Goal: Task Accomplishment & Management: Manage account settings

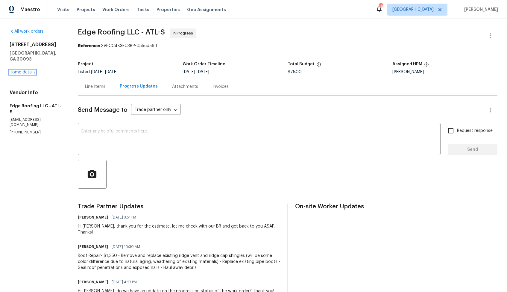
click at [22, 70] on link "Home details" at bounding box center [23, 72] width 26 height 4
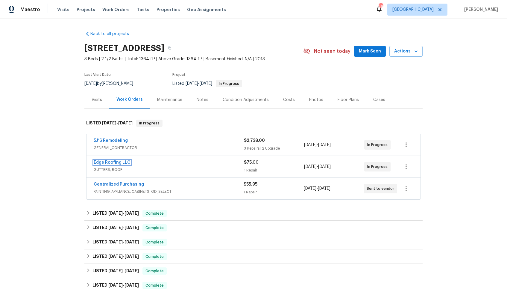
click at [115, 163] on link "Edge Roofing LLC" at bounding box center [112, 162] width 37 height 4
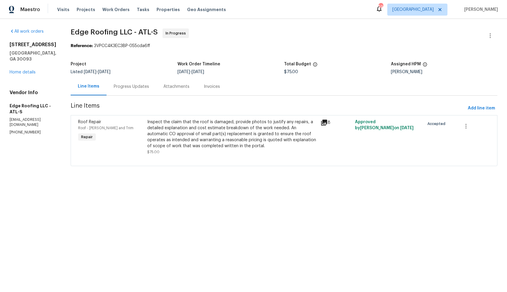
click at [130, 86] on div "Progress Updates" at bounding box center [131, 87] width 35 height 6
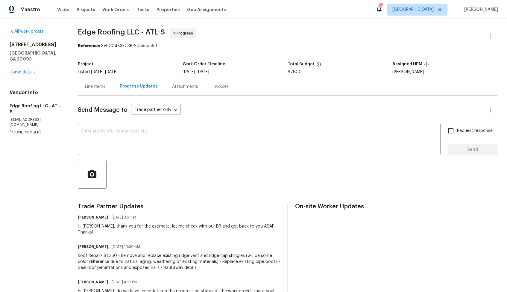
click at [93, 91] on div "Line Items" at bounding box center [95, 87] width 35 height 18
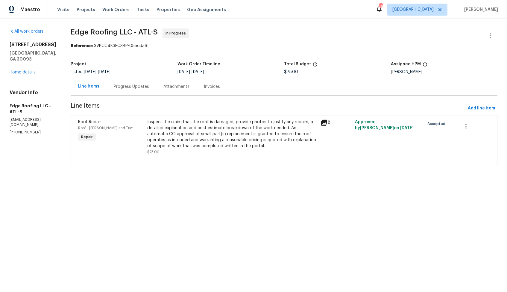
click at [183, 137] on div "Inspect the claim that the roof is damaged, provide photos to justify any repai…" at bounding box center [231, 134] width 169 height 30
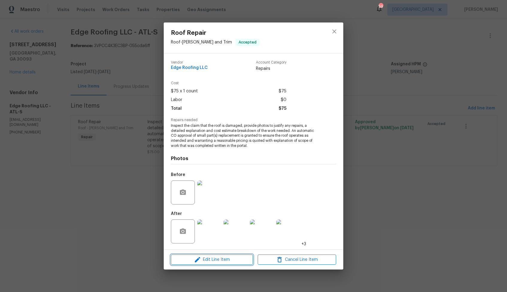
click at [191, 261] on span "Edit Line Item" at bounding box center [212, 259] width 78 height 7
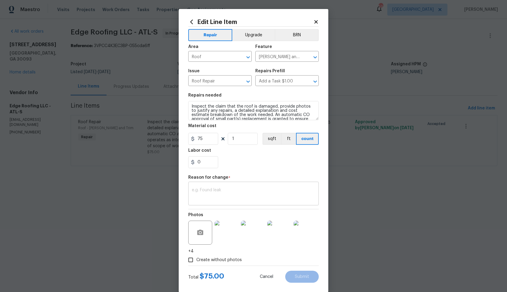
click at [213, 192] on textarea at bounding box center [253, 194] width 123 height 13
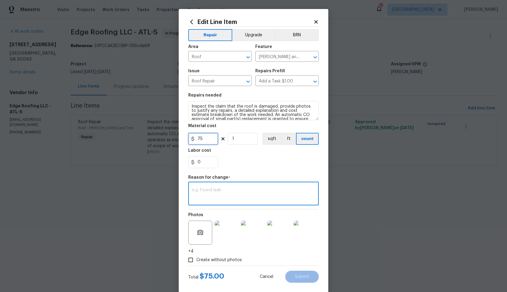
click at [208, 139] on input "75" at bounding box center [203, 139] width 30 height 12
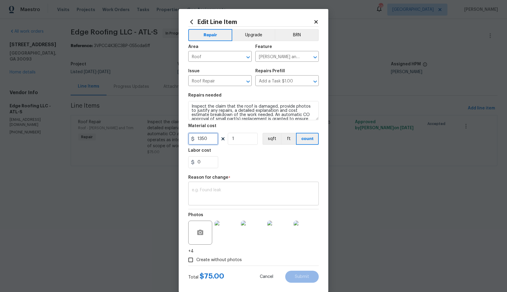
type input "1350"
click at [237, 204] on div "x ​" at bounding box center [253, 194] width 131 height 22
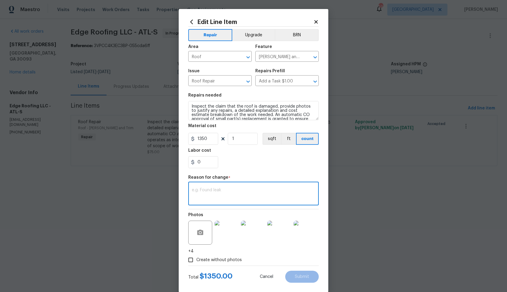
click at [219, 260] on span "Create without photos" at bounding box center [219, 260] width 46 height 6
click at [196, 260] on input "Create without photos" at bounding box center [190, 259] width 11 height 11
checkbox input "false"
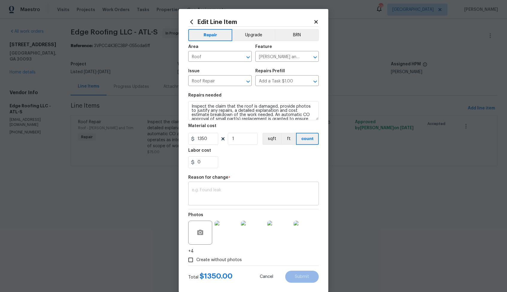
click at [264, 188] on textarea at bounding box center [253, 194] width 123 height 13
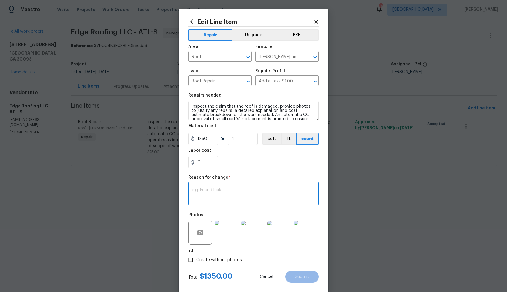
paste textarea "(AM) Updated cost per BR team approval."
type textarea "(AM) Updated cost per BR team approval."
click at [307, 281] on button "Submit" at bounding box center [302, 276] width 34 height 12
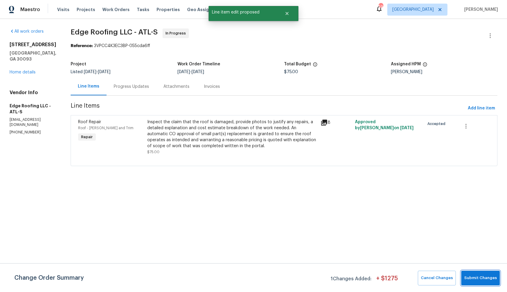
click at [479, 275] on span "Submit Changes" at bounding box center [480, 277] width 33 height 7
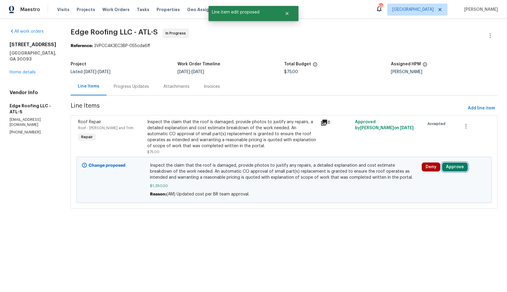
click at [455, 169] on button "Approve" at bounding box center [455, 166] width 26 height 9
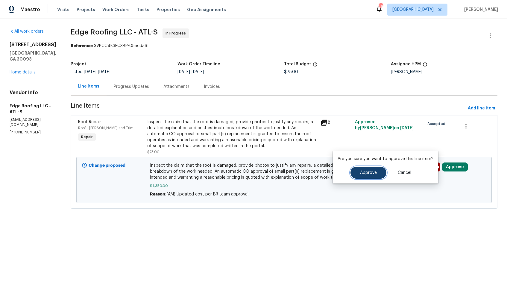
click at [366, 167] on button "Approve" at bounding box center [369, 172] width 36 height 12
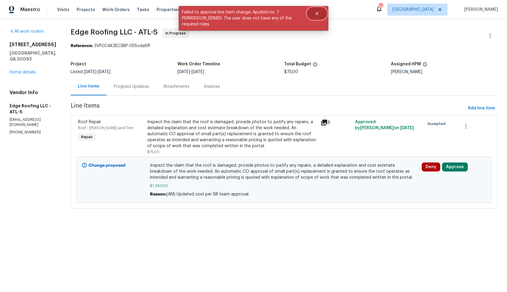
click at [318, 10] on button "Close" at bounding box center [317, 13] width 20 height 12
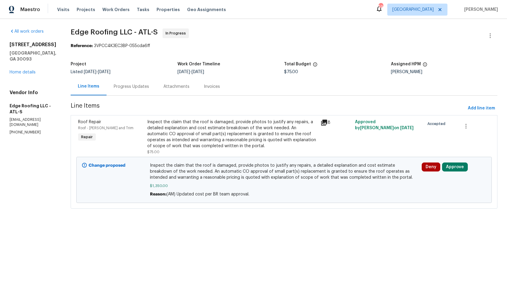
click at [66, 32] on div "All work orders 1734 Brookside Lay Cir Norcross, GA 30093 Home details Vendor I…" at bounding box center [253, 122] width 507 height 206
drag, startPoint x: 67, startPoint y: 33, endPoint x: 128, endPoint y: 32, distance: 60.5
click at [128, 32] on span "Edge Roofing LLC - ATL-S" at bounding box center [114, 31] width 87 height 7
click at [112, 32] on span "Edge Roofing LLC - ATL-S" at bounding box center [114, 31] width 87 height 7
drag, startPoint x: 67, startPoint y: 31, endPoint x: 156, endPoint y: 30, distance: 89.2
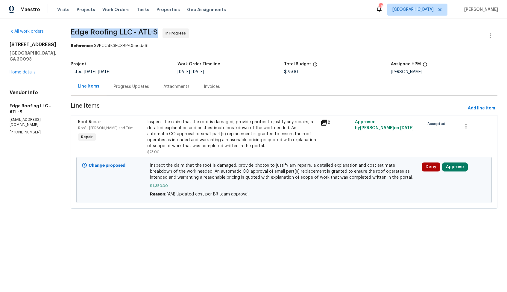
click at [156, 30] on span "Edge Roofing LLC - ATL-S In Progress" at bounding box center [277, 35] width 413 height 14
copy span "Edge Roofing LLC - ATL-S"
click at [242, 47] on div "Reference: 3VPCC4K3EC3BP-055cda6ff" at bounding box center [284, 46] width 427 height 6
click at [126, 84] on div "Progress Updates" at bounding box center [131, 87] width 35 height 6
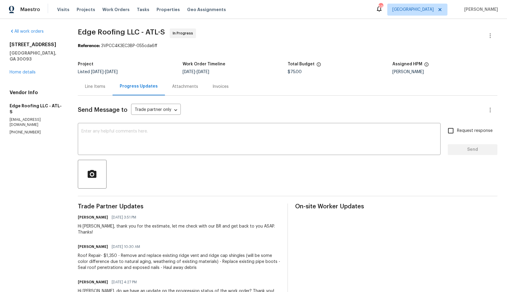
click at [97, 91] on div "Line Items" at bounding box center [95, 87] width 35 height 18
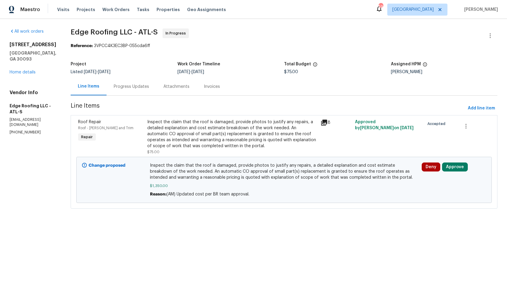
click at [218, 145] on div "Inspect the claim that the roof is damaged, provide photos to justify any repai…" at bounding box center [231, 134] width 169 height 30
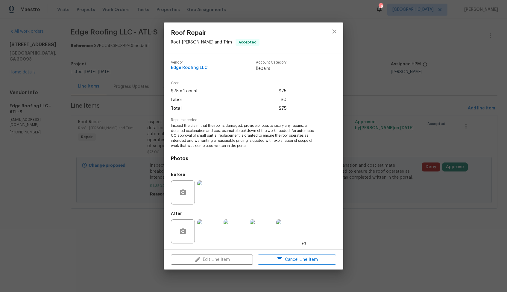
click at [207, 187] on img at bounding box center [209, 192] width 24 height 24
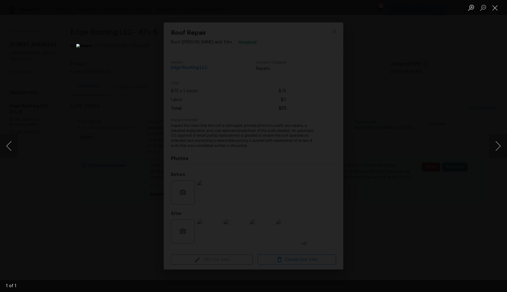
click at [381, 127] on div "Lightbox" at bounding box center [253, 146] width 507 height 292
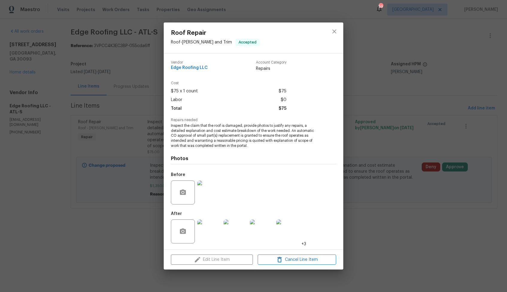
click at [213, 228] on img at bounding box center [209, 231] width 24 height 24
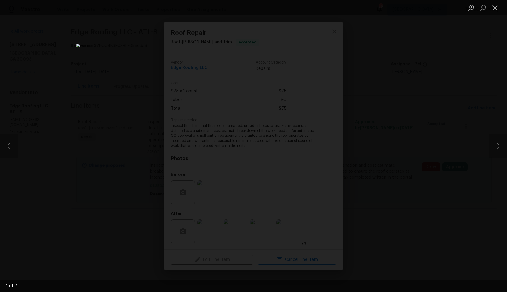
click at [425, 115] on div "Lightbox" at bounding box center [253, 146] width 507 height 292
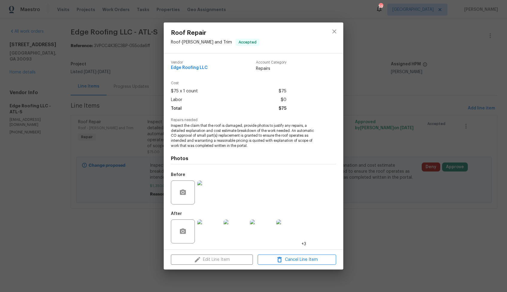
click at [238, 230] on img at bounding box center [236, 231] width 24 height 24
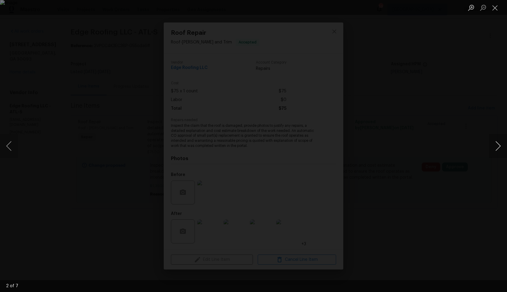
click at [498, 148] on button "Next image" at bounding box center [498, 146] width 18 height 24
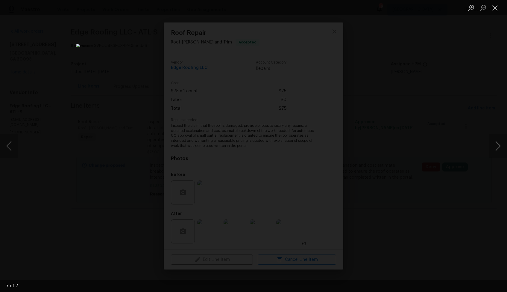
click at [498, 148] on button "Next image" at bounding box center [498, 146] width 18 height 24
click at [64, 122] on div "Lightbox" at bounding box center [253, 146] width 507 height 292
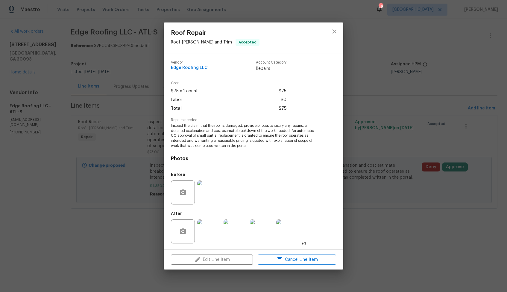
click at [64, 122] on div "Roof Repair Roof - Eaves and Trim Accepted Vendor Edge Roofing LLC Account Cate…" at bounding box center [253, 146] width 507 height 292
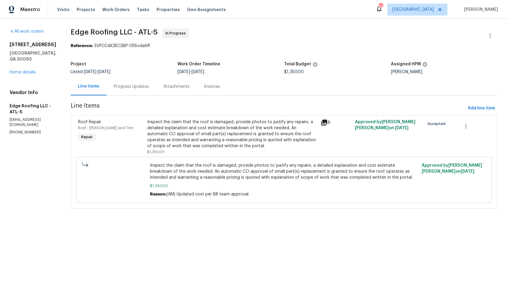
click at [123, 89] on div "Progress Updates" at bounding box center [131, 87] width 35 height 6
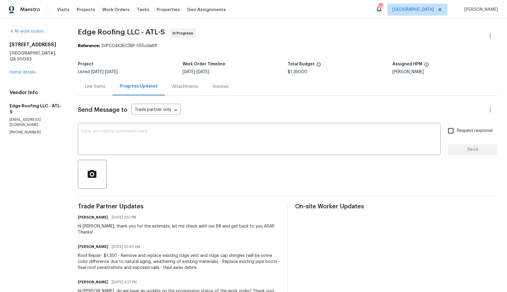
click at [84, 226] on div "Hi Cody, thank you for the estimate, let me check with our BR and get back to y…" at bounding box center [179, 229] width 202 height 12
copy div "Cody"
click at [164, 147] on textarea at bounding box center [259, 139] width 356 height 21
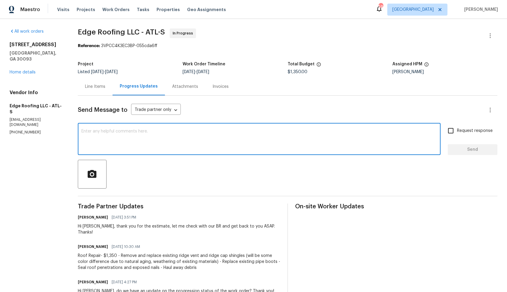
type textarea "h"
paste textarea "Cody"
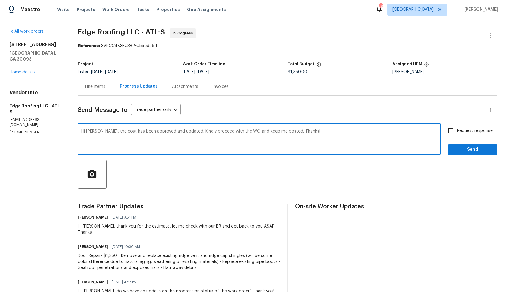
type textarea "Hi Cody, the cost has been approved and updated. Kindly proceed with the WO and…"
click at [452, 129] on input "Request response" at bounding box center [451, 130] width 13 height 13
checkbox input "true"
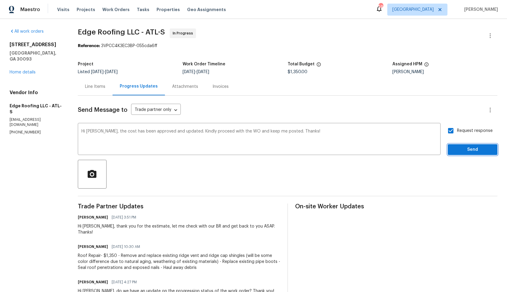
click at [461, 154] on button "Send" at bounding box center [473, 149] width 50 height 11
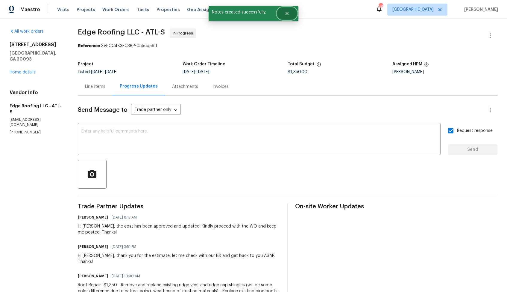
click at [291, 14] on button "Close" at bounding box center [287, 13] width 20 height 12
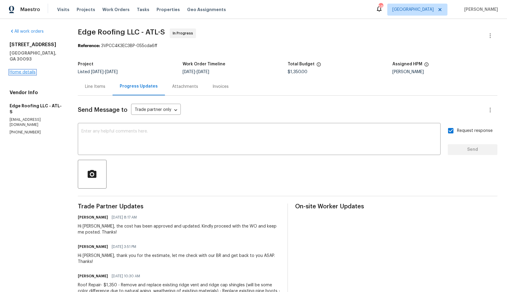
click at [24, 70] on link "Home details" at bounding box center [23, 72] width 26 height 4
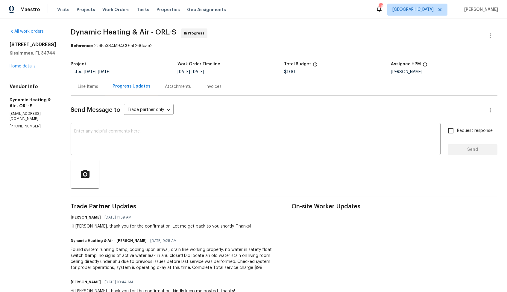
click at [28, 69] on div "[STREET_ADDRESS] Home details" at bounding box center [33, 56] width 47 height 28
click at [26, 67] on link "Home details" at bounding box center [23, 66] width 26 height 4
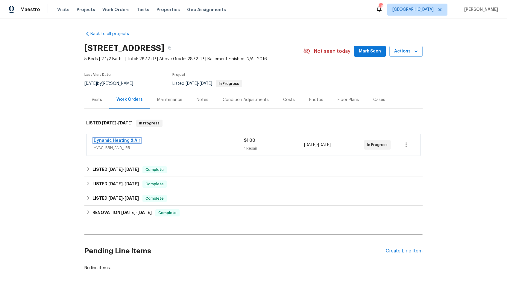
click at [117, 140] on link "Dynamic Heating & Air" at bounding box center [117, 140] width 47 height 4
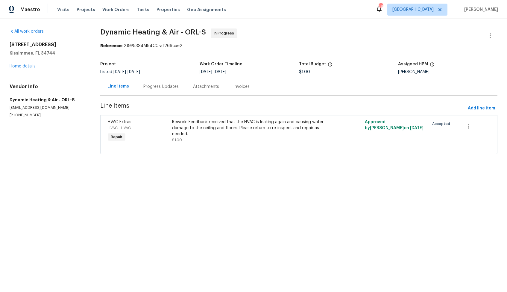
click at [158, 88] on div "Progress Updates" at bounding box center [160, 87] width 35 height 6
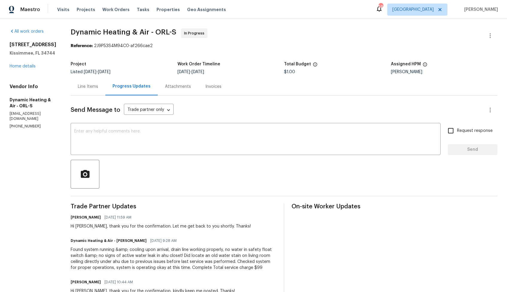
click at [94, 89] on div "Line Items" at bounding box center [88, 87] width 20 height 6
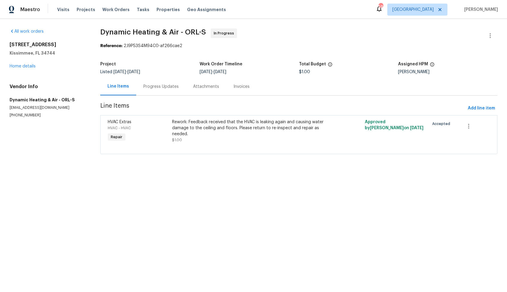
click at [161, 89] on div "Progress Updates" at bounding box center [160, 87] width 35 height 6
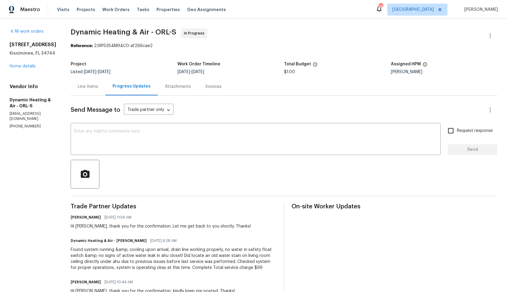
click at [98, 88] on div "Line Items" at bounding box center [88, 87] width 20 height 6
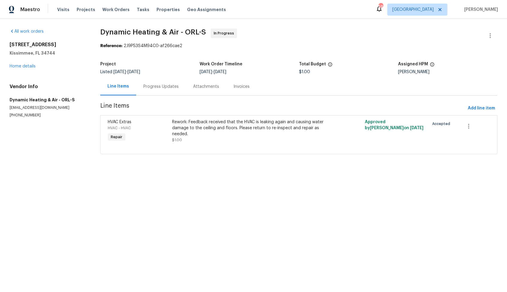
click at [155, 86] on div "Progress Updates" at bounding box center [160, 87] width 35 height 6
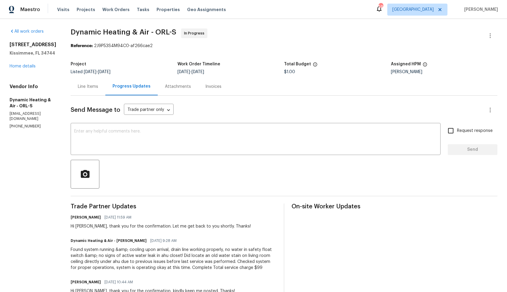
click at [85, 228] on div "Hi Mike, thank you for the confirmation. Let me get back to you shortly. Thanks!" at bounding box center [161, 226] width 180 height 6
copy div "Mike"
click at [186, 144] on textarea at bounding box center [255, 139] width 363 height 21
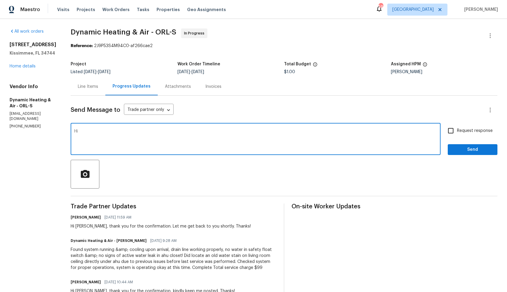
paste textarea "Mike"
type textarea "Hi Mike, the cost has been updated. Kindly upload the photos and move the WO to…"
click at [452, 128] on input "Request response" at bounding box center [451, 130] width 13 height 13
checkbox input "true"
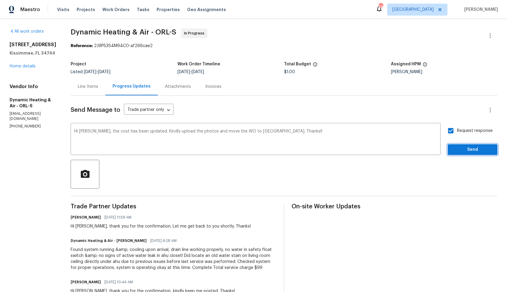
click at [463, 148] on span "Send" at bounding box center [473, 149] width 40 height 7
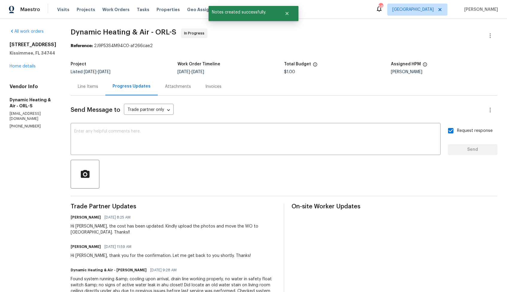
click at [94, 86] on div "Line Items" at bounding box center [88, 87] width 20 height 6
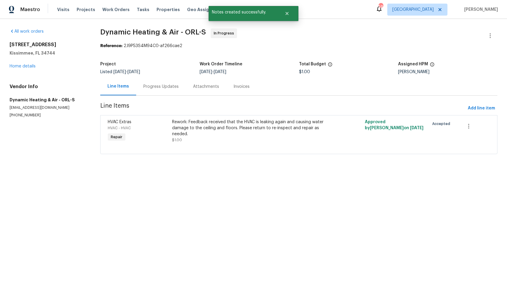
click at [94, 86] on div "All work orders 3056 Sangria St Kissimmee, FL 34744 Home details Vendor Info Dy…" at bounding box center [253, 95] width 507 height 152
click at [199, 109] on span "Line Items" at bounding box center [282, 108] width 365 height 11
click at [205, 128] on div "Rework: Feedback received that the HVAC is leaking again and causing water dama…" at bounding box center [250, 128] width 157 height 18
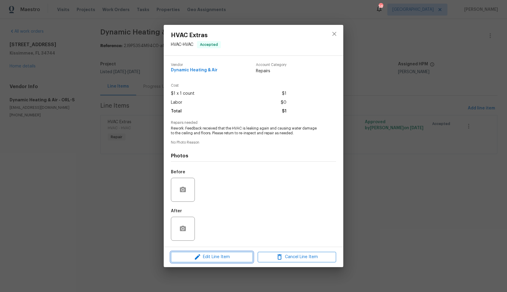
click at [197, 256] on icon "button" at bounding box center [197, 256] width 7 height 7
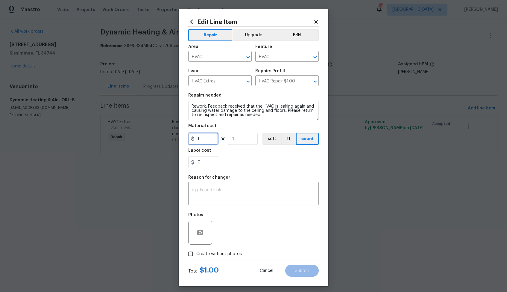
click at [201, 141] on input "1" at bounding box center [203, 139] width 30 height 12
type input "99"
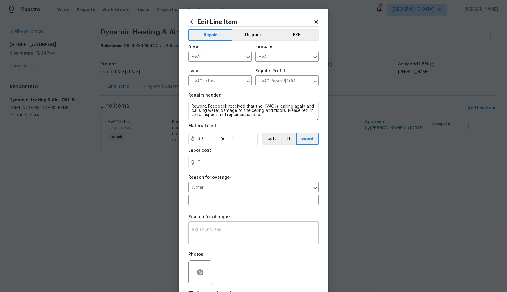
click at [215, 234] on textarea at bounding box center [253, 233] width 123 height 13
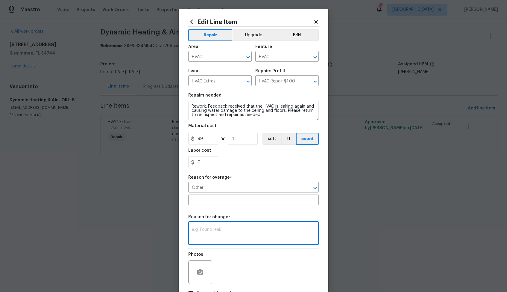
paste textarea "(AM) Updated per vendor’s final cost."
type textarea "(AM) Updated per vendor’s final cost."
click at [223, 201] on input "text" at bounding box center [253, 200] width 131 height 9
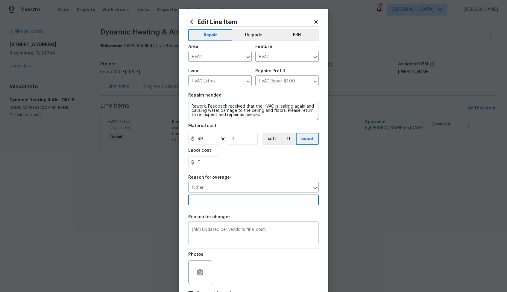
scroll to position [43, 0]
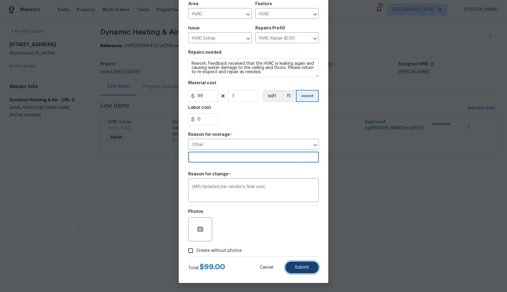
click at [304, 269] on button "Submit" at bounding box center [302, 267] width 34 height 12
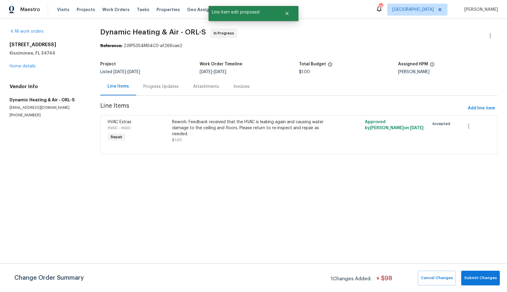
scroll to position [0, 0]
click at [475, 275] on span "Submit Changes" at bounding box center [480, 277] width 33 height 7
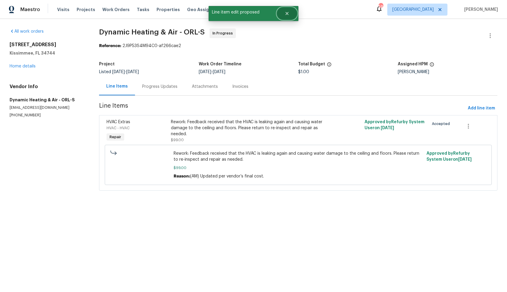
click at [286, 13] on icon "Close" at bounding box center [287, 13] width 5 height 5
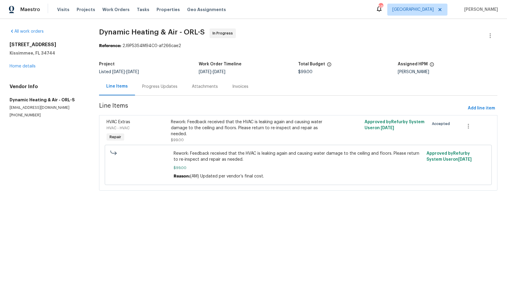
click at [162, 80] on div "Progress Updates" at bounding box center [160, 87] width 50 height 18
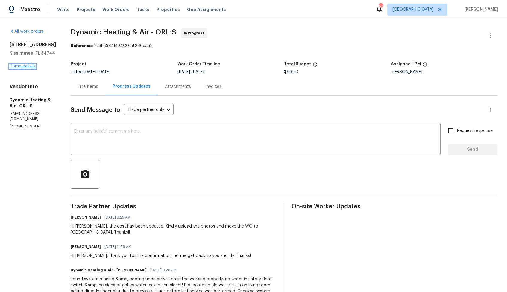
click at [20, 66] on link "Home details" at bounding box center [23, 66] width 26 height 4
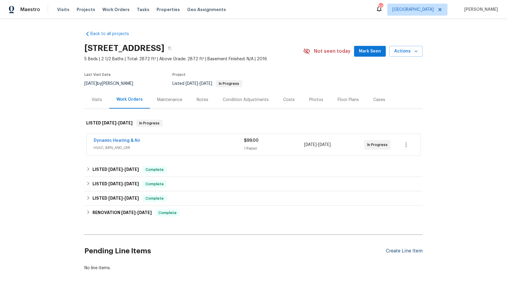
click at [409, 251] on div "Create Line Item" at bounding box center [404, 251] width 37 height 6
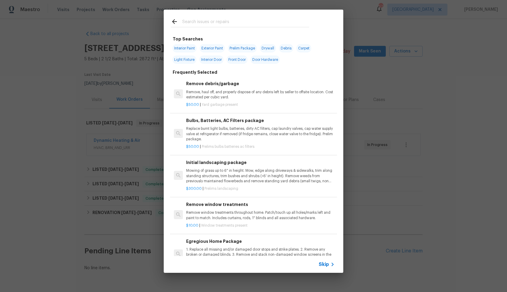
click at [221, 23] on input "text" at bounding box center [245, 22] width 127 height 9
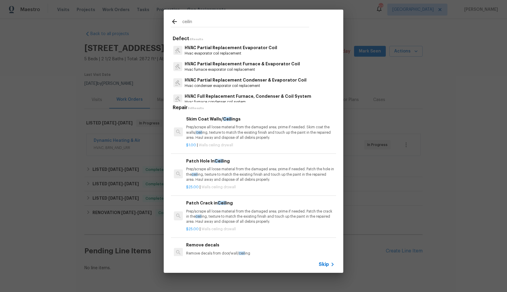
type input "ceiling"
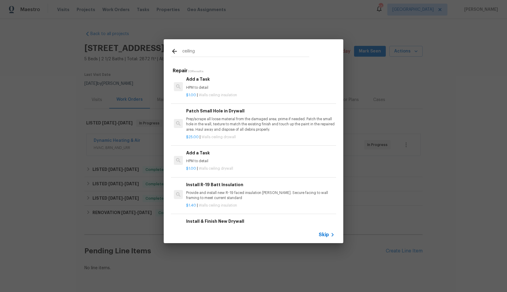
scroll to position [242, 0]
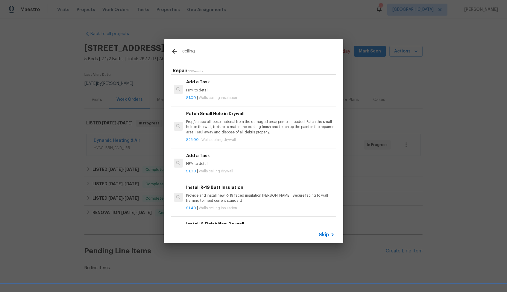
click at [222, 161] on p "HPM to detail" at bounding box center [260, 163] width 148 height 5
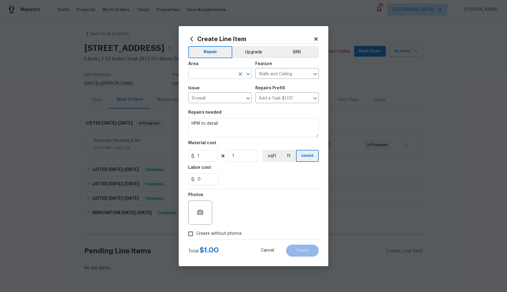
click at [206, 75] on input "text" at bounding box center [211, 73] width 47 height 9
type input "c"
click at [214, 93] on li "Interior Overall" at bounding box center [219, 97] width 63 height 10
type input "Interior Overall"
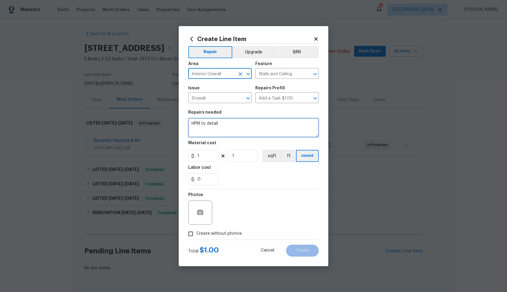
click at [234, 122] on textarea "HPM to detail" at bounding box center [253, 127] width 131 height 19
paste textarea "and address the ceiling stain repair."
click at [207, 122] on textarea "Please and address the ceiling stain repair." at bounding box center [253, 127] width 131 height 19
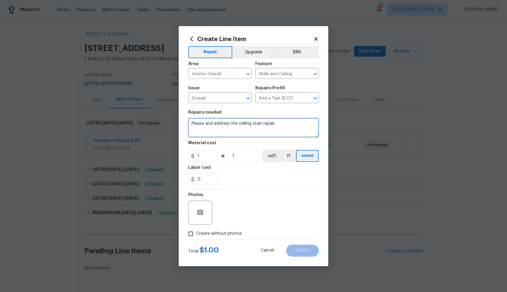
click at [207, 122] on textarea "Please and address the ceiling stain repair." at bounding box center [253, 127] width 131 height 19
click at [287, 124] on textarea "Please address the ceiling stain repair." at bounding box center [253, 127] width 131 height 19
type textarea "Please address the ceiling stain repair."
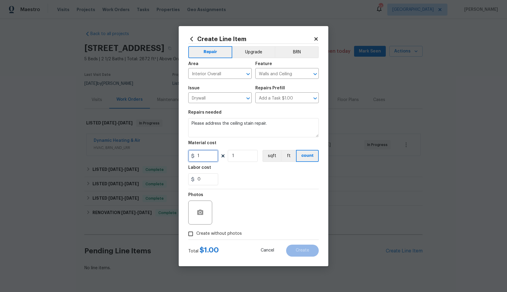
click at [205, 155] on input "1" at bounding box center [203, 156] width 30 height 12
type input "75"
click at [228, 230] on span "Create without photos" at bounding box center [219, 233] width 46 height 6
click at [196, 230] on input "Create without photos" at bounding box center [190, 233] width 11 height 11
checkbox input "true"
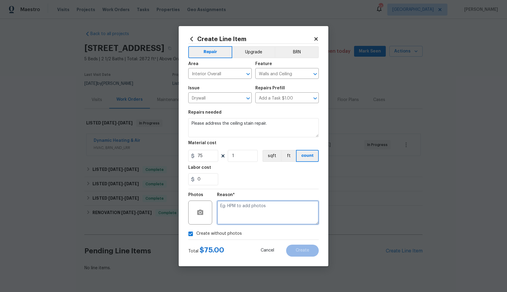
click at [250, 214] on textarea at bounding box center [268, 212] width 102 height 24
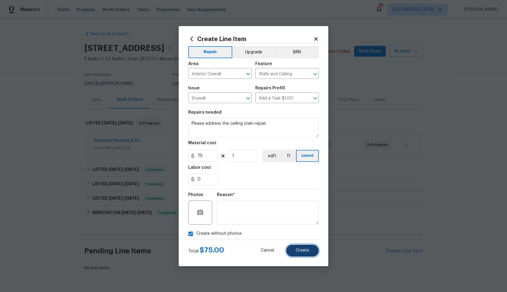
click at [300, 250] on span "Create" at bounding box center [302, 250] width 13 height 4
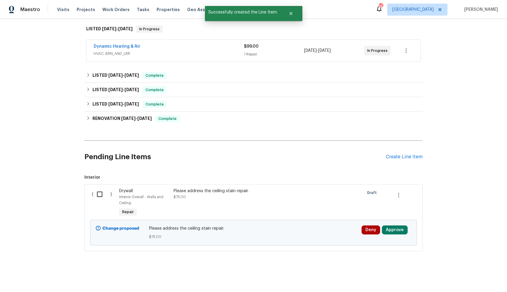
scroll to position [0, 0]
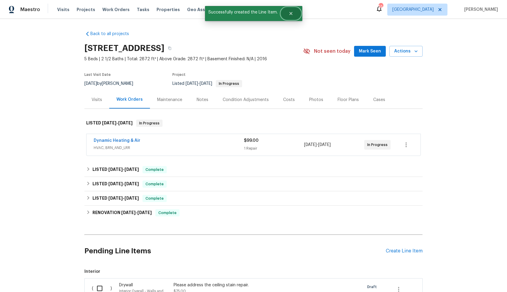
click at [289, 16] on icon "Close" at bounding box center [291, 13] width 5 height 5
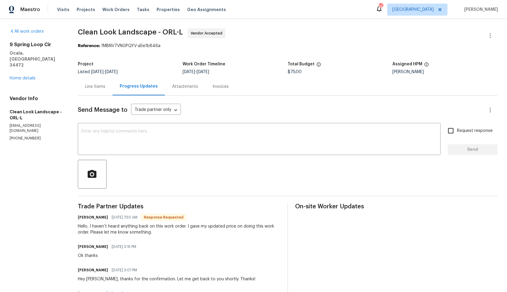
click at [101, 89] on div "Line Items" at bounding box center [95, 87] width 20 height 6
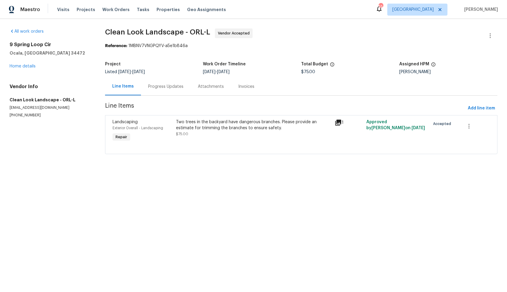
click at [243, 130] on div "Two trees in the backyard have dangerous branches. Please provide an estimate f…" at bounding box center [253, 125] width 155 height 12
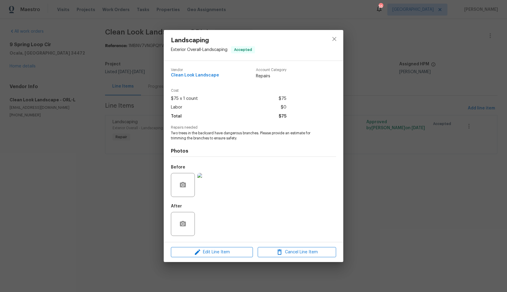
click at [214, 181] on img at bounding box center [209, 185] width 24 height 24
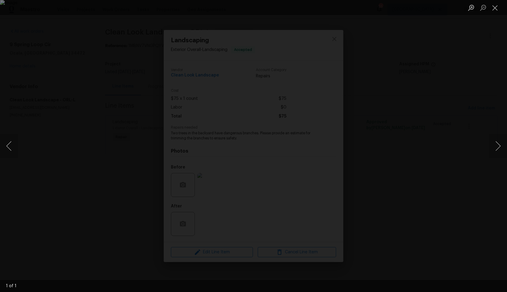
click at [460, 121] on div "Lightbox" at bounding box center [253, 146] width 507 height 292
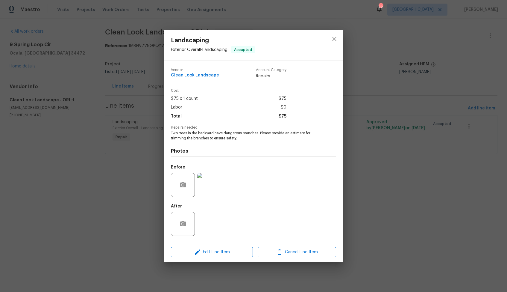
click at [392, 134] on div "Landscaping Exterior Overall - Landscaping Accepted Vendor Clean Look Landscape…" at bounding box center [253, 146] width 507 height 292
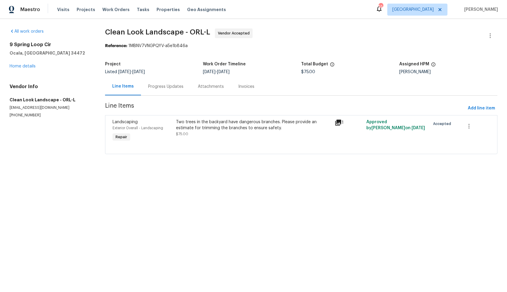
click at [164, 87] on div "Progress Updates" at bounding box center [165, 87] width 35 height 6
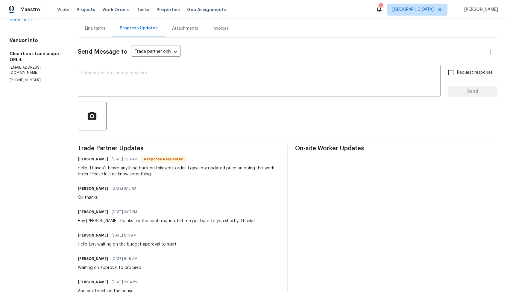
scroll to position [59, 0]
click at [90, 160] on h6 "Anthony herring" at bounding box center [93, 158] width 30 height 6
copy h6 "Anthony"
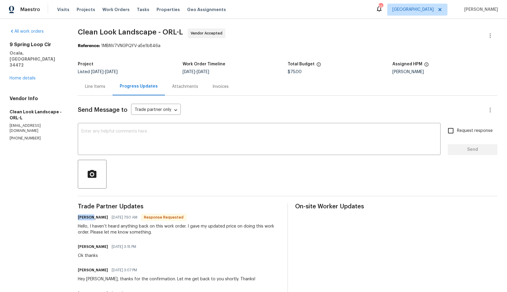
click at [102, 88] on div "Line Items" at bounding box center [95, 87] width 20 height 6
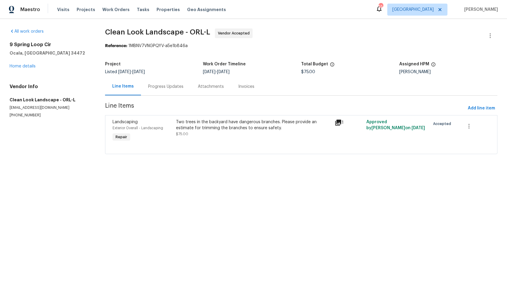
click at [166, 85] on div "Progress Updates" at bounding box center [165, 87] width 35 height 6
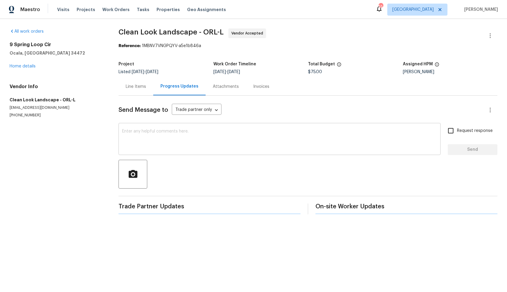
click at [187, 133] on textarea at bounding box center [279, 139] width 315 height 21
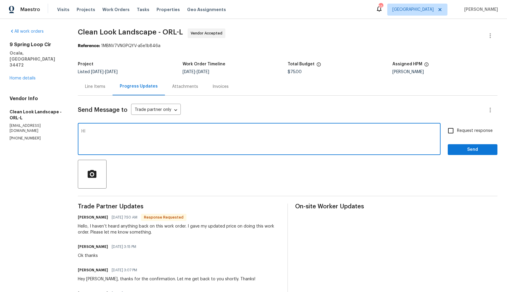
paste textarea "Anthony"
click at [86, 132] on textarea "HI Anthony," at bounding box center [259, 139] width 356 height 21
click at [128, 134] on textarea "Hi Anthony," at bounding box center [259, 139] width 356 height 21
click at [104, 233] on div "Hello, I haven’t heard anything back on this work order. I gave my updated pric…" at bounding box center [179, 229] width 202 height 12
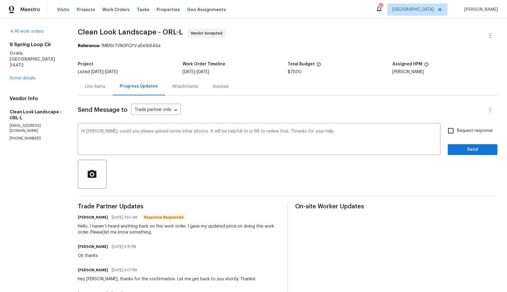
click at [104, 233] on div "Hello, I haven’t heard anything back on this work order. I gave my updated pric…" at bounding box center [179, 229] width 202 height 12
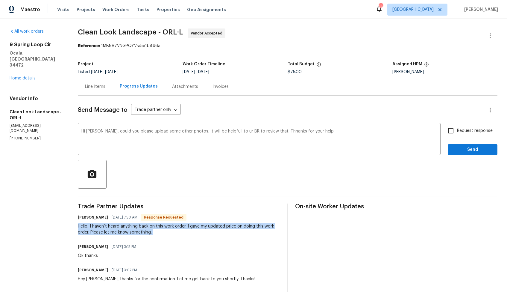
copy div "Hello, I haven’t heard anything back on this work order. I gave my updated pric…"
click at [246, 132] on textarea "Hi Anthony, could you please upload some other photos. It will be helpfull to u…" at bounding box center [259, 139] width 356 height 21
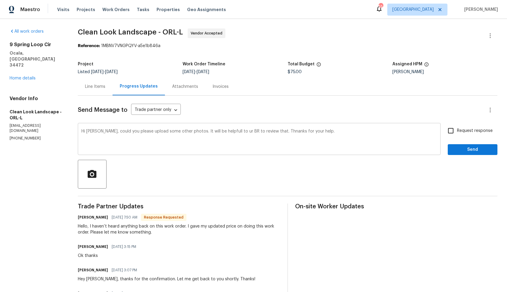
click at [246, 132] on textarea "Hi Anthony, could you please upload some other photos. It will be helpfull to u…" at bounding box center [259, 139] width 356 height 21
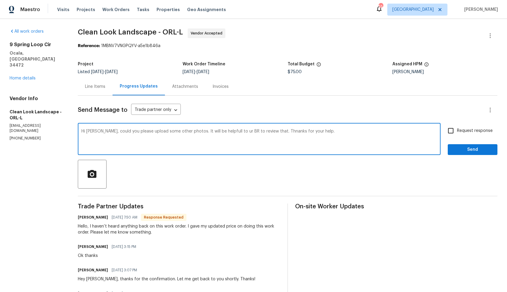
paste textarea "Could you please upload some additional photos? That would be helpful for our B…"
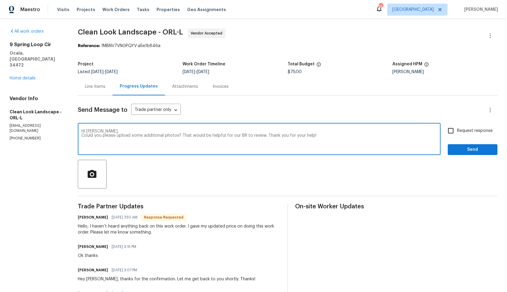
type textarea "Hi Anthony, Could you please upload some additional photos? That would be helpf…"
click at [452, 133] on input "Request response" at bounding box center [451, 130] width 13 height 13
checkbox input "true"
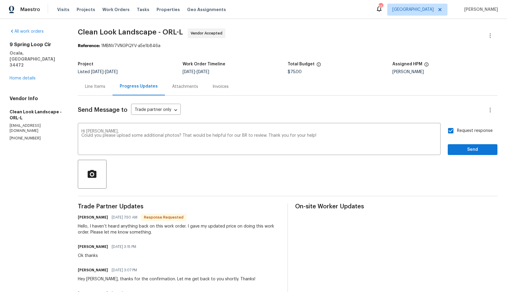
click at [466, 153] on span "Send" at bounding box center [473, 149] width 40 height 7
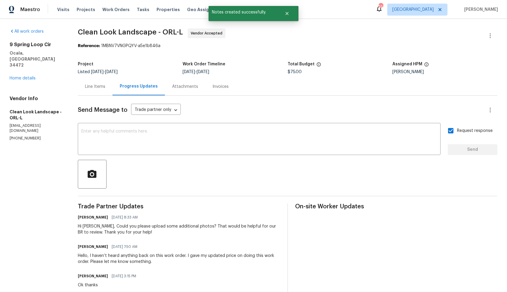
click at [100, 257] on div "Hello, I haven’t heard anything back on this work order. I gave my updated pric…" at bounding box center [179, 258] width 202 height 12
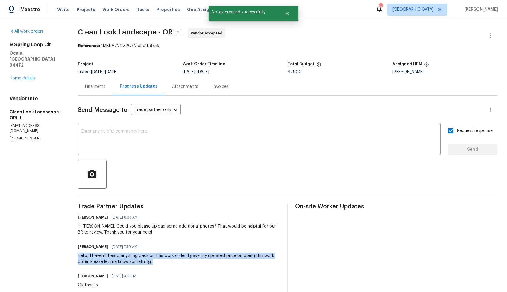
click at [100, 257] on div "Hello, I haven’t heard anything back on this work order. I gave my updated pric…" at bounding box center [179, 258] width 202 height 12
copy div "Hello, I haven’t heard anything back on this work order. I gave my updated pric…"
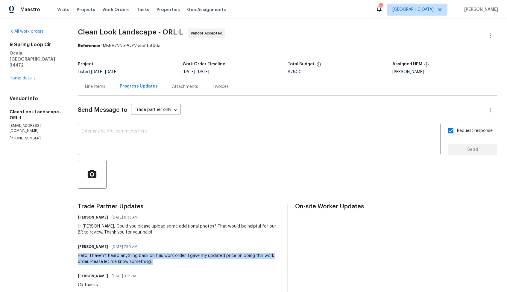
click at [115, 229] on div "Hi Anthony, Could you please upload some additional photos? That would be helpf…" at bounding box center [179, 229] width 202 height 12
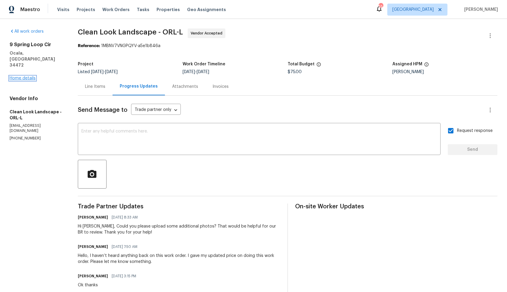
click at [21, 76] on link "Home details" at bounding box center [23, 78] width 26 height 4
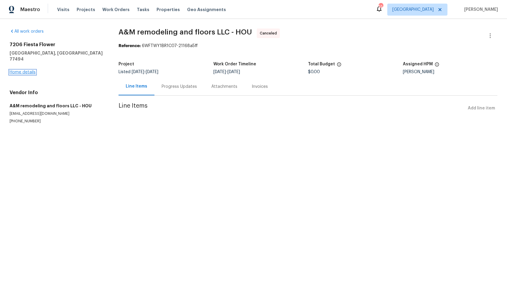
click at [17, 70] on link "Home details" at bounding box center [23, 72] width 26 height 4
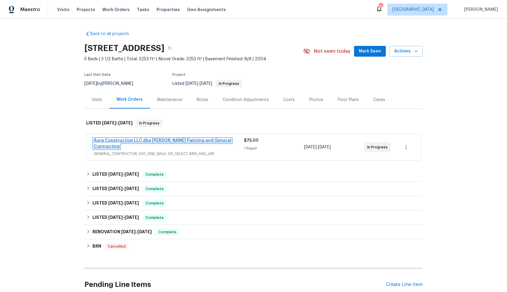
click at [127, 142] on link "Aura Construction LLC dba [PERSON_NAME] Painting and General Contracting" at bounding box center [163, 143] width 138 height 10
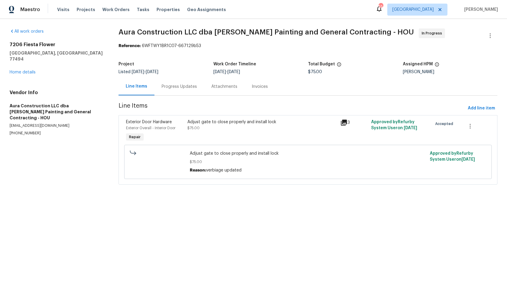
click at [221, 123] on div "Adjust gate to close properly and install lock" at bounding box center [262, 122] width 150 height 6
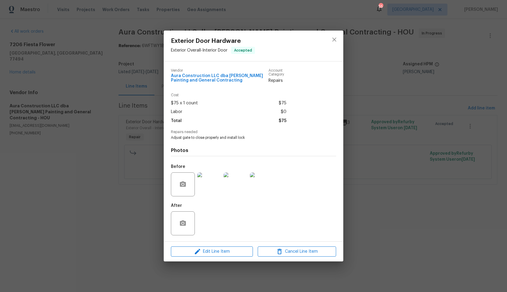
click at [210, 182] on img at bounding box center [209, 184] width 24 height 24
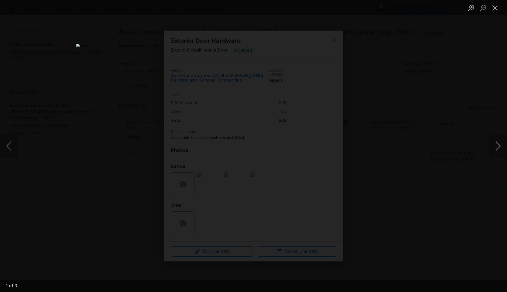
click at [496, 146] on button "Next image" at bounding box center [498, 146] width 18 height 24
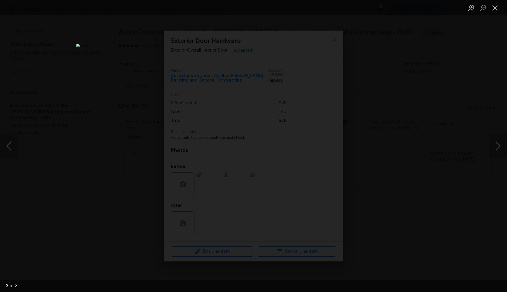
click at [450, 149] on div "Lightbox" at bounding box center [253, 146] width 507 height 292
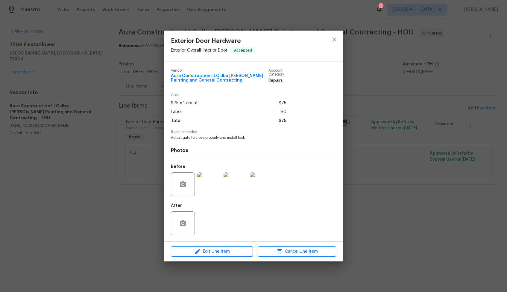
click at [404, 135] on div "Exterior Door Hardware Exterior Overall - Interior Door Accepted Vendor Aura Co…" at bounding box center [253, 146] width 507 height 292
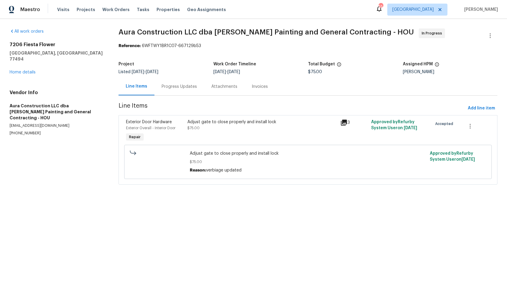
click at [187, 91] on div "Progress Updates" at bounding box center [179, 87] width 50 height 18
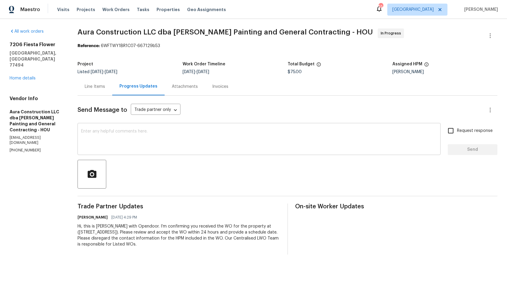
click at [172, 146] on textarea at bounding box center [259, 139] width 356 height 21
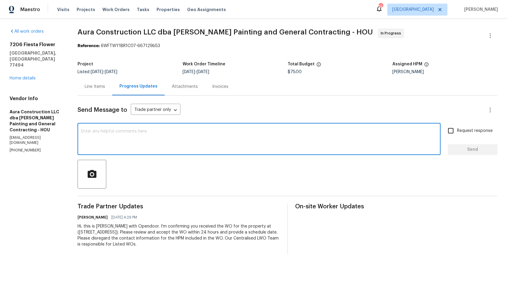
click at [211, 154] on div "x ​" at bounding box center [259, 139] width 363 height 31
paste textarea "Hi team, could you please provide an update on the status of the work order? Th…"
type textarea "Hi team, could you please provide an update on the status of the work order? Th…"
click at [460, 134] on label "Request response" at bounding box center [469, 130] width 48 height 13
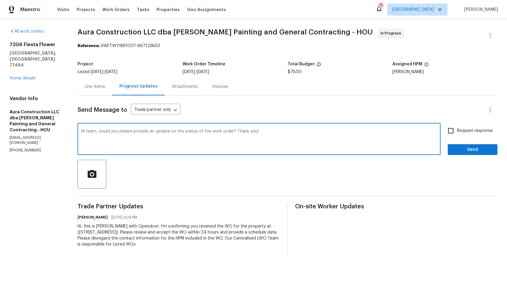
click at [457, 134] on input "Request response" at bounding box center [451, 130] width 13 height 13
checkbox input "true"
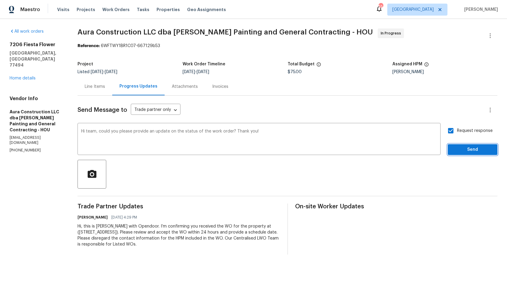
click at [459, 146] on span "Send" at bounding box center [473, 149] width 40 height 7
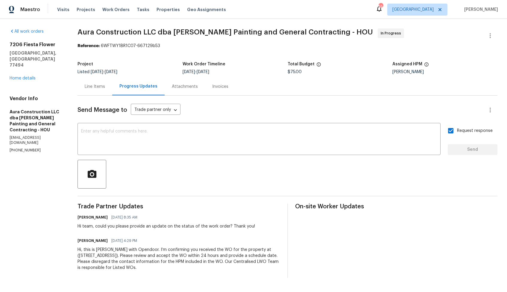
click at [233, 45] on div "Reference: 6WFTWY1BR1C07-667129b53" at bounding box center [288, 46] width 420 height 6
drag, startPoint x: 101, startPoint y: 46, endPoint x: 194, endPoint y: 46, distance: 93.1
click at [194, 46] on div "Reference: 6WFTWY1BR1C07-667129b53" at bounding box center [288, 46] width 420 height 6
copy div "6WFTWY1BR1C07-667129b53"
click at [273, 60] on div "Project Listed 8/21/2025 - 8/24/2025 Work Order Timeline 8/22/2025 - 8/24/2025 …" at bounding box center [288, 67] width 420 height 19
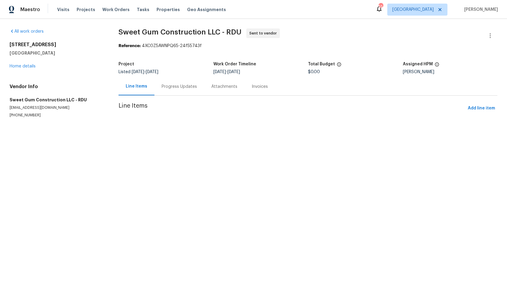
click at [177, 84] on div "Progress Updates" at bounding box center [179, 87] width 35 height 6
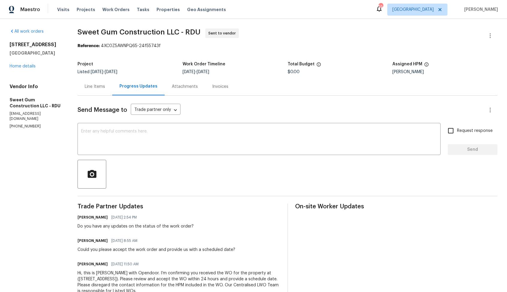
click at [105, 85] on div "Line Items" at bounding box center [95, 87] width 20 height 6
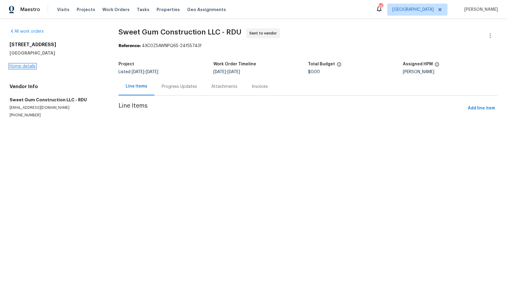
click at [20, 64] on link "Home details" at bounding box center [23, 66] width 26 height 4
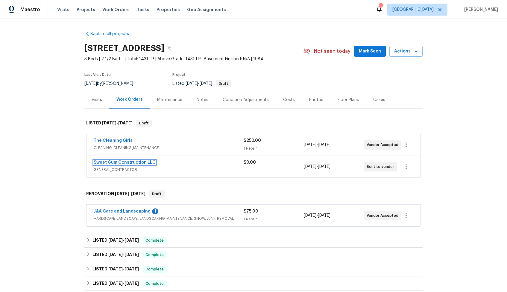
click at [129, 162] on link "Sweet Gum Construction LLC" at bounding box center [125, 162] width 62 height 4
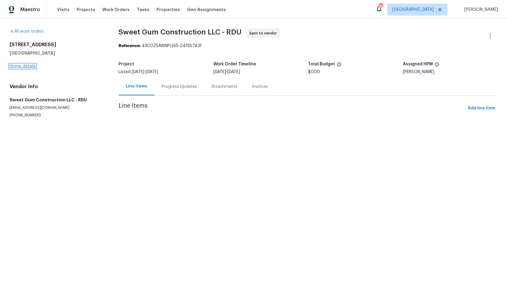
click at [28, 67] on link "Home details" at bounding box center [23, 66] width 26 height 4
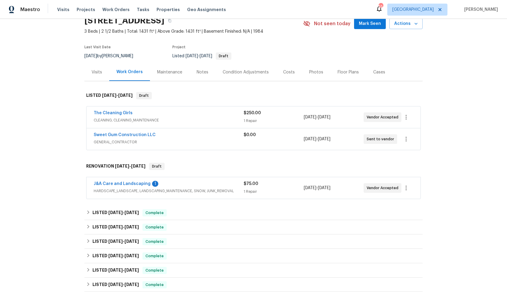
scroll to position [30, 0]
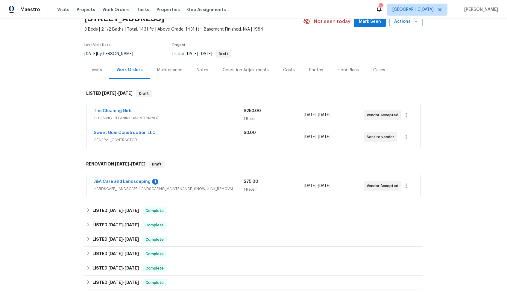
click at [150, 110] on div "The Cleaning Girls" at bounding box center [169, 111] width 150 height 7
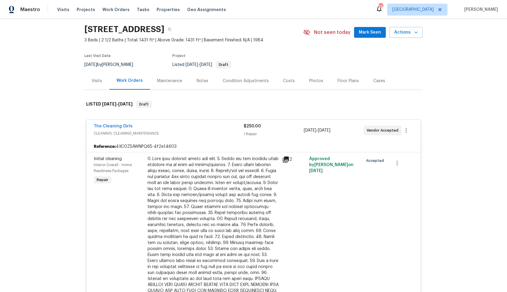
scroll to position [0, 0]
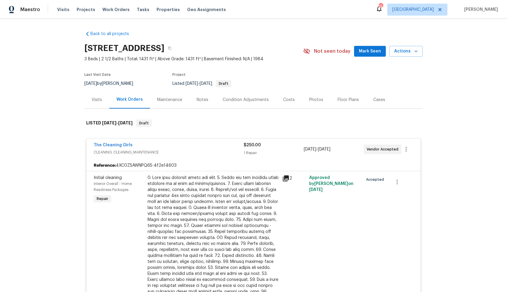
click at [155, 144] on div "The Cleaning Girls" at bounding box center [169, 145] width 150 height 7
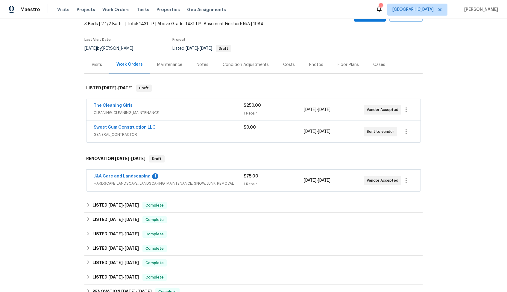
scroll to position [35, 0]
click at [181, 177] on div "J&A Care and Landscaping 1" at bounding box center [169, 176] width 150 height 7
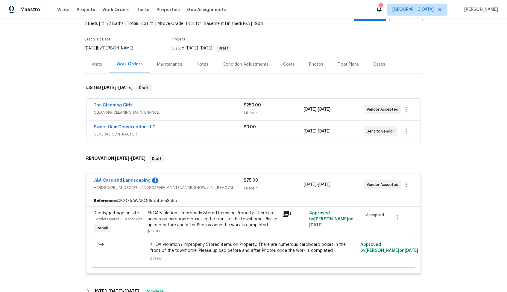
click at [181, 177] on div "J&A Care and Landscaping 1" at bounding box center [169, 180] width 150 height 7
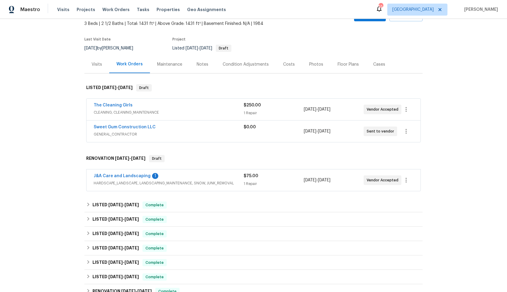
click at [169, 128] on div "Sweet Gum Construction LLC" at bounding box center [169, 127] width 150 height 7
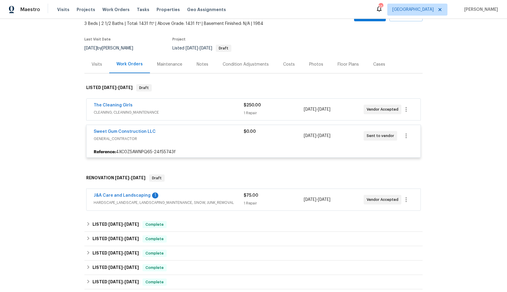
click at [178, 196] on div "J&A Care and Landscaping 1" at bounding box center [169, 195] width 150 height 7
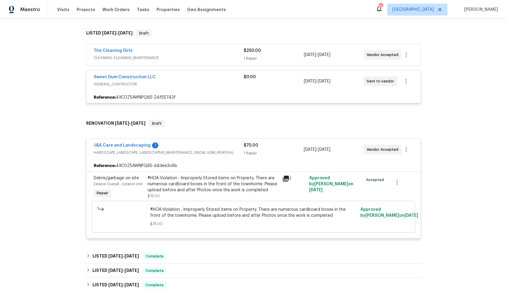
scroll to position [90, 0]
click at [225, 82] on span "GENERAL_CONTRACTOR" at bounding box center [169, 84] width 150 height 6
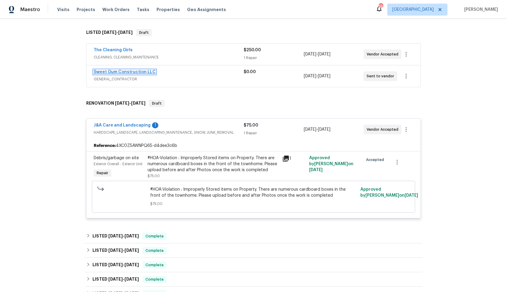
click at [135, 72] on link "Sweet Gum Construction LLC" at bounding box center [125, 72] width 62 height 4
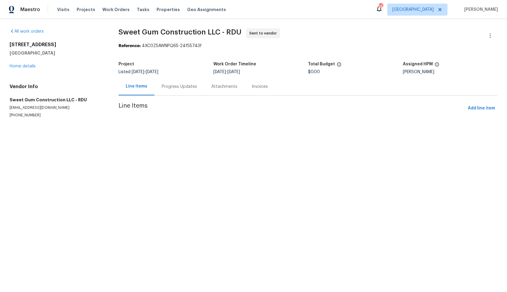
click at [175, 87] on div "Progress Updates" at bounding box center [179, 87] width 35 height 6
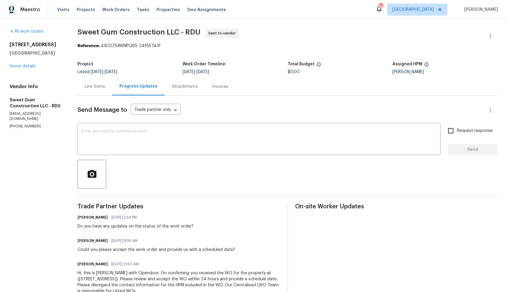
click at [101, 93] on div "Line Items" at bounding box center [95, 87] width 35 height 18
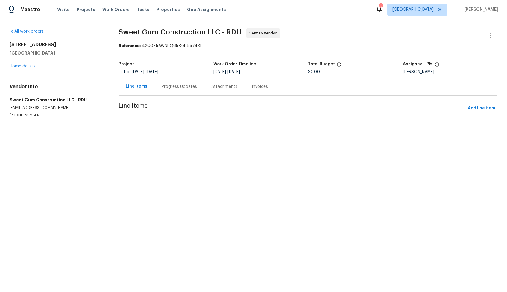
click at [177, 90] on div "Progress Updates" at bounding box center [179, 87] width 50 height 18
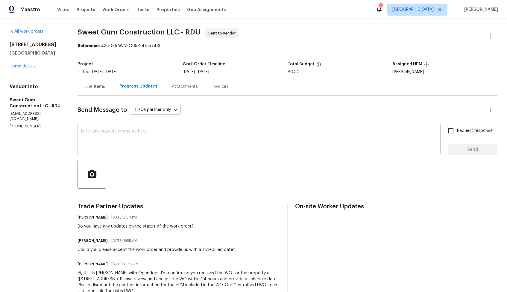
click at [173, 147] on textarea at bounding box center [259, 139] width 356 height 21
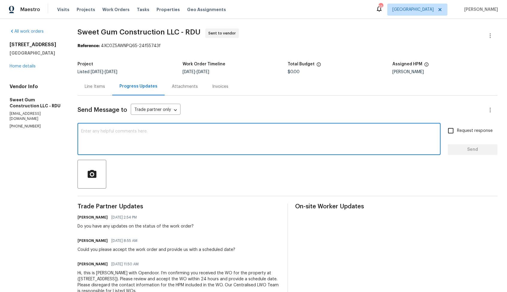
click at [219, 141] on textarea at bounding box center [259, 139] width 356 height 21
paste textarea "Hi team, Since there has been no response from your side, I have no option but …"
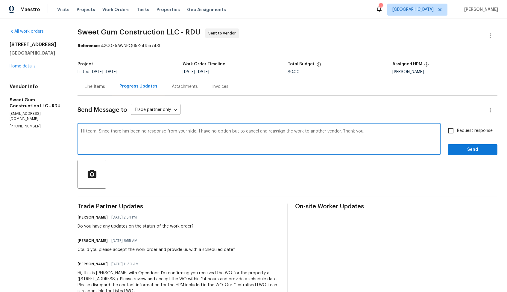
type textarea "Hi team, Since there has been no response from your side, I have no option but …"
click at [460, 153] on span "Send" at bounding box center [473, 149] width 40 height 7
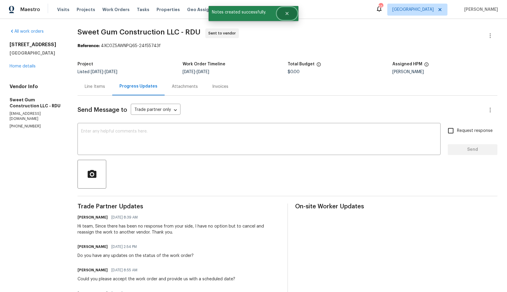
click at [287, 15] on icon "Close" at bounding box center [287, 13] width 5 height 5
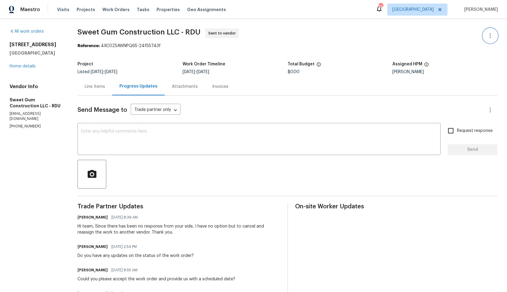
click at [493, 34] on icon "button" at bounding box center [490, 35] width 7 height 7
click at [454, 39] on li "Edit" at bounding box center [471, 36] width 65 height 10
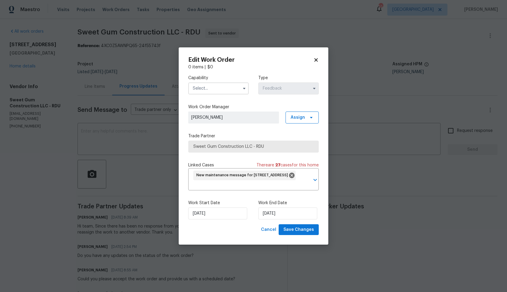
click at [233, 91] on input "text" at bounding box center [218, 88] width 60 height 12
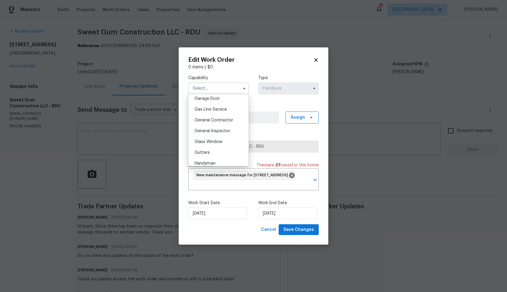
scroll to position [299, 0]
click at [214, 133] on span "Handyman" at bounding box center [205, 131] width 21 height 4
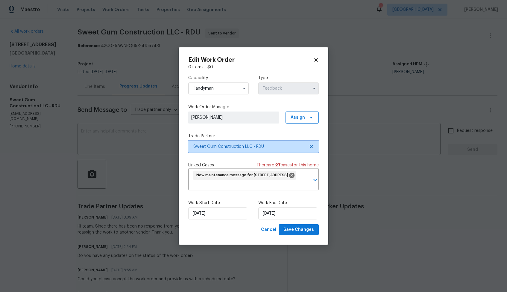
click at [252, 146] on span "Sweet Gum Construction LLC - RDU" at bounding box center [249, 146] width 112 height 6
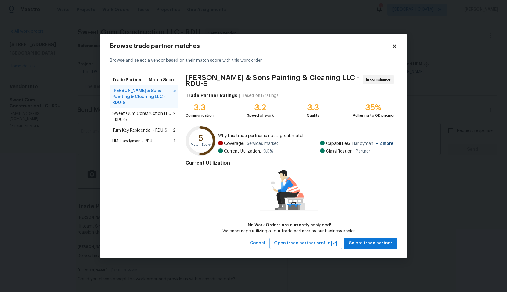
click at [128, 113] on span "Sweet Gum Construction LLC - RDU-S" at bounding box center [142, 116] width 61 height 12
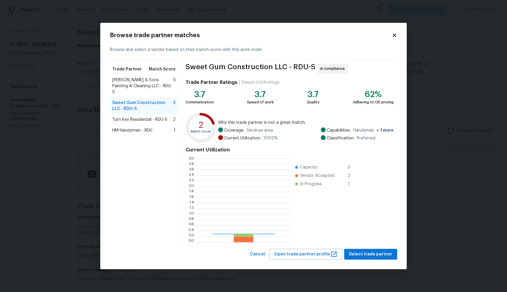
scroll to position [84, 93]
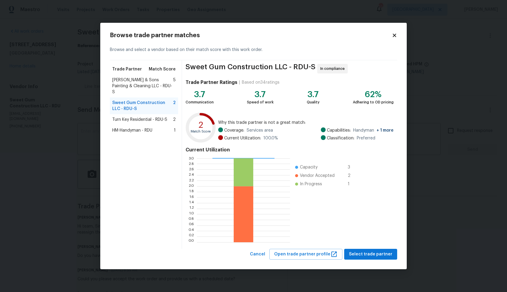
click at [135, 116] on span "Turn Key Residential - RDU-S" at bounding box center [139, 119] width 55 height 6
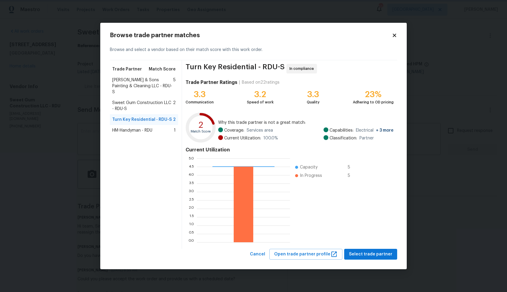
click at [76, 126] on body "Maestro Visits Projects Work Orders Tasks Properties Geo Assignments 55 Dallas …" at bounding box center [253, 146] width 507 height 292
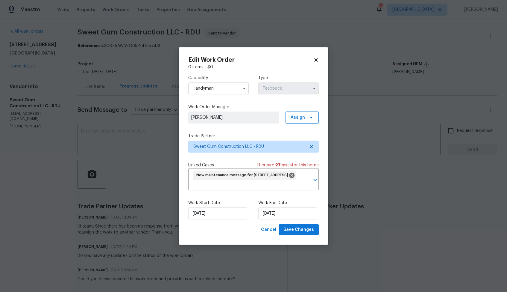
click at [228, 93] on input "Handyman" at bounding box center [218, 88] width 60 height 12
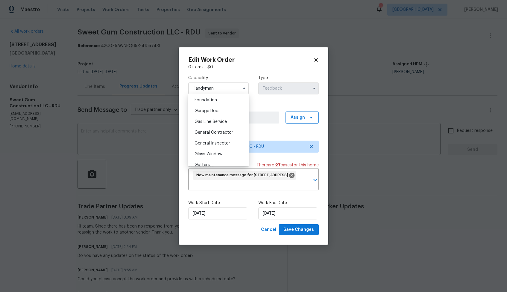
scroll to position [254, 0]
click at [215, 132] on span "General Contractor" at bounding box center [214, 133] width 39 height 4
type input "General Contractor"
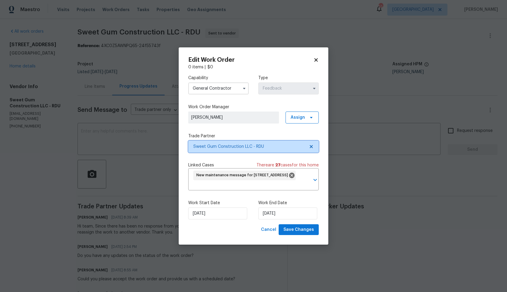
click at [228, 144] on span "Sweet Gum Construction LLC - RDU" at bounding box center [249, 146] width 112 height 6
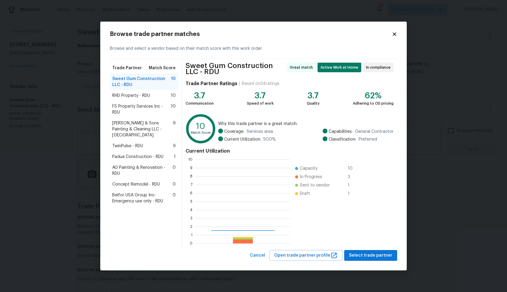
scroll to position [84, 95]
click at [125, 96] on span "RHD Property - RDU" at bounding box center [131, 96] width 38 height 6
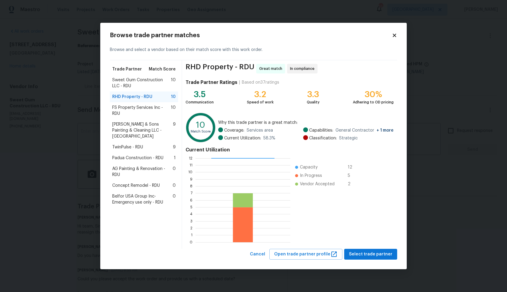
click at [125, 110] on span "FS Property Services Inc - RDU" at bounding box center [141, 110] width 59 height 12
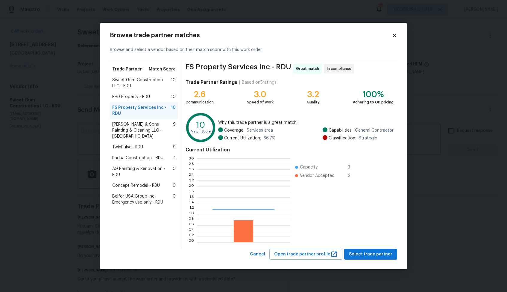
scroll to position [84, 93]
click at [133, 130] on span "Hodge & Sons Painting & Cleaning LLC - RDU" at bounding box center [142, 130] width 61 height 18
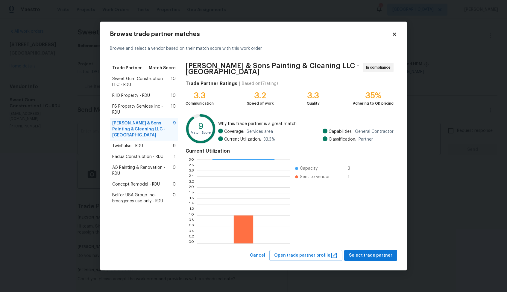
click at [138, 84] on span "Sweet Gum Construction LLC - RDU" at bounding box center [141, 82] width 59 height 12
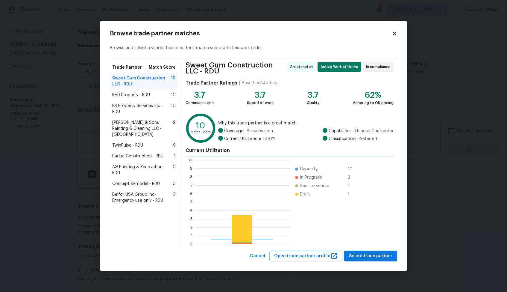
scroll to position [84, 95]
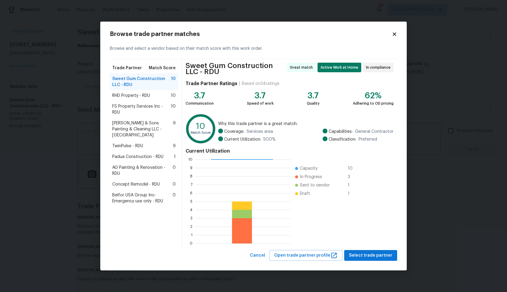
click at [133, 143] on span "TwinPulse - RDU" at bounding box center [127, 146] width 31 height 6
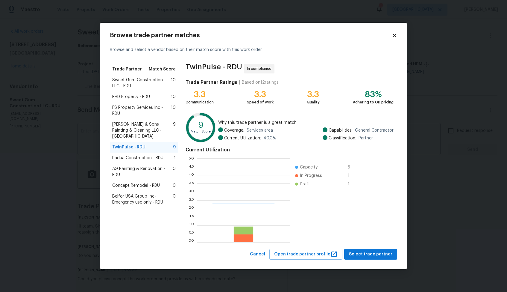
scroll to position [84, 93]
click at [133, 128] on span "Hodge & Sons Painting & Cleaning LLC - RDU" at bounding box center [142, 130] width 61 height 18
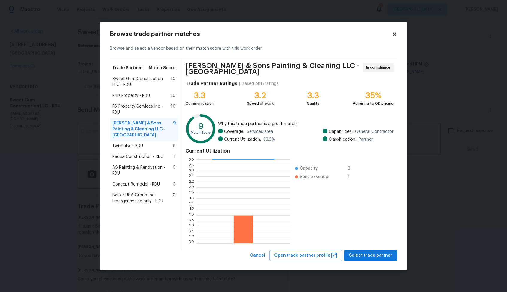
click at [124, 109] on span "FS Property Services Inc - RDU" at bounding box center [141, 109] width 59 height 12
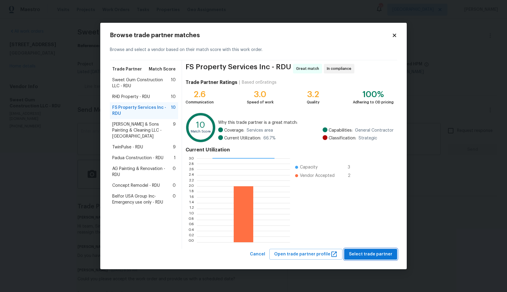
click at [369, 252] on span "Select trade partner" at bounding box center [370, 253] width 43 height 7
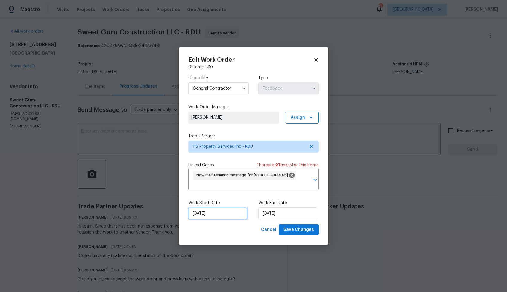
click at [230, 212] on input "20/08/2025" at bounding box center [217, 213] width 59 height 12
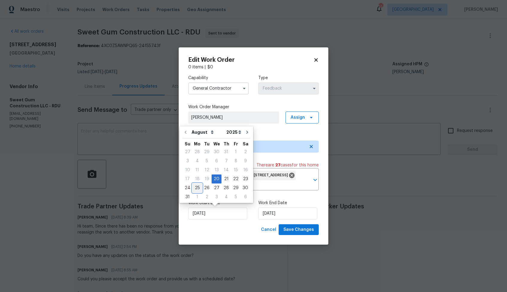
click at [197, 186] on div "25" at bounding box center [198, 188] width 10 height 8
type input "25/08/2025"
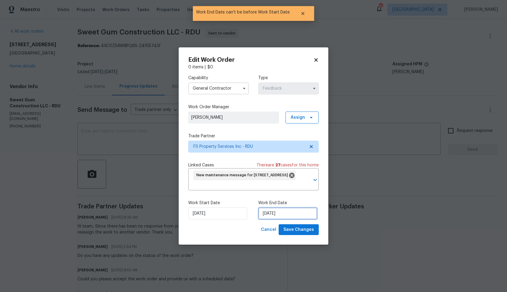
click at [283, 212] on input "25/08/2025" at bounding box center [287, 213] width 59 height 12
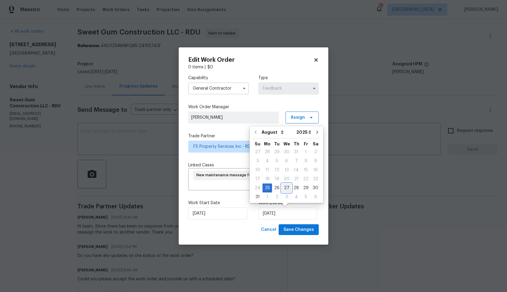
click at [285, 188] on div "27" at bounding box center [287, 188] width 10 height 8
type input "27/08/2025"
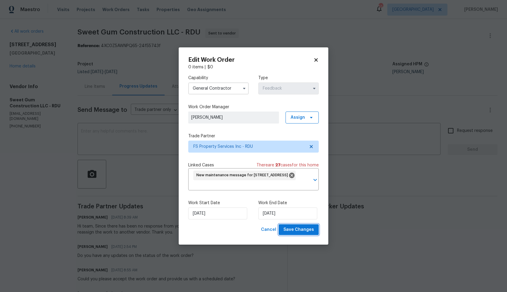
click at [298, 230] on span "Save Changes" at bounding box center [299, 229] width 31 height 7
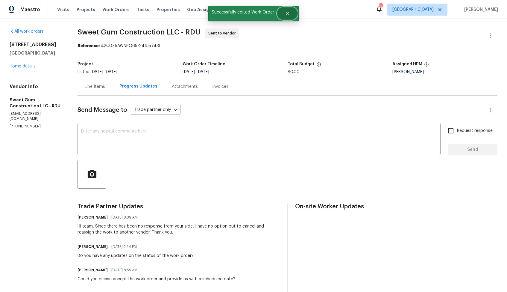
click at [290, 14] on button "Close" at bounding box center [288, 13] width 20 height 12
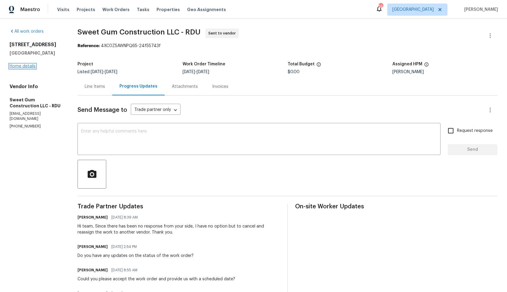
click at [22, 67] on link "Home details" at bounding box center [23, 66] width 26 height 4
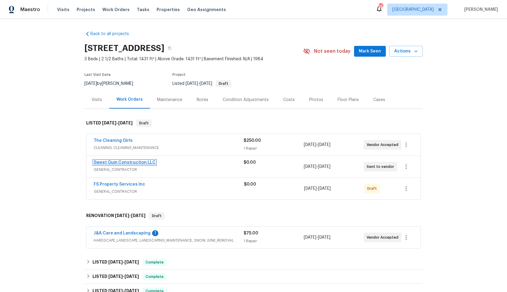
click at [116, 162] on link "Sweet Gum Construction LLC" at bounding box center [125, 162] width 62 height 4
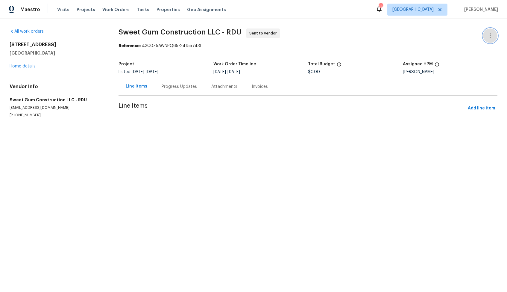
click at [494, 33] on button "button" at bounding box center [490, 35] width 14 height 14
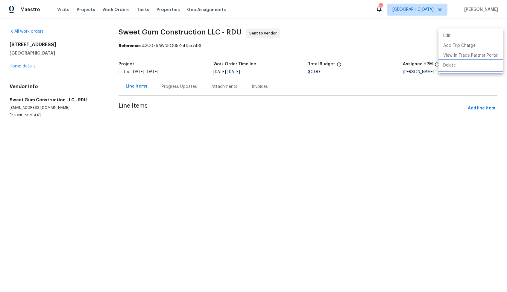
click at [452, 66] on li "Delete" at bounding box center [471, 65] width 65 height 10
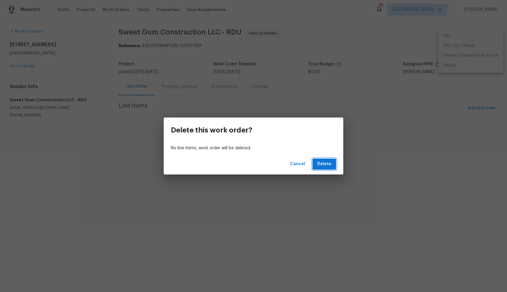
click at [321, 163] on span "Delete" at bounding box center [324, 163] width 14 height 7
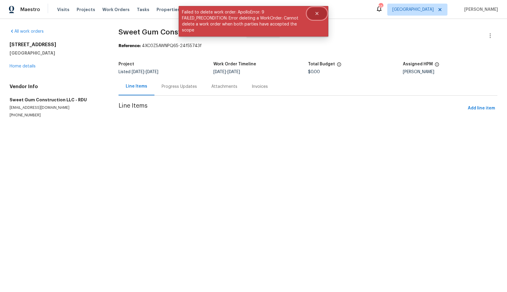
click at [323, 13] on button "Close" at bounding box center [317, 13] width 20 height 12
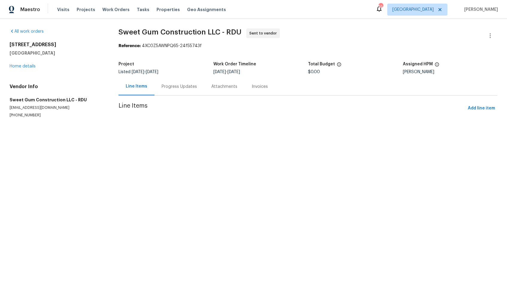
click at [187, 86] on div "Progress Updates" at bounding box center [179, 87] width 35 height 6
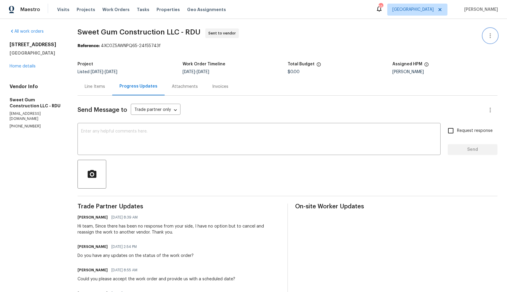
click at [489, 36] on icon "button" at bounding box center [490, 35] width 7 height 7
click at [451, 66] on li "Delete" at bounding box center [471, 65] width 65 height 10
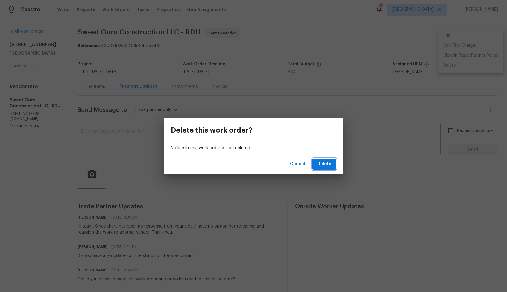
click at [324, 168] on button "Delete" at bounding box center [325, 163] width 24 height 11
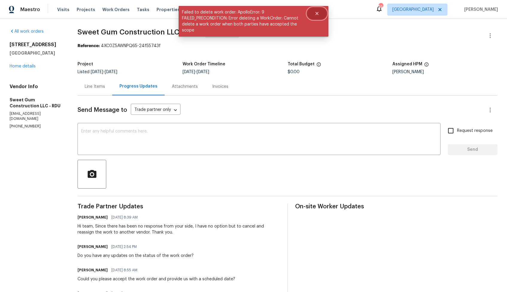
click at [313, 15] on button "Close" at bounding box center [317, 13] width 20 height 12
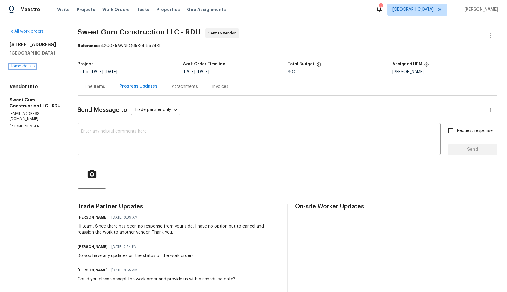
click at [28, 67] on link "Home details" at bounding box center [23, 66] width 26 height 4
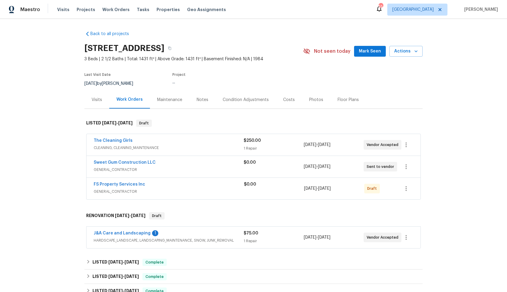
click at [28, 67] on div "Back to all projects 104 Mossbark Ln, Chapel Hill, NC 27514 3 Beds | 2 1/2 Bath…" at bounding box center [253, 155] width 507 height 273
click at [410, 166] on button "button" at bounding box center [406, 166] width 14 height 14
click at [415, 197] on li "Delete" at bounding box center [431, 196] width 65 height 10
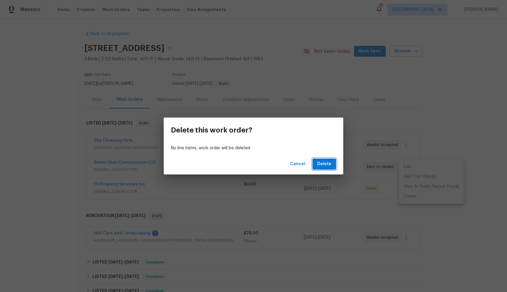
click at [325, 163] on span "Delete" at bounding box center [324, 163] width 14 height 7
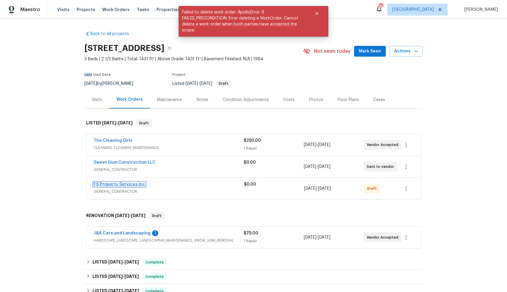
click at [126, 184] on link "FS Property Services Inc" at bounding box center [119, 184] width 51 height 4
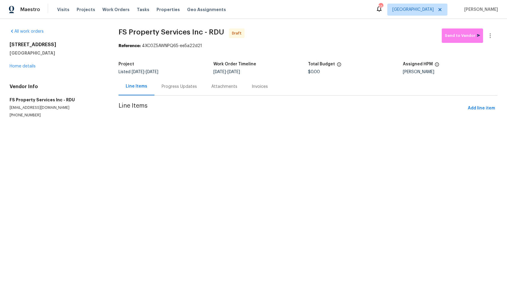
click at [167, 91] on div "Progress Updates" at bounding box center [179, 87] width 50 height 18
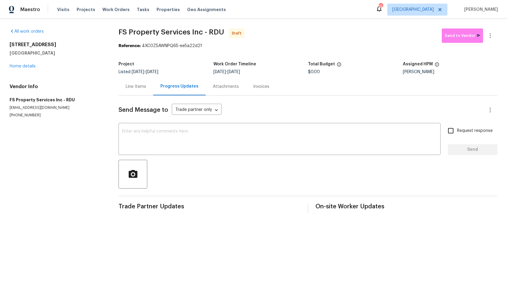
click at [127, 82] on div "Line Items" at bounding box center [136, 87] width 35 height 18
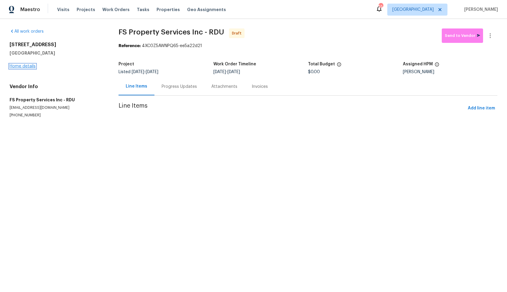
click at [27, 65] on link "Home details" at bounding box center [23, 66] width 26 height 4
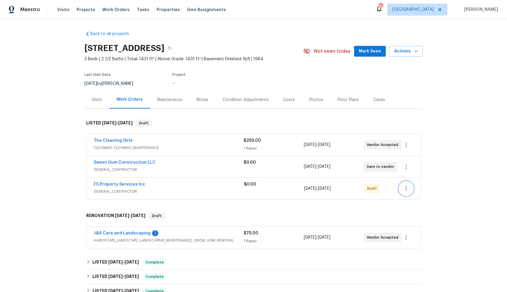
click at [408, 189] on icon "button" at bounding box center [406, 188] width 7 height 7
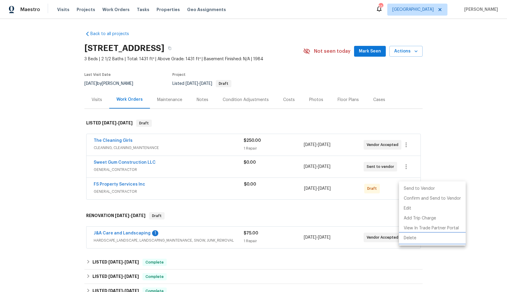
click at [410, 236] on li "Delete" at bounding box center [432, 238] width 67 height 10
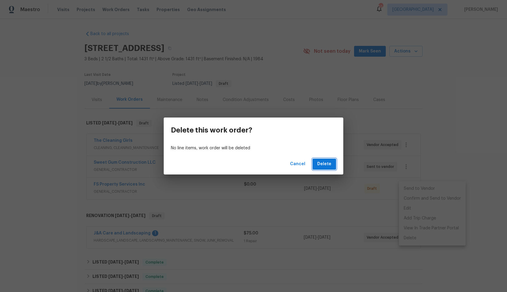
click at [329, 165] on span "Delete" at bounding box center [324, 163] width 14 height 7
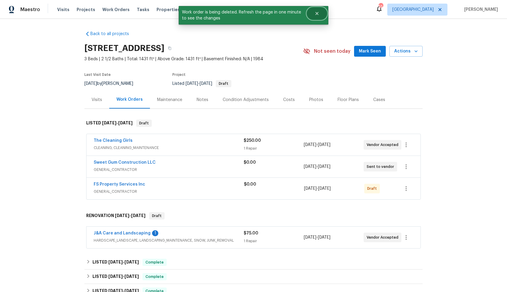
click at [320, 19] on button "Close" at bounding box center [317, 13] width 20 height 12
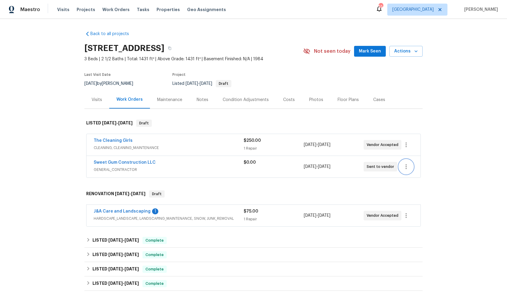
click at [407, 167] on icon "button" at bounding box center [406, 166] width 7 height 7
click at [408, 196] on li "Delete" at bounding box center [431, 196] width 65 height 10
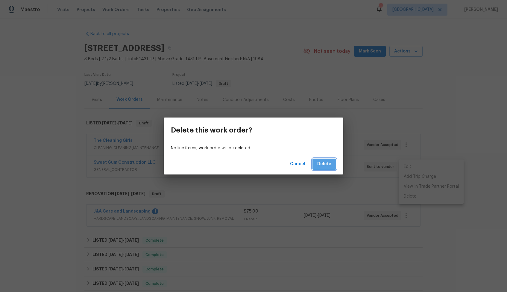
click at [326, 166] on span "Delete" at bounding box center [324, 163] width 14 height 7
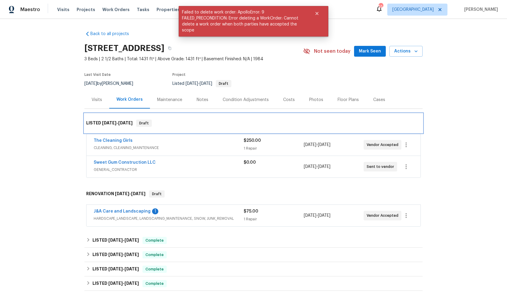
click at [315, 116] on div "LISTED [DATE] - [DATE] Draft" at bounding box center [253, 122] width 338 height 19
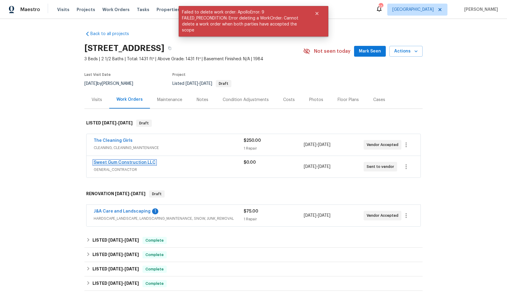
click at [118, 160] on link "Sweet Gum Construction LLC" at bounding box center [125, 162] width 62 height 4
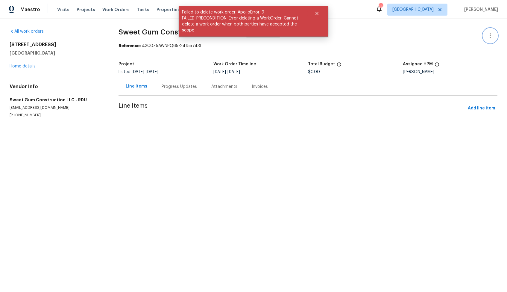
click at [495, 39] on button "button" at bounding box center [490, 35] width 14 height 14
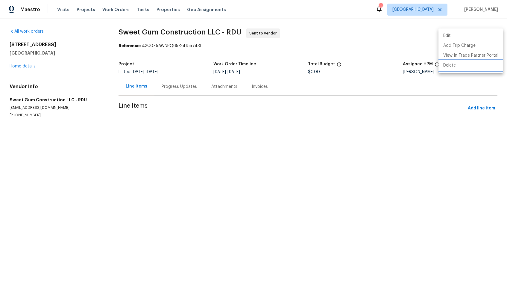
click at [457, 66] on li "Delete" at bounding box center [471, 65] width 65 height 10
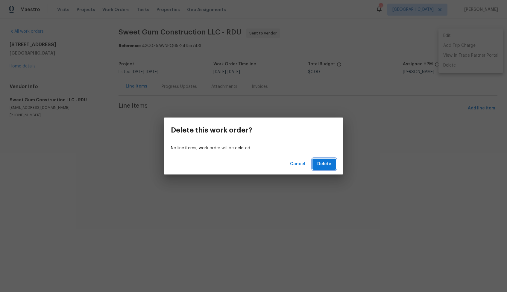
click at [329, 163] on span "Delete" at bounding box center [324, 163] width 14 height 7
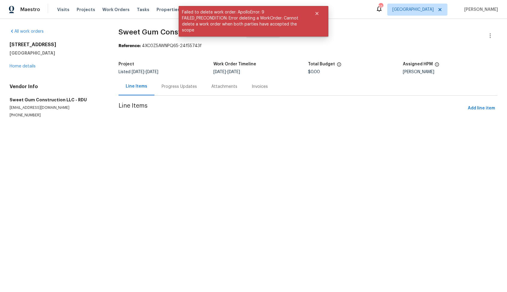
click at [381, 56] on section "Sweet Gum Construction LLC - RDU Sent to vendor Reference: 4XC0Z5AWNPQ65-24f557…" at bounding box center [308, 80] width 379 height 104
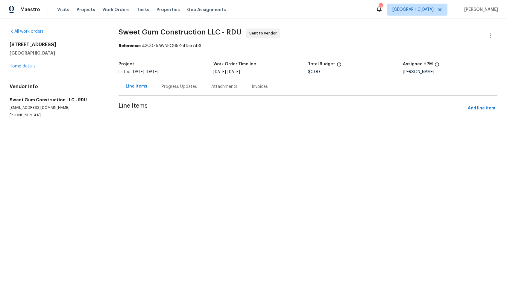
click at [81, 37] on div "All work orders 104 Mossbark Ln Chapel Hill, NC 27514 Home details Vendor Info …" at bounding box center [57, 72] width 95 height 89
click at [27, 68] on link "Home details" at bounding box center [23, 66] width 26 height 4
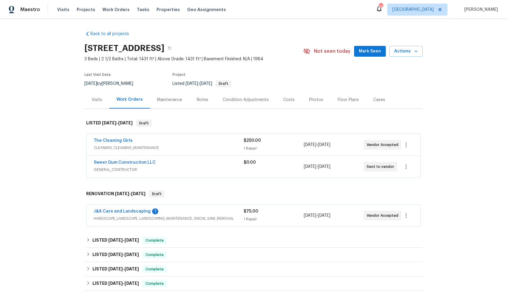
scroll to position [134, 0]
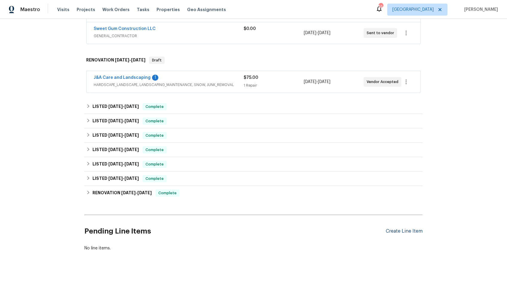
click at [402, 233] on div "Create Line Item" at bounding box center [404, 231] width 37 height 6
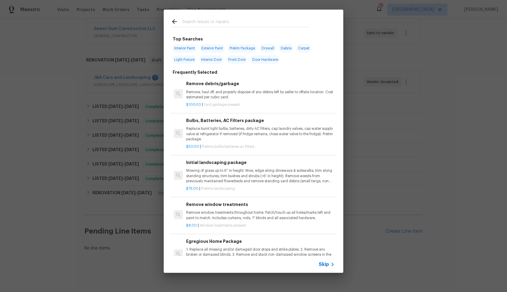
click at [222, 21] on input "text" at bounding box center [245, 22] width 127 height 9
click at [183, 60] on span "Light Fixture" at bounding box center [184, 59] width 24 height 8
type input "Light Fixture"
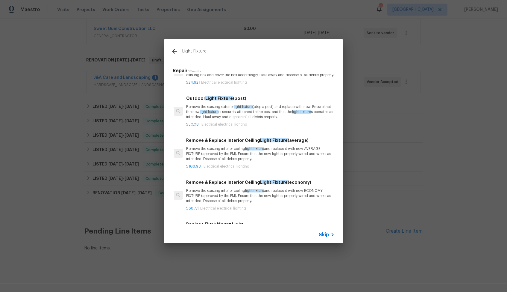
scroll to position [0, 0]
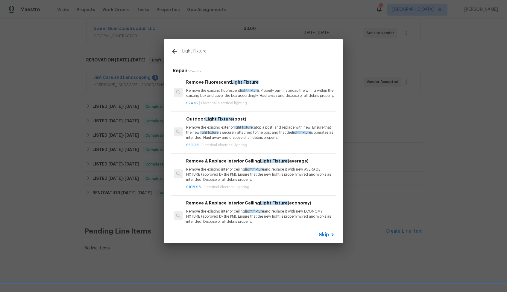
click at [231, 175] on p "Remove the existing interior ceiling light fixture and replace it with new AVER…" at bounding box center [260, 174] width 148 height 15
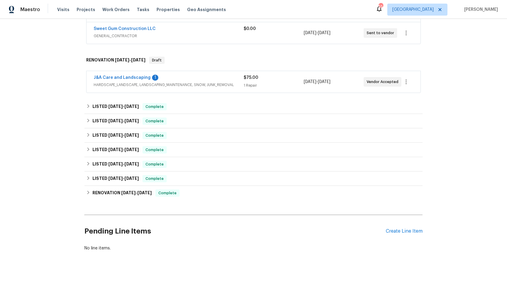
click at [401, 236] on div "Pending Line Items Create Line Item" at bounding box center [253, 231] width 338 height 28
click at [392, 230] on div "Create Line Item" at bounding box center [404, 231] width 37 height 6
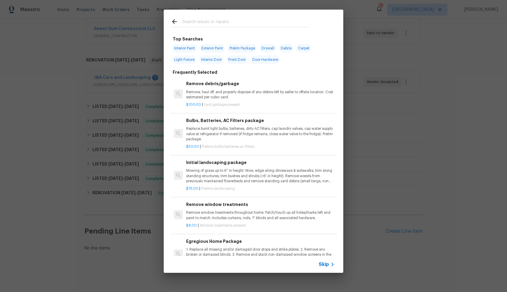
click at [184, 60] on span "Light Fixture" at bounding box center [184, 59] width 24 height 8
type input "Light Fixture"
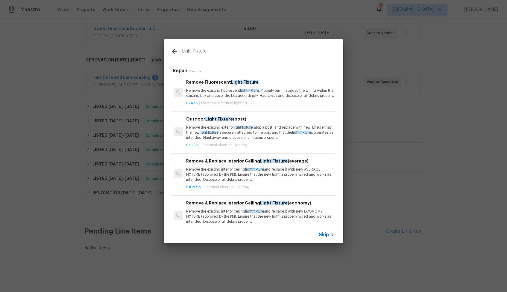
click at [207, 164] on h6 "Remove & Replace Interior Ceiling Light Fixture (average)" at bounding box center [260, 160] width 148 height 7
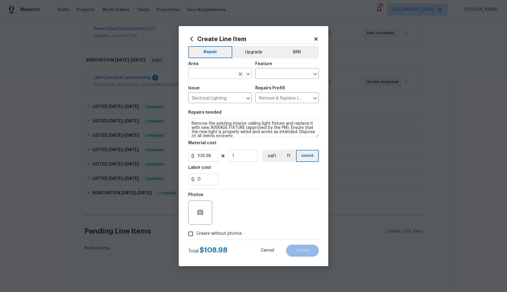
click at [223, 75] on input "text" at bounding box center [211, 73] width 47 height 9
click at [223, 96] on li "Interior Overall" at bounding box center [219, 97] width 63 height 10
type input "Interior Overall"
click at [275, 81] on div "Area Interior Overall ​ Feature ​" at bounding box center [253, 70] width 131 height 24
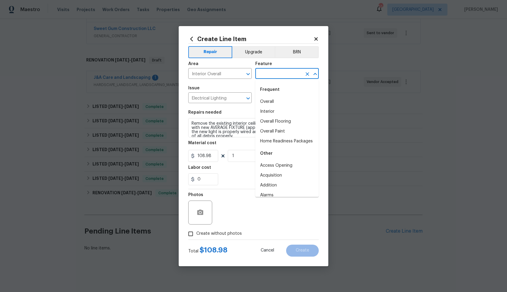
click at [281, 74] on input "text" at bounding box center [278, 73] width 47 height 9
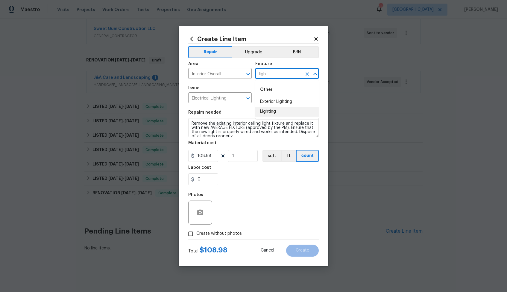
click at [272, 109] on li "Lighting" at bounding box center [286, 112] width 63 height 10
type input "Lighting"
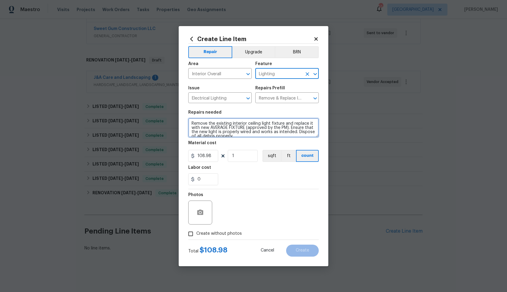
click at [257, 123] on textarea "Remove the existing interior ceiling light fixture and replace it with new AVER…" at bounding box center [253, 127] width 131 height 19
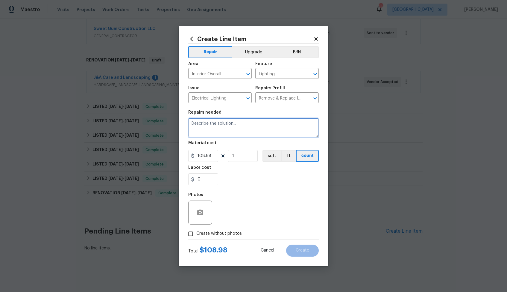
paste textarea "Install ceiling lights in bedrooms and living room"
type textarea "Install ceiling lights in bedrooms and living room"
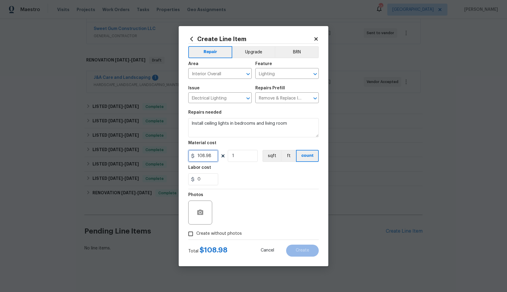
click at [208, 156] on input "108.98" at bounding box center [203, 156] width 30 height 12
type input "75"
click at [213, 229] on label "Create without photos" at bounding box center [213, 233] width 57 height 11
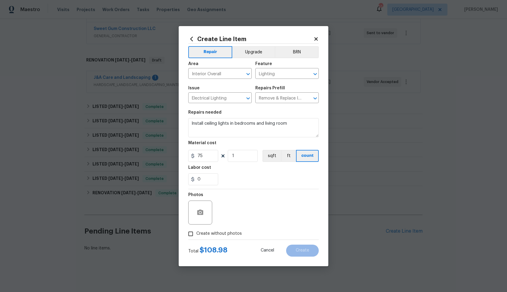
click at [196, 229] on input "Create without photos" at bounding box center [190, 233] width 11 height 11
checkbox input "true"
click at [252, 217] on textarea at bounding box center [268, 212] width 102 height 24
click at [304, 253] on button "Create" at bounding box center [302, 250] width 33 height 12
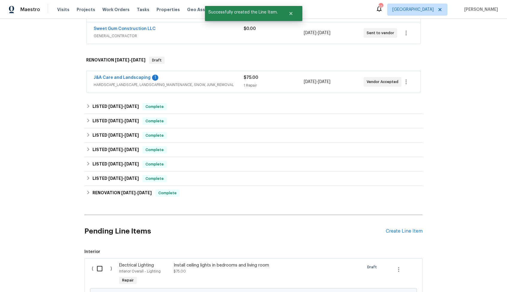
scroll to position [202, 0]
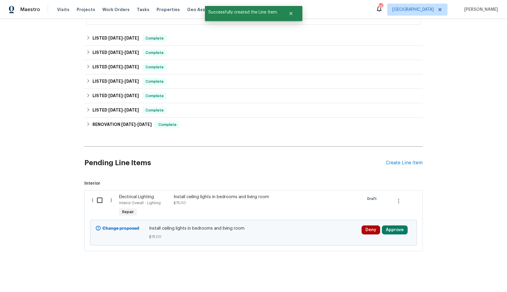
click at [98, 198] on input "checkbox" at bounding box center [101, 200] width 17 height 13
click at [483, 278] on span "Create Work Order" at bounding box center [473, 276] width 40 height 7
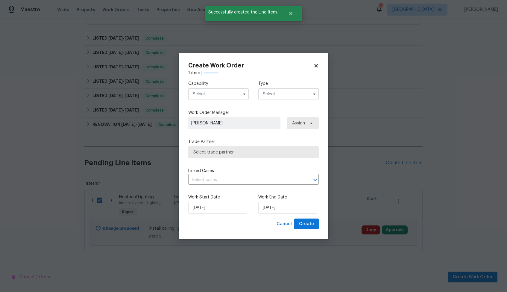
checkbox input "false"
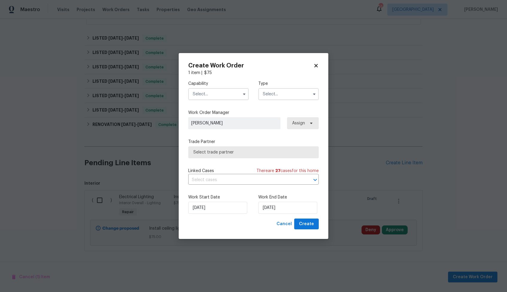
click at [230, 94] on input "text" at bounding box center [218, 94] width 60 height 12
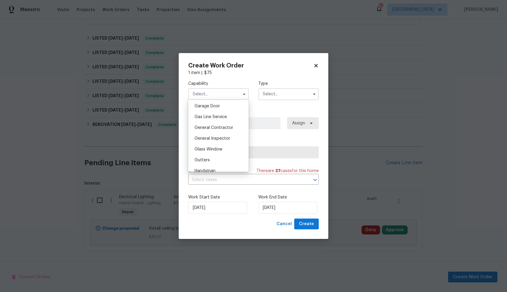
scroll to position [262, 0]
click at [216, 132] on span "General Contractor" at bounding box center [214, 131] width 39 height 4
type input "General Contractor"
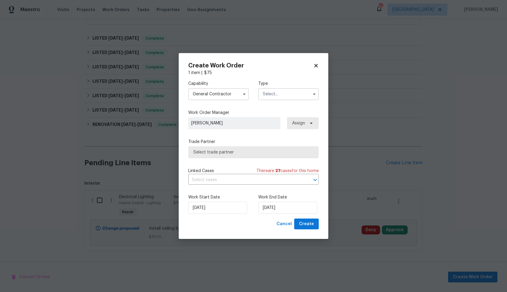
click at [310, 92] on span at bounding box center [314, 94] width 9 height 9
click at [289, 96] on input "text" at bounding box center [288, 94] width 60 height 12
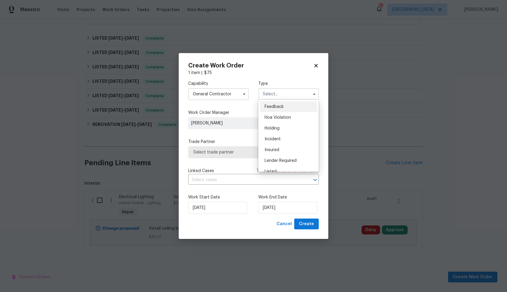
click at [281, 106] on span "Feedback" at bounding box center [274, 106] width 19 height 4
type input "Feedback"
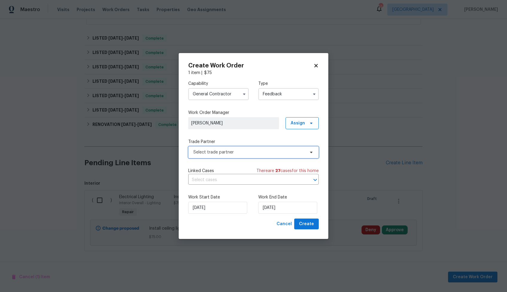
click at [217, 153] on span "Select trade partner" at bounding box center [249, 152] width 112 height 6
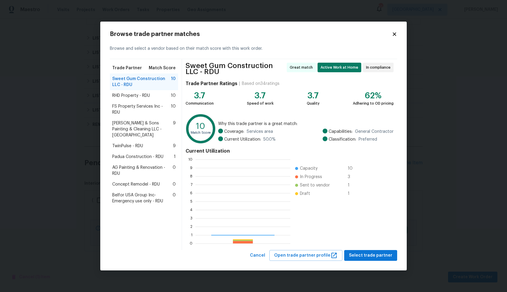
scroll to position [84, 95]
click at [131, 94] on span "RHD Property - RDU" at bounding box center [131, 96] width 38 height 6
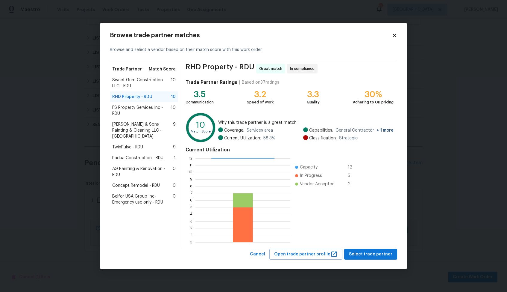
click at [127, 107] on span "FS Property Services Inc - RDU" at bounding box center [141, 110] width 59 height 12
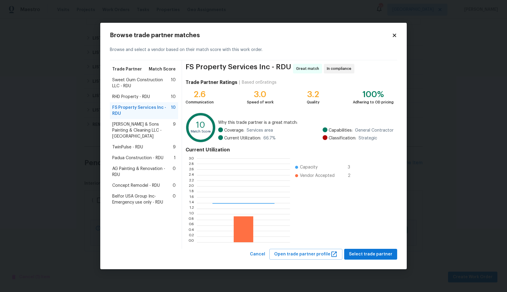
scroll to position [84, 93]
click at [128, 128] on span "Hodge & Sons Painting & Cleaning LLC - RDU" at bounding box center [142, 130] width 61 height 18
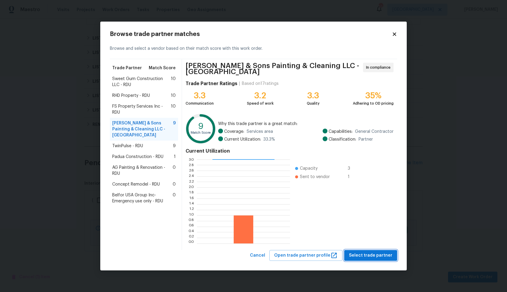
click at [362, 256] on span "Select trade partner" at bounding box center [370, 254] width 43 height 7
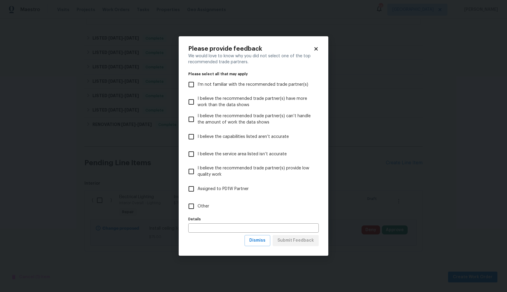
click at [202, 201] on label "Other" at bounding box center [249, 205] width 129 height 17
click at [198, 201] on input "Other" at bounding box center [191, 206] width 13 height 13
checkbox input "true"
click at [295, 244] on span "Submit Feedback" at bounding box center [296, 240] width 37 height 7
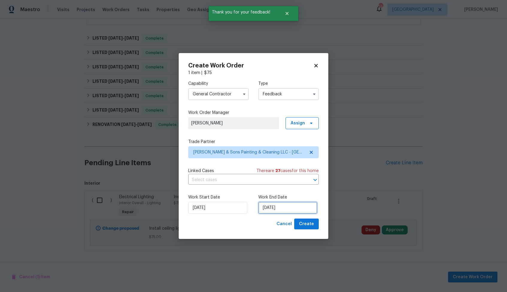
click at [272, 209] on input "[DATE]" at bounding box center [287, 207] width 59 height 12
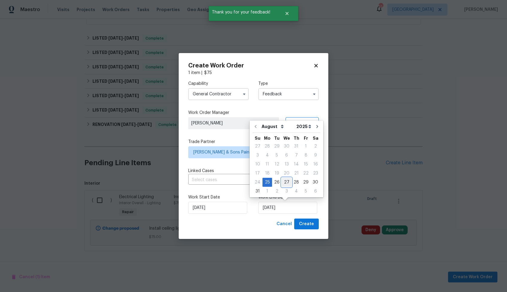
click at [285, 179] on div "27" at bounding box center [287, 182] width 10 height 8
type input "27/08/2025"
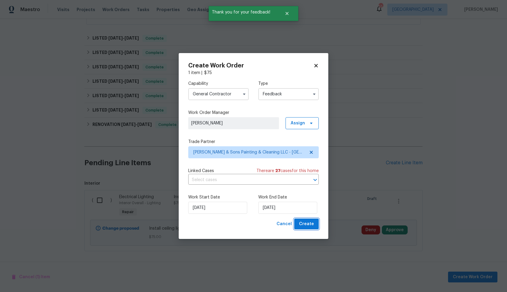
click at [302, 222] on span "Create" at bounding box center [306, 223] width 15 height 7
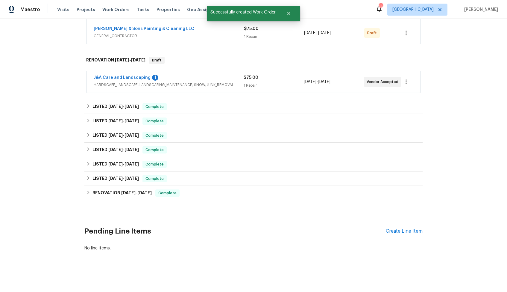
scroll to position [0, 0]
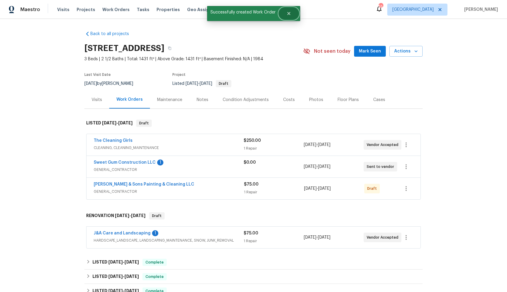
click at [289, 14] on icon "Close" at bounding box center [288, 13] width 3 height 3
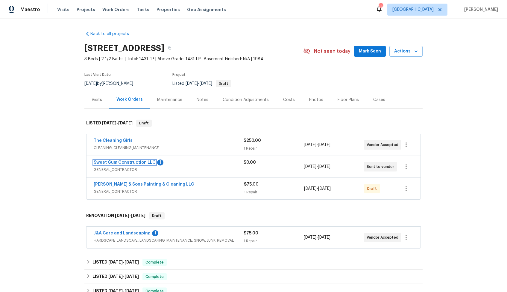
click at [118, 163] on link "Sweet Gum Construction LLC" at bounding box center [125, 162] width 62 height 4
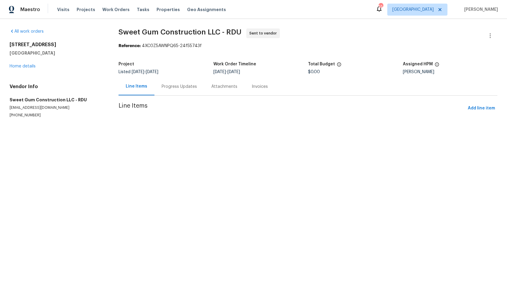
click at [166, 87] on div "Progress Updates" at bounding box center [179, 87] width 35 height 6
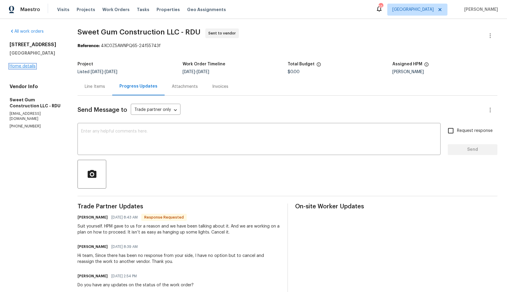
click at [28, 66] on link "Home details" at bounding box center [23, 66] width 26 height 4
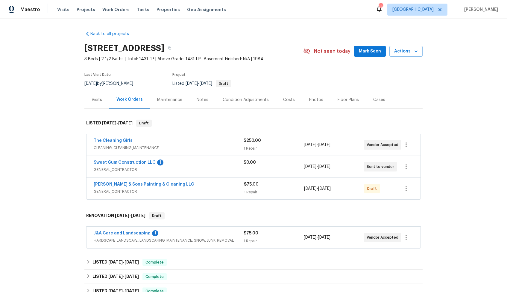
click at [352, 70] on section "104 Mossbark Ln, Chapel Hill, NC 27514 3 Beds | 2 1/2 Baths | Total: 1431 ft² |…" at bounding box center [253, 65] width 338 height 50
click at [116, 184] on link "Hodge & Sons Painting & Cleaning LLC" at bounding box center [144, 184] width 101 height 4
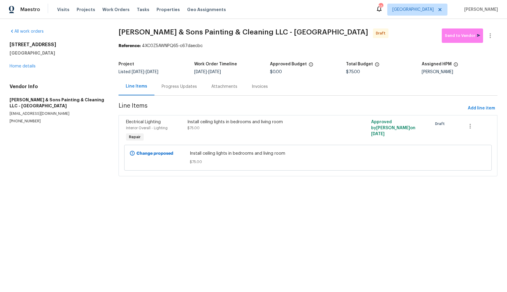
click at [183, 88] on div "Progress Updates" at bounding box center [179, 87] width 35 height 6
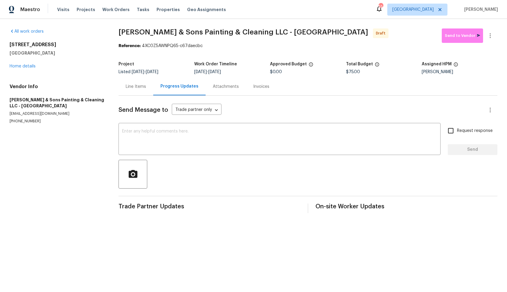
click at [141, 87] on div "Line Items" at bounding box center [136, 87] width 20 height 6
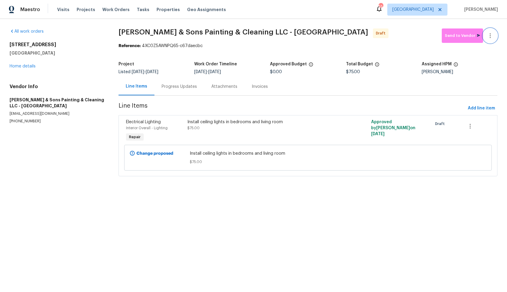
click at [491, 35] on icon "button" at bounding box center [490, 35] width 7 height 7
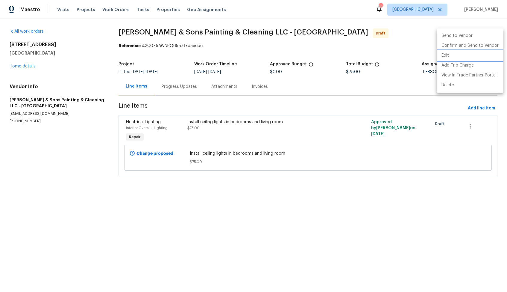
click at [454, 55] on li "Edit" at bounding box center [470, 56] width 67 height 10
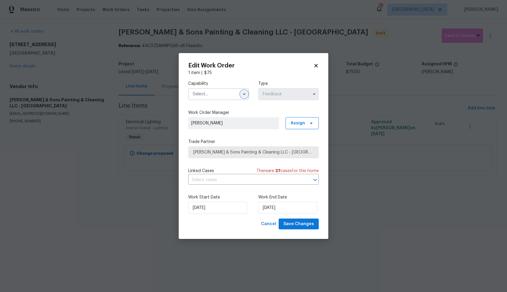
click at [243, 95] on icon "button" at bounding box center [244, 94] width 5 height 5
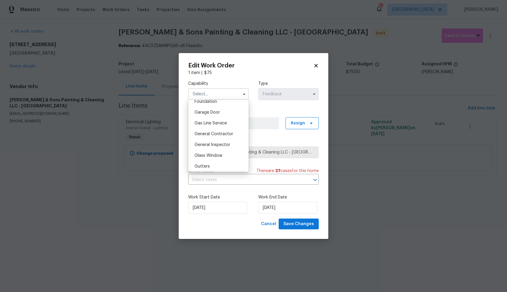
scroll to position [260, 0]
click at [213, 134] on span "General Contractor" at bounding box center [214, 133] width 39 height 4
type input "General Contractor"
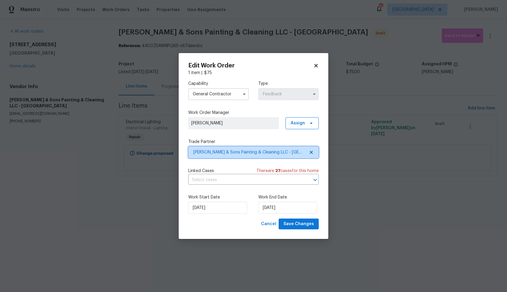
click at [225, 155] on span "Hodge & Sons Painting & Cleaning LLC - RDU" at bounding box center [253, 152] width 131 height 12
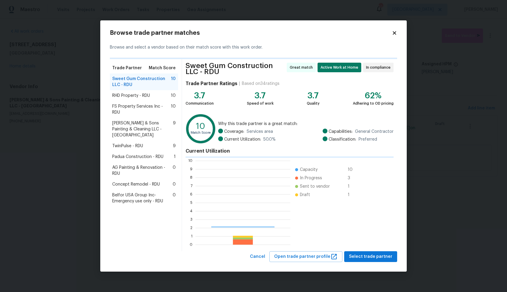
scroll to position [84, 95]
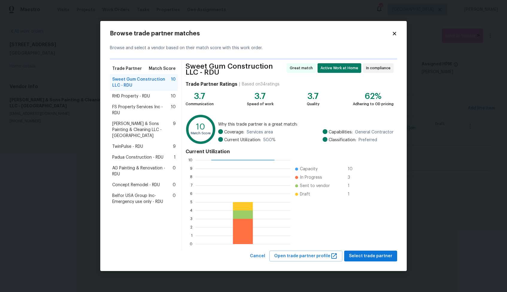
click at [135, 85] on span "Sweet Gum Construction LLC - RDU" at bounding box center [141, 82] width 59 height 12
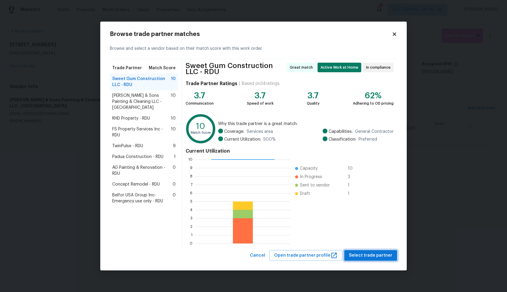
click at [361, 259] on button "Select trade partner" at bounding box center [370, 255] width 53 height 11
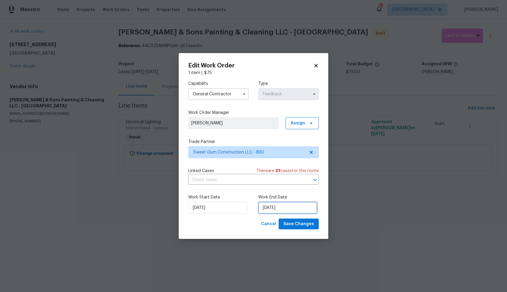
click at [281, 209] on input "27/08/2025" at bounding box center [287, 207] width 59 height 12
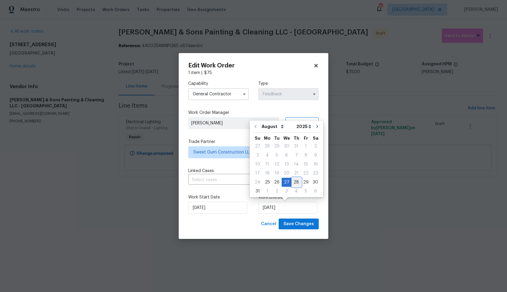
click at [294, 182] on div "28" at bounding box center [297, 182] width 10 height 8
type input "28/08/2025"
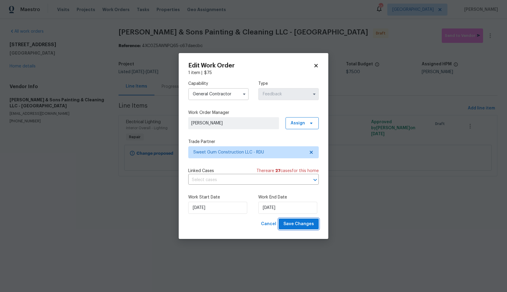
click at [297, 222] on span "Save Changes" at bounding box center [299, 223] width 31 height 7
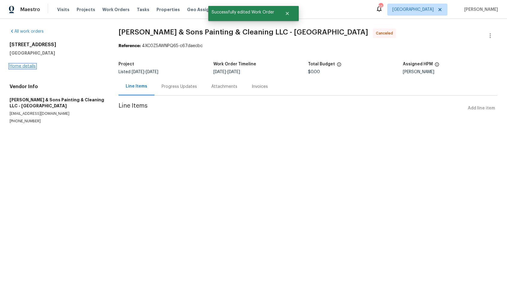
click at [28, 64] on link "Home details" at bounding box center [23, 66] width 26 height 4
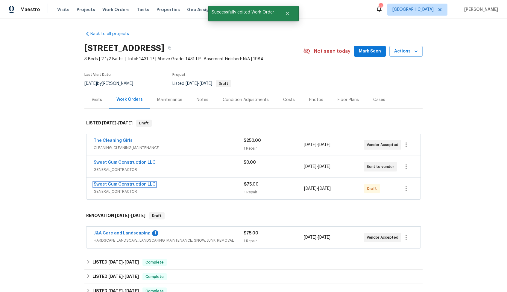
click at [104, 184] on link "Sweet Gum Construction LLC" at bounding box center [125, 184] width 62 height 4
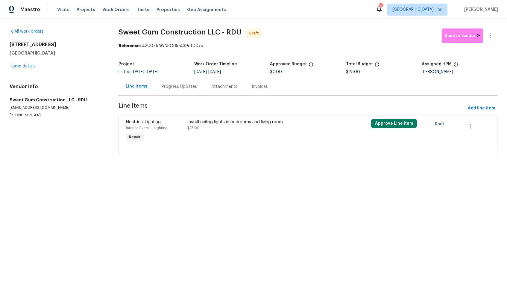
click at [238, 125] on div "Install ceiling lights in bedrooms and living room $75.00" at bounding box center [262, 125] width 150 height 12
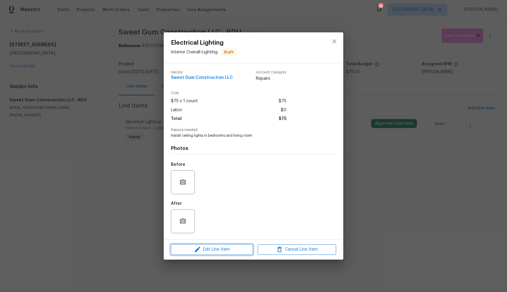
click at [196, 247] on icon "button" at bounding box center [197, 249] width 7 height 7
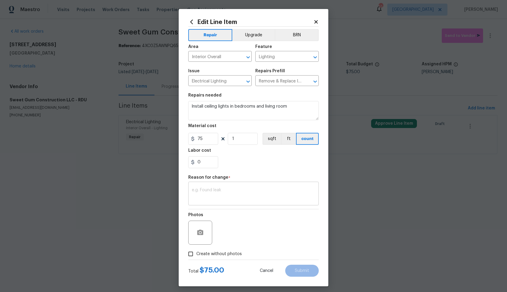
click at [208, 185] on div "x ​" at bounding box center [253, 194] width 131 height 22
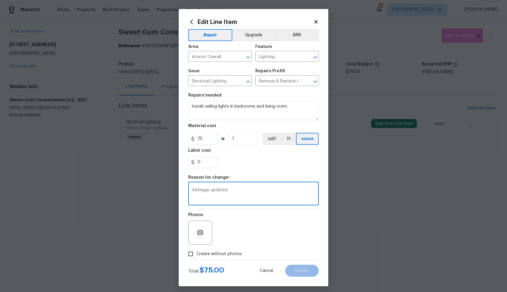
scroll to position [3, 0]
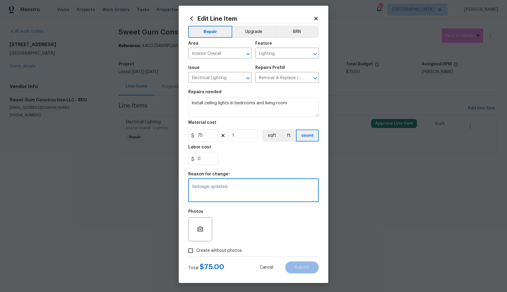
type textarea "Verbiage updated."
click at [222, 254] on label "Create without photos" at bounding box center [213, 250] width 57 height 11
click at [196, 254] on input "Create without photos" at bounding box center [190, 250] width 11 height 11
checkbox input "true"
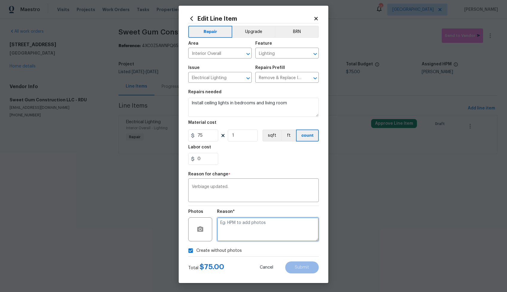
click at [258, 237] on textarea at bounding box center [268, 229] width 102 height 24
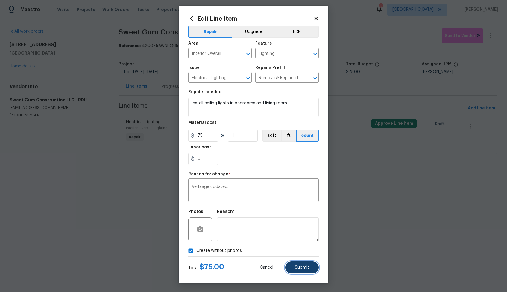
click at [302, 266] on span "Submit" at bounding box center [302, 267] width 14 height 4
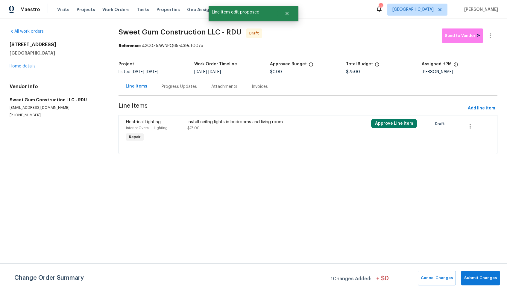
scroll to position [0, 0]
click at [473, 276] on span "Submit Changes" at bounding box center [480, 277] width 33 height 7
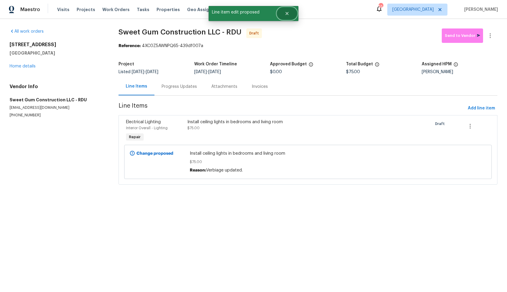
click at [288, 14] on icon "Close" at bounding box center [287, 13] width 3 height 3
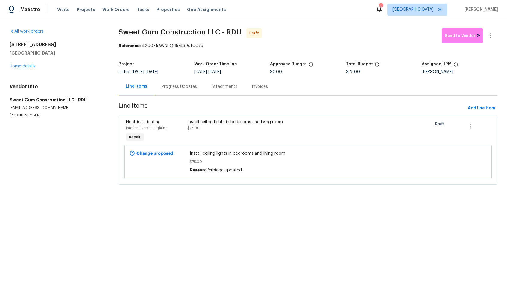
click at [181, 87] on div "Progress Updates" at bounding box center [179, 87] width 35 height 6
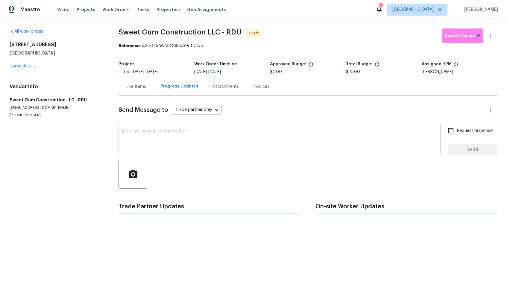
click at [237, 136] on textarea at bounding box center [279, 139] width 315 height 21
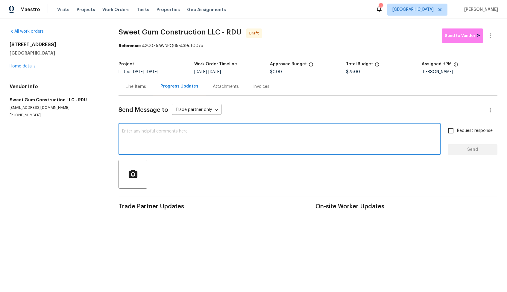
click at [243, 161] on div at bounding box center [308, 174] width 379 height 29
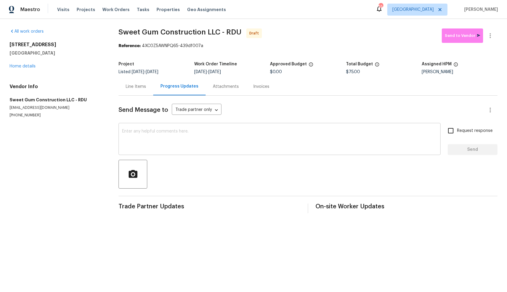
click at [260, 143] on textarea at bounding box center [279, 139] width 315 height 21
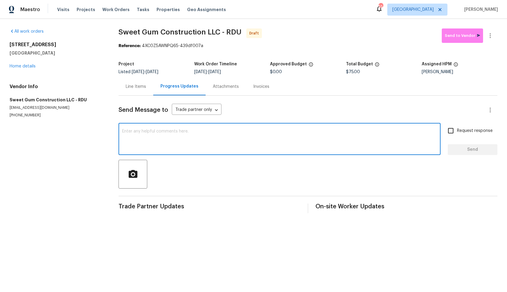
paste textarea "Hi, this is [PERSON_NAME] with Opendoor. I’m confirming you received the WO for…"
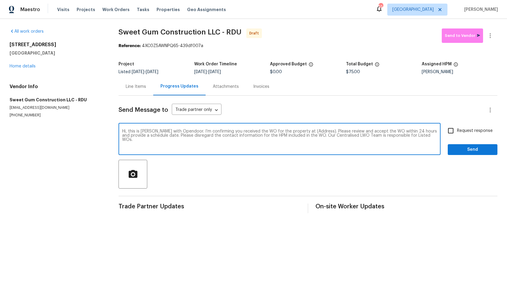
drag, startPoint x: 313, startPoint y: 132, endPoint x: 304, endPoint y: 132, distance: 9.6
click at [304, 132] on textarea "Hi, this is [PERSON_NAME] with Opendoor. I’m confirming you received the WO for…" at bounding box center [279, 139] width 315 height 21
click at [312, 131] on textarea "Hi, this is [PERSON_NAME] with Opendoor. I’m confirming you received the WO for…" at bounding box center [279, 139] width 315 height 21
drag, startPoint x: 314, startPoint y: 132, endPoint x: 296, endPoint y: 131, distance: 18.3
click at [296, 131] on textarea "Hi, this is [PERSON_NAME] with Opendoor. I’m confirming you received the WO for…" at bounding box center [279, 139] width 315 height 21
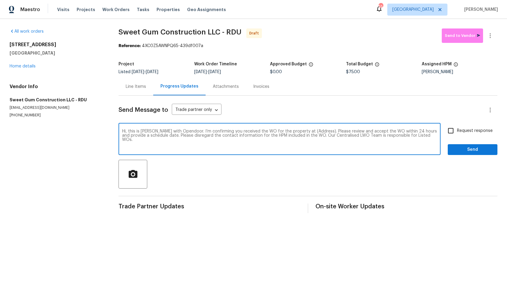
paste textarea "104 Mossbark Ln, Chapel Hill, NC 27514"
type textarea "Hi, this is Arvind with Opendoor. I’m confirming you received the WO for the pr…"
click at [451, 129] on input "Request response" at bounding box center [451, 130] width 13 height 13
checkbox input "true"
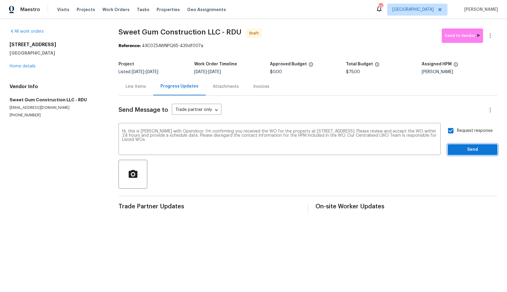
click at [463, 147] on span "Send" at bounding box center [473, 149] width 40 height 7
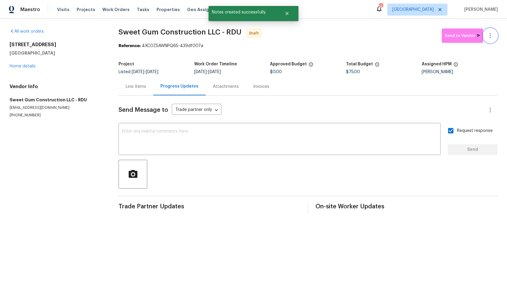
click at [491, 38] on icon "button" at bounding box center [490, 35] width 7 height 7
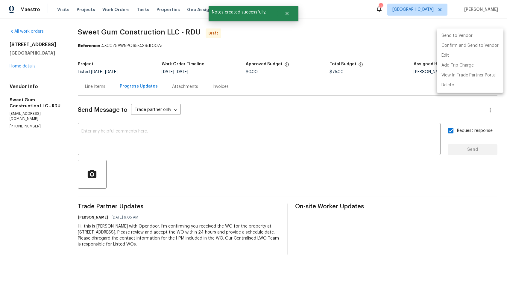
click at [460, 48] on li "Confirm and Send to Vendor" at bounding box center [470, 46] width 67 height 10
click at [273, 22] on div at bounding box center [253, 146] width 507 height 292
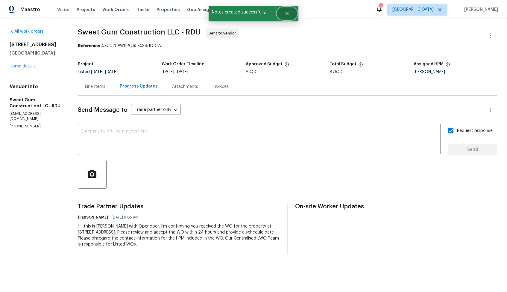
click at [295, 12] on button "Close" at bounding box center [287, 13] width 20 height 12
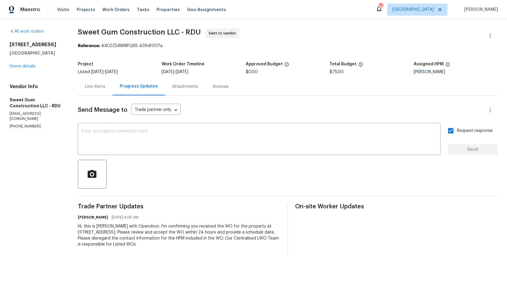
click at [191, 69] on div "Work Order Timeline" at bounding box center [204, 66] width 84 height 8
drag, startPoint x: 107, startPoint y: 47, endPoint x: 172, endPoint y: 45, distance: 64.1
click at [172, 45] on div "Reference: 4XC0Z5AWNPQ65-439df007a" at bounding box center [288, 46] width 420 height 6
copy div "4XC0Z5AWNPQ65-439df007a"
click at [299, 17] on div "Maestro Visits Projects Work Orders Tasks Properties Geo Assignments 55 Dallas …" at bounding box center [253, 9] width 507 height 19
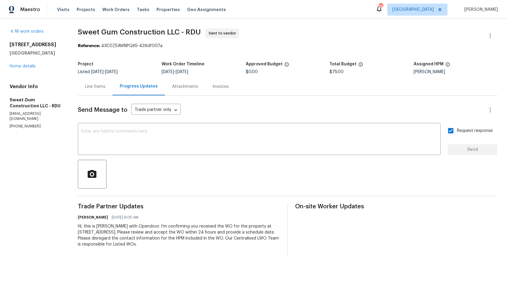
click at [20, 69] on div "104 Mossbark Ln Chapel Hill, NC 27514 Home details" at bounding box center [37, 56] width 54 height 28
click at [20, 67] on link "Home details" at bounding box center [23, 66] width 26 height 4
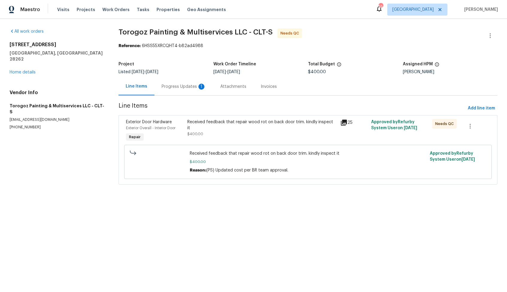
click at [188, 88] on div "Progress Updates 1" at bounding box center [184, 87] width 44 height 6
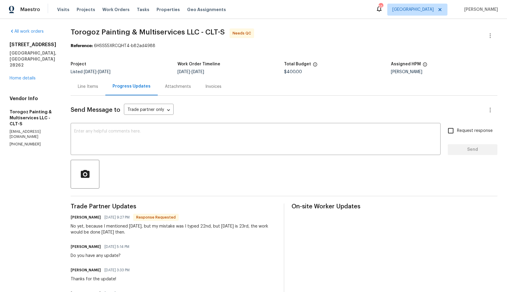
click at [98, 86] on div "Line Items" at bounding box center [88, 87] width 20 height 6
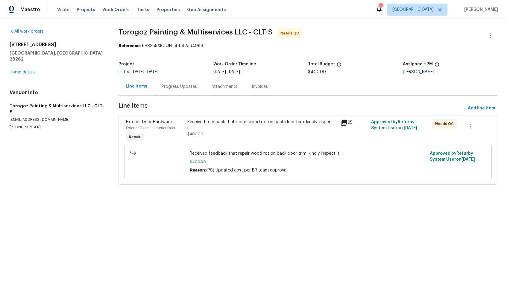
click at [256, 128] on div "Received feedback that repair wood rot on back door trim. kindly inspect it $40…" at bounding box center [262, 128] width 150 height 18
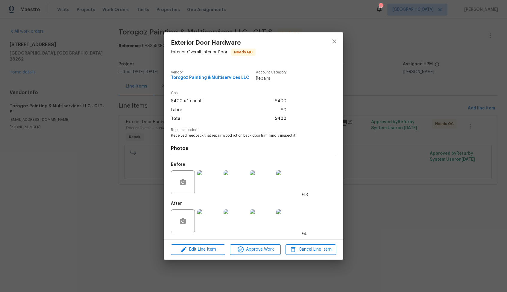
click at [204, 186] on img at bounding box center [209, 182] width 24 height 24
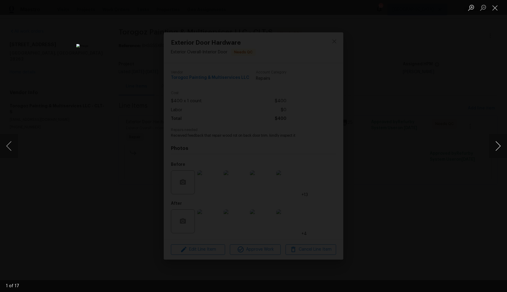
click at [498, 146] on button "Next image" at bounding box center [498, 146] width 18 height 24
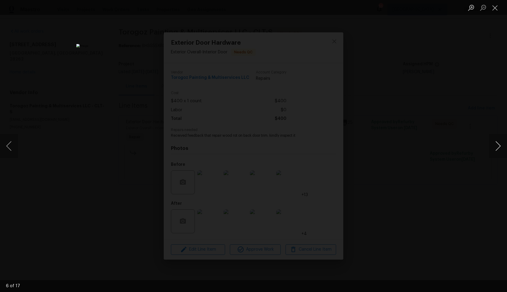
click at [498, 146] on button "Next image" at bounding box center [498, 146] width 18 height 24
click at [451, 161] on div "Lightbox" at bounding box center [253, 146] width 507 height 292
click at [452, 134] on div "Lightbox" at bounding box center [253, 146] width 507 height 292
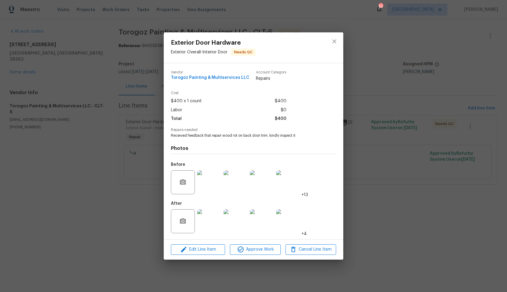
click at [213, 219] on img at bounding box center [209, 221] width 24 height 24
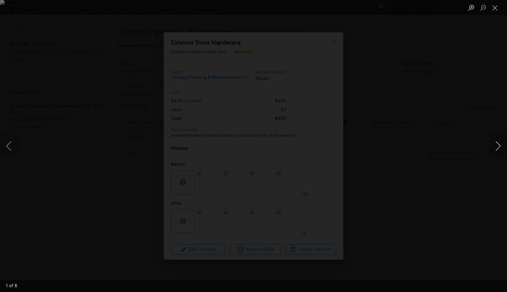
click at [499, 147] on button "Next image" at bounding box center [498, 146] width 18 height 24
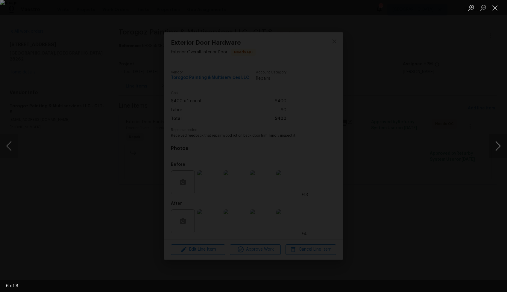
click at [499, 147] on button "Next image" at bounding box center [498, 146] width 18 height 24
click at [454, 158] on div "Lightbox" at bounding box center [253, 146] width 507 height 292
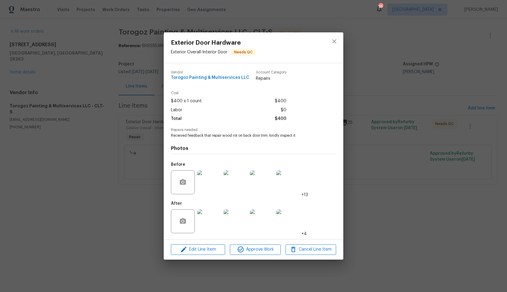
click at [412, 159] on div "Exterior Door Hardware Exterior Overall - Interior Door Needs QC Vendor Torogoz…" at bounding box center [253, 146] width 507 height 292
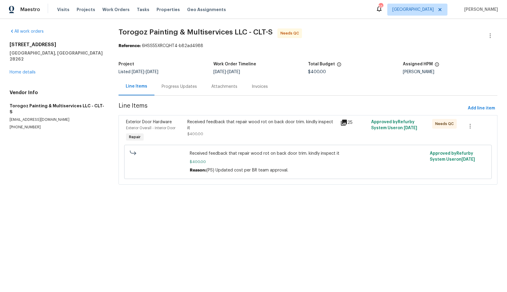
click at [172, 88] on div "Progress Updates" at bounding box center [179, 87] width 35 height 6
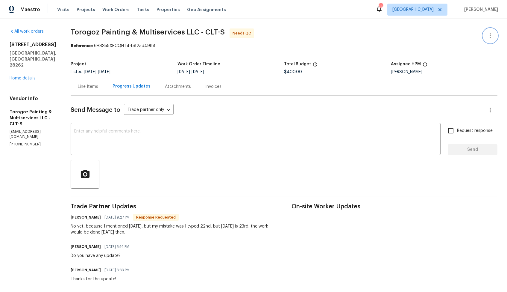
click at [484, 34] on button "button" at bounding box center [490, 35] width 14 height 14
click at [460, 36] on li "Edit" at bounding box center [471, 36] width 65 height 10
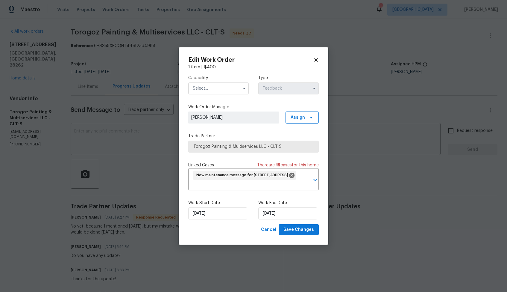
click at [240, 86] on span at bounding box center [244, 88] width 9 height 9
click at [245, 87] on icon "button" at bounding box center [244, 88] width 5 height 5
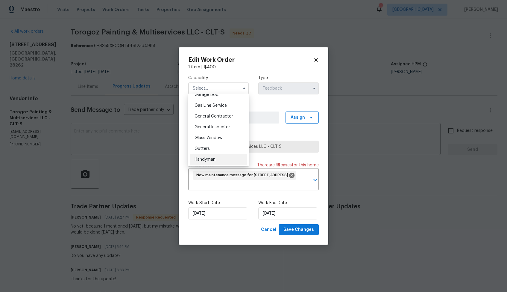
click at [209, 156] on div "Handyman" at bounding box center [218, 159] width 57 height 11
type input "Handyman"
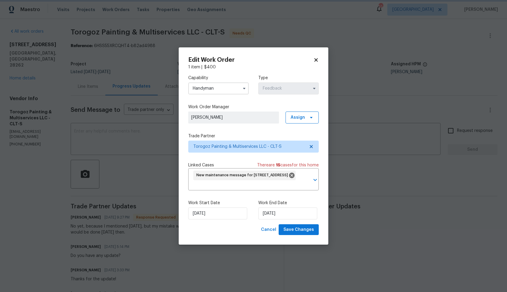
scroll to position [282, 0]
click at [284, 210] on input "[DATE]" at bounding box center [287, 213] width 59 height 12
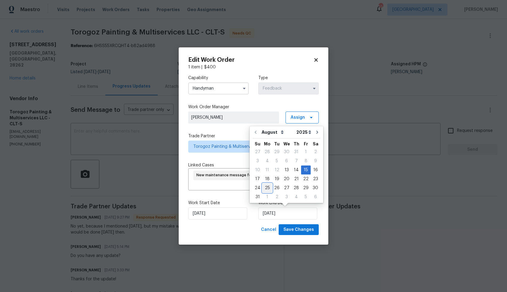
click at [268, 188] on div "25" at bounding box center [268, 188] width 10 height 8
type input "[DATE]"
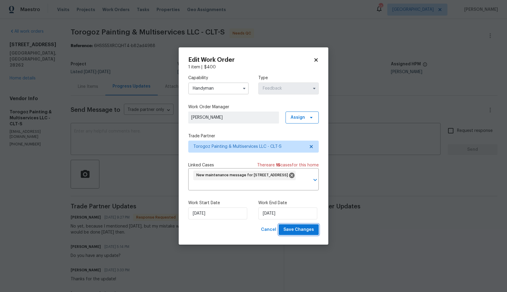
click at [297, 229] on span "Save Changes" at bounding box center [299, 229] width 31 height 7
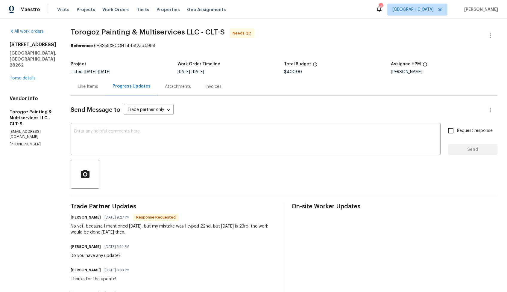
click at [92, 218] on h6 "[PERSON_NAME]" at bounding box center [86, 217] width 30 height 6
click at [92, 218] on h6 "Ricardo Arturo" at bounding box center [86, 217] width 30 height 6
copy h6 "Ricardo"
click at [217, 125] on div "x ​" at bounding box center [256, 139] width 370 height 31
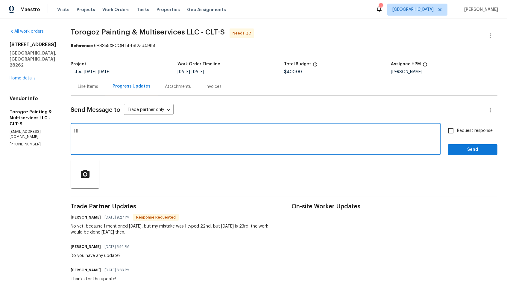
paste textarea "Ricardo"
click at [93, 133] on textarea "HI Ricardo," at bounding box center [255, 139] width 363 height 21
click at [123, 134] on textarea "Hi Ricardo," at bounding box center [255, 139] width 363 height 21
type textarea "Hi Ricardo, thank you for completing the job. WO is approved. Thanks!"
click at [460, 151] on span "Send" at bounding box center [473, 149] width 40 height 7
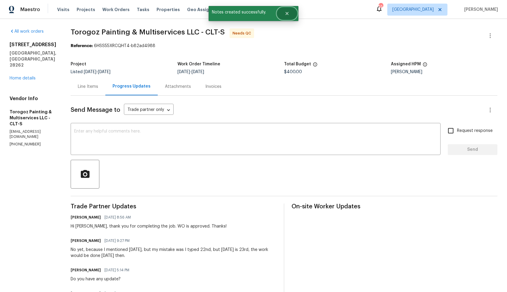
click at [290, 15] on button "Close" at bounding box center [287, 13] width 20 height 12
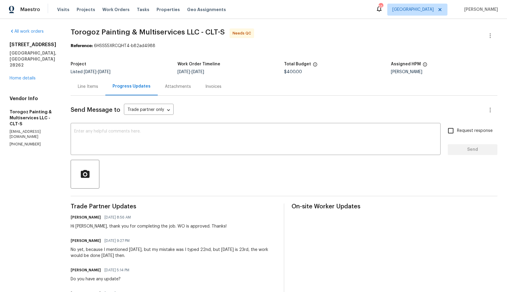
click at [98, 88] on div "Line Items" at bounding box center [88, 87] width 20 height 6
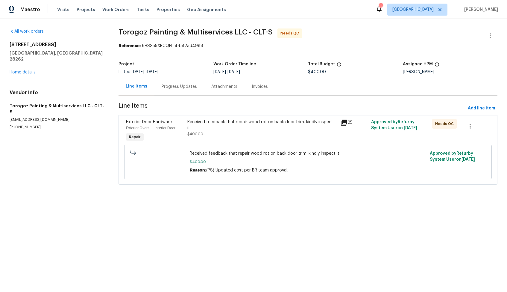
click at [181, 87] on div "Progress Updates" at bounding box center [179, 87] width 35 height 6
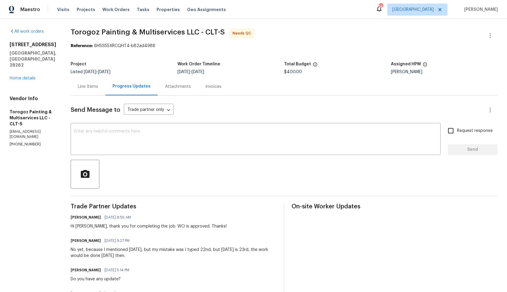
click at [105, 91] on div "Line Items" at bounding box center [88, 87] width 35 height 18
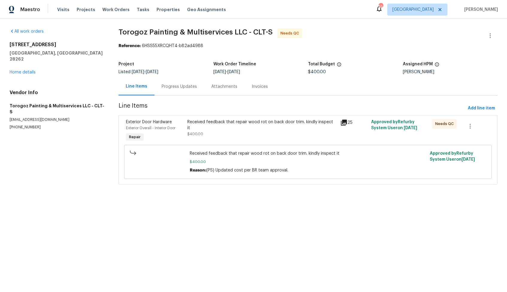
click at [241, 134] on div "Received feedback that repair wood rot on back door trim. kindly inspect it $40…" at bounding box center [262, 131] width 153 height 28
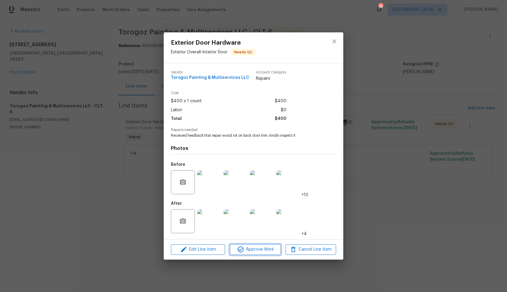
click at [254, 251] on span "Approve Work" at bounding box center [255, 249] width 47 height 7
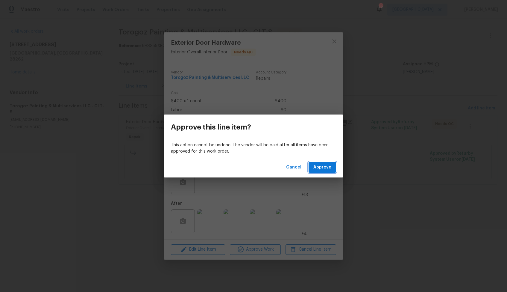
click at [322, 166] on span "Approve" at bounding box center [322, 166] width 18 height 7
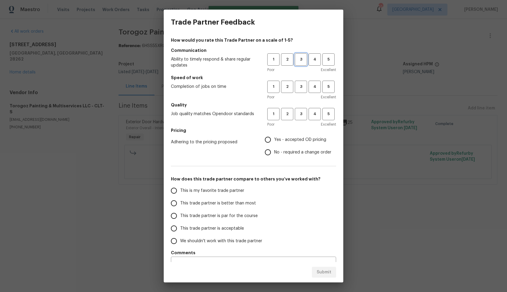
click at [297, 56] on button "3" at bounding box center [301, 59] width 12 height 12
click at [299, 84] on span "3" at bounding box center [301, 86] width 11 height 7
click at [303, 113] on span "3" at bounding box center [301, 113] width 11 height 7
click at [293, 146] on label "No - required a change order" at bounding box center [297, 152] width 70 height 13
click at [274, 146] on input "No - required a change order" at bounding box center [268, 152] width 13 height 13
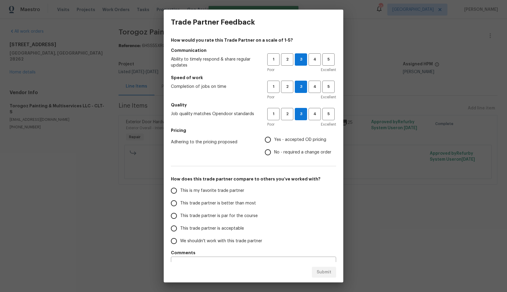
radio input "true"
click at [222, 207] on label "This trade partner is better than most" at bounding box center [215, 203] width 95 height 13
click at [180, 207] on input "This trade partner is better than most" at bounding box center [174, 203] width 13 height 13
click at [315, 274] on button "Submit" at bounding box center [324, 271] width 24 height 11
radio input "true"
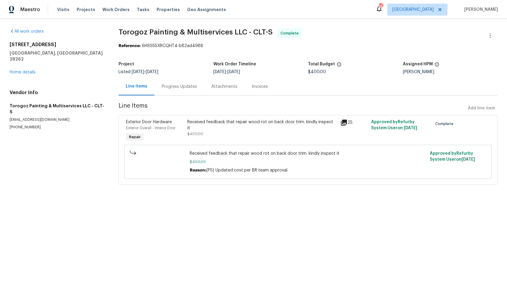
click at [346, 69] on div "Total Budget" at bounding box center [355, 66] width 95 height 8
click at [182, 89] on div "Progress Updates" at bounding box center [179, 87] width 35 height 6
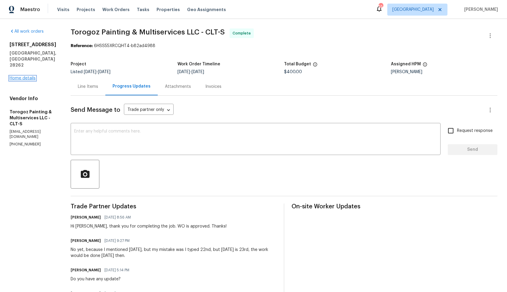
click at [18, 76] on link "Home details" at bounding box center [23, 78] width 26 height 4
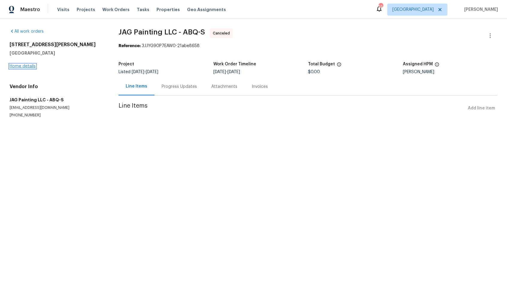
click at [25, 67] on link "Home details" at bounding box center [23, 66] width 26 height 4
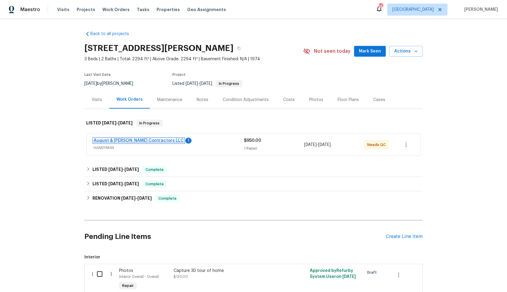
click at [115, 140] on link "August & [PERSON_NAME] Contractors LLC" at bounding box center [139, 140] width 90 height 4
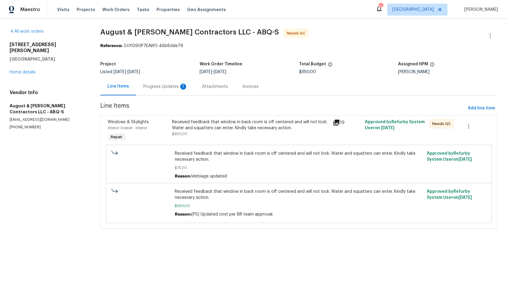
click at [159, 87] on div "Progress Updates 1" at bounding box center [165, 87] width 44 height 6
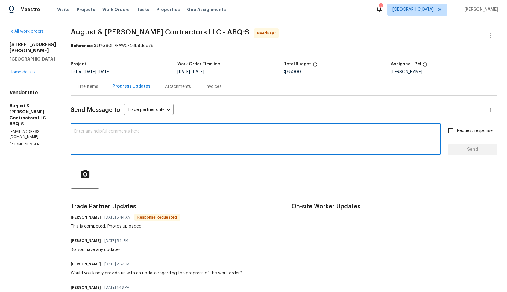
click at [124, 149] on textarea at bounding box center [255, 139] width 363 height 21
click at [97, 87] on div "Line Items" at bounding box center [88, 87] width 20 height 6
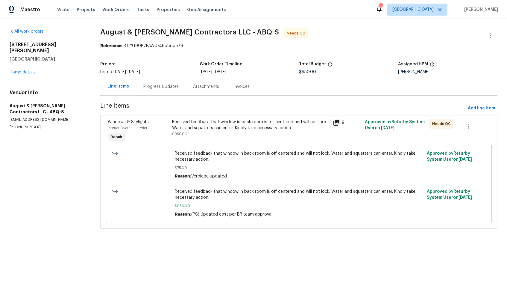
click at [243, 120] on div "Received feedback that window in back room is off centered and will not lock. W…" at bounding box center [250, 125] width 157 height 12
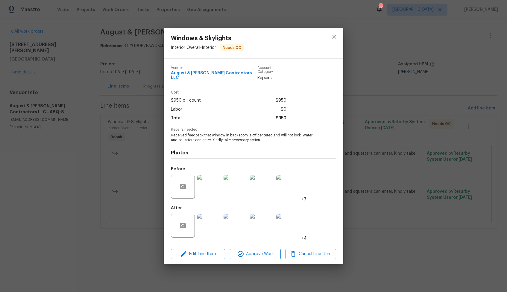
click at [215, 185] on img at bounding box center [209, 187] width 24 height 24
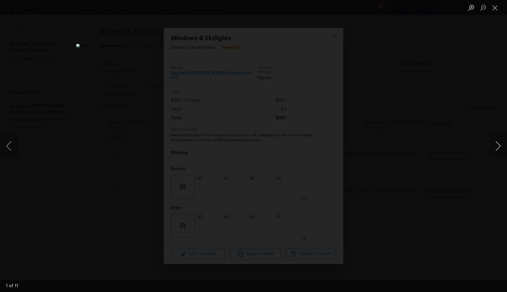
click at [500, 145] on button "Next image" at bounding box center [498, 146] width 18 height 24
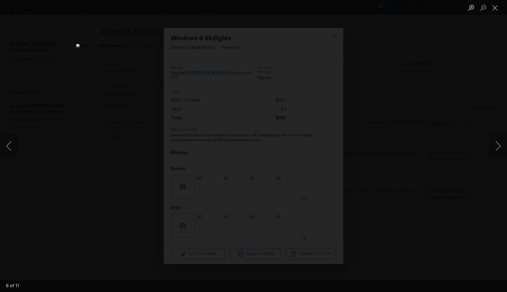
click at [430, 147] on div "Lightbox" at bounding box center [253, 146] width 507 height 292
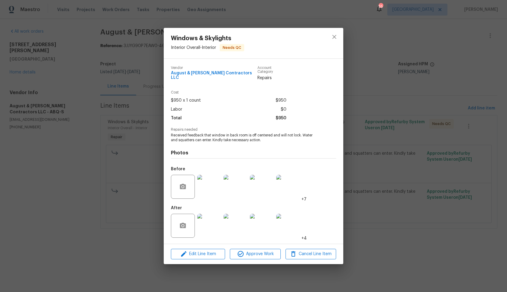
click at [203, 219] on img at bounding box center [209, 225] width 24 height 24
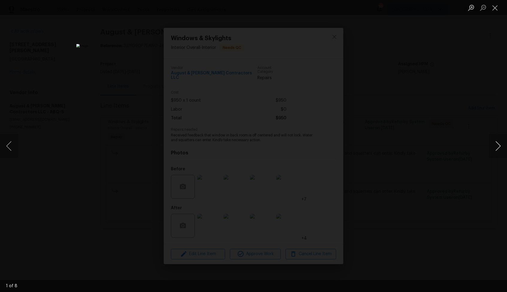
click at [498, 147] on button "Next image" at bounding box center [498, 146] width 18 height 24
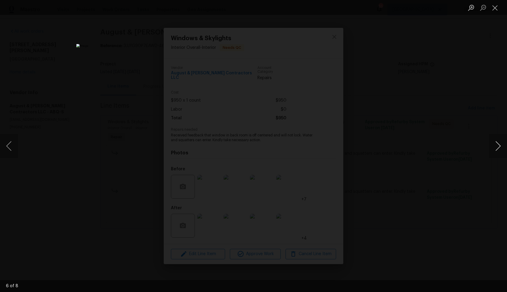
click at [498, 147] on button "Next image" at bounding box center [498, 146] width 18 height 24
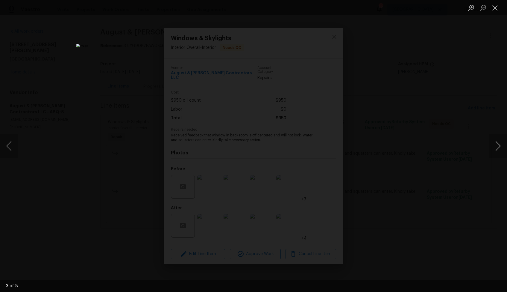
click at [498, 147] on button "Next image" at bounding box center [498, 146] width 18 height 24
click at [437, 149] on div "Lightbox" at bounding box center [253, 146] width 507 height 292
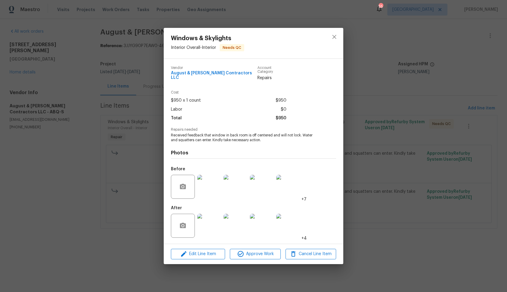
click at [411, 131] on div "Windows & Skylights Interior Overall - Interior Needs QC Vendor August & [PERSO…" at bounding box center [253, 146] width 507 height 292
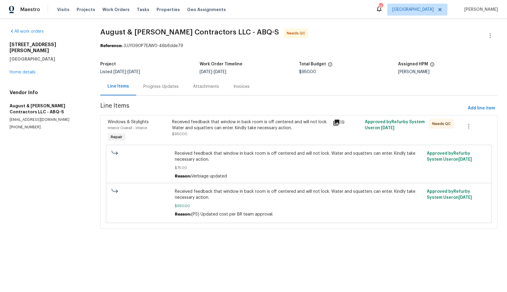
click at [154, 94] on div "Progress Updates" at bounding box center [161, 87] width 50 height 18
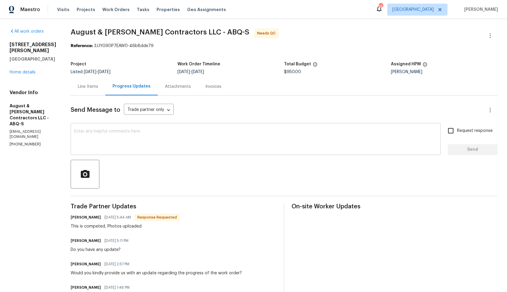
click at [130, 143] on textarea at bounding box center [255, 139] width 363 height 21
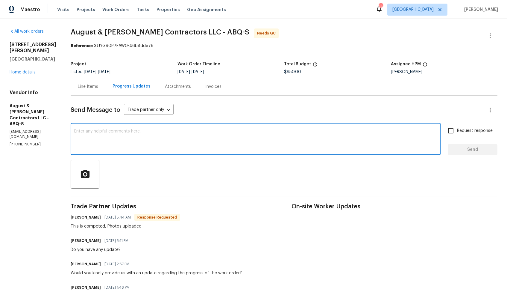
click at [130, 143] on textarea at bounding box center [255, 139] width 363 height 21
click at [490, 35] on icon "button" at bounding box center [490, 35] width 1 height 5
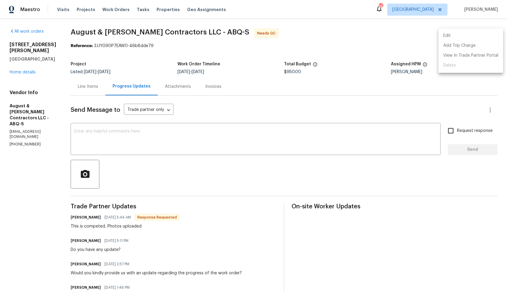
click at [457, 34] on li "Edit" at bounding box center [471, 36] width 65 height 10
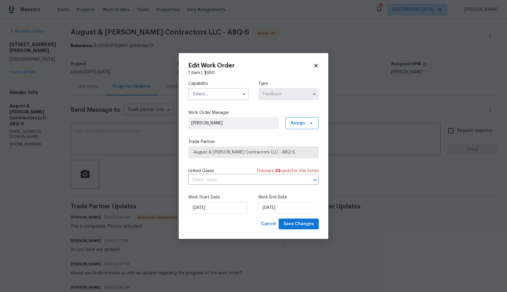
click at [227, 95] on input "text" at bounding box center [218, 94] width 60 height 12
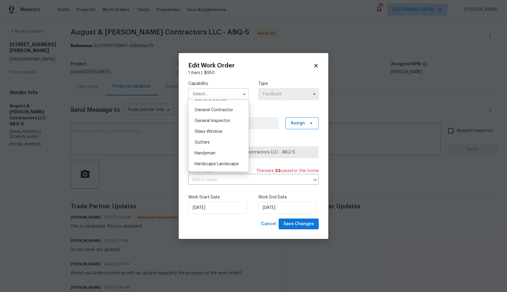
scroll to position [283, 0]
click at [207, 151] on span "Handyman" at bounding box center [205, 153] width 21 height 4
type input "Handyman"
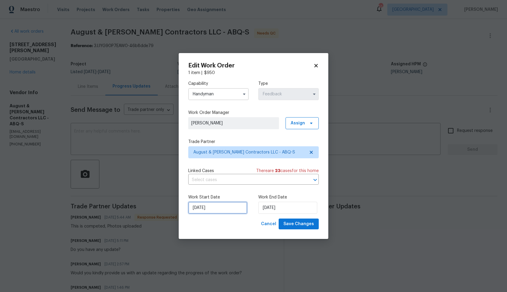
click at [227, 201] on input "[DATE]" at bounding box center [217, 207] width 59 height 12
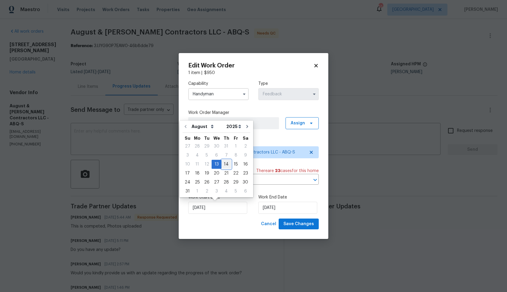
click at [222, 165] on div "14" at bounding box center [227, 164] width 10 height 8
type input "[DATE]"
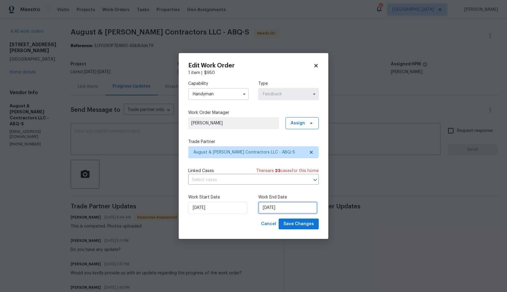
click at [287, 202] on input "[DATE]" at bounding box center [287, 207] width 59 height 12
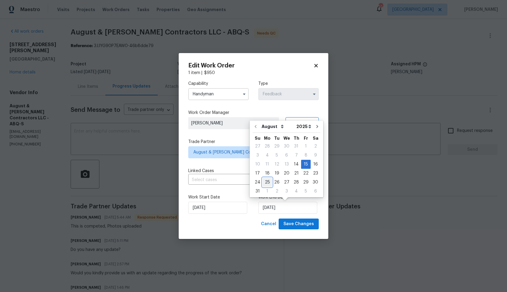
click at [266, 182] on div "25" at bounding box center [268, 182] width 10 height 8
type input "[DATE]"
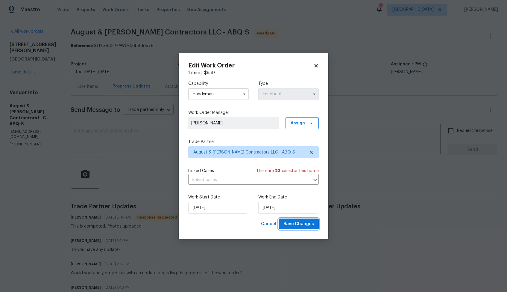
click at [294, 223] on span "Save Changes" at bounding box center [299, 223] width 31 height 7
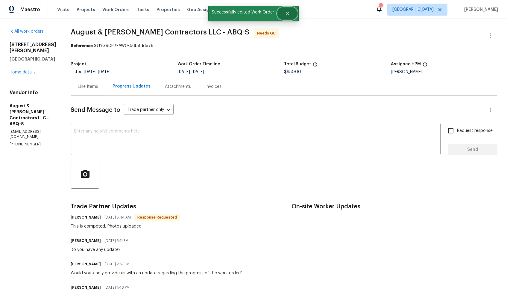
click at [292, 18] on button "Close" at bounding box center [288, 13] width 20 height 12
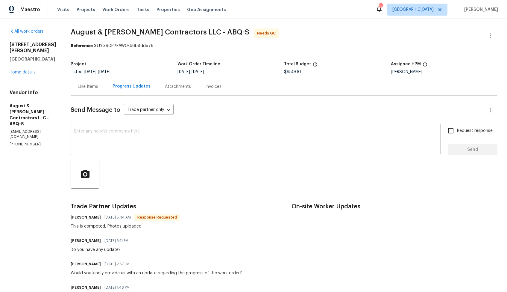
click at [149, 151] on div "x ​" at bounding box center [256, 139] width 370 height 31
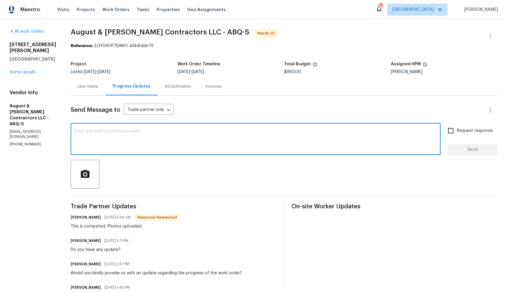
click at [78, 218] on h6 "[PERSON_NAME]" at bounding box center [86, 217] width 30 height 6
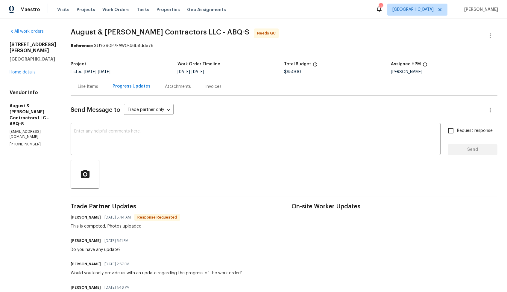
click at [78, 218] on h6 "[PERSON_NAME]" at bounding box center [86, 217] width 30 height 6
copy h6 "[PERSON_NAME]"
click at [185, 133] on textarea at bounding box center [255, 139] width 363 height 21
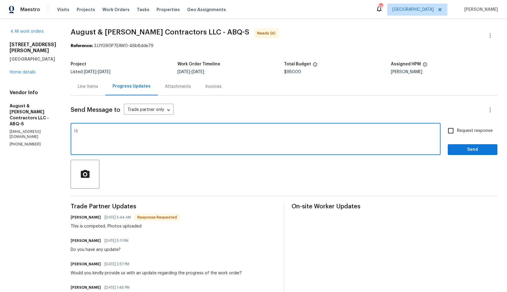
paste textarea "[PERSON_NAME]"
type textarea "Hi [PERSON_NAME], thank you for completing the job. WO is approved. Thanks!"
click at [481, 152] on span "Send" at bounding box center [473, 149] width 40 height 7
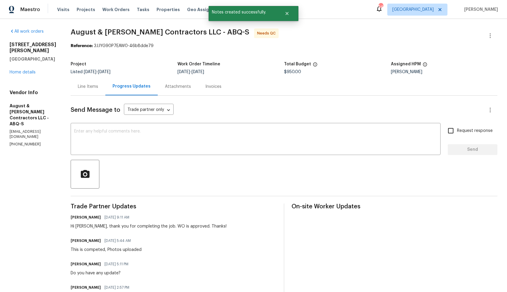
click at [92, 87] on div "Line Items" at bounding box center [88, 87] width 20 height 6
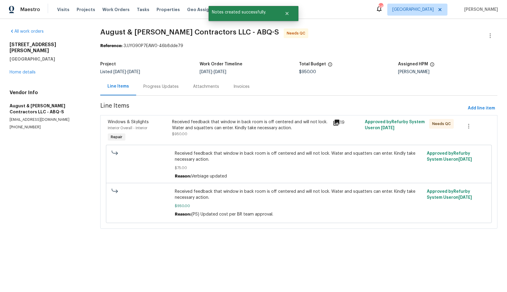
click at [220, 130] on div "Received feedback that window in back room is off centered and will not lock. W…" at bounding box center [250, 125] width 157 height 12
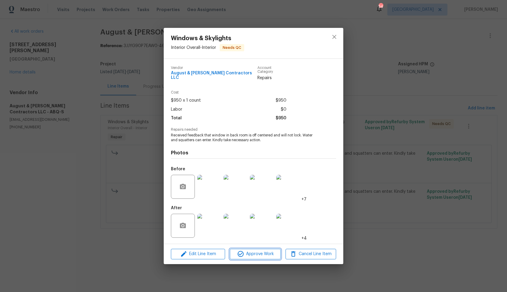
click at [251, 251] on span "Approve Work" at bounding box center [255, 253] width 47 height 7
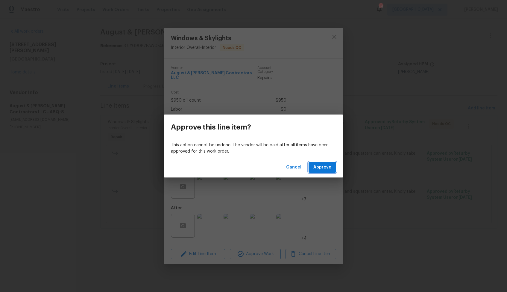
click at [325, 169] on span "Approve" at bounding box center [322, 166] width 18 height 7
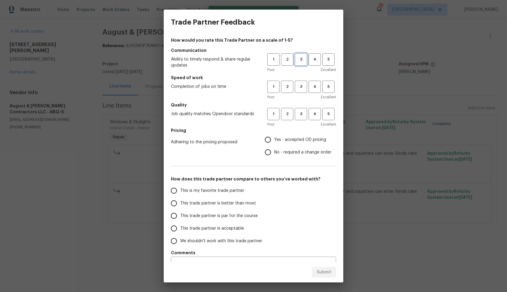
click at [296, 60] on span "3" at bounding box center [301, 59] width 11 height 7
click at [302, 85] on span "3" at bounding box center [301, 86] width 11 height 7
click at [301, 114] on span "3" at bounding box center [301, 113] width 11 height 7
click at [287, 153] on span "No - required a change order" at bounding box center [302, 152] width 57 height 6
click at [274, 153] on input "No - required a change order" at bounding box center [268, 152] width 13 height 13
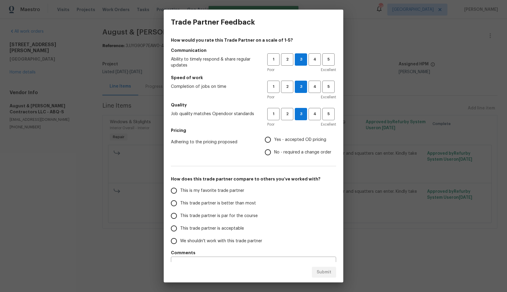
radio input "true"
click at [230, 205] on span "This trade partner is better than most" at bounding box center [218, 203] width 76 height 6
click at [180, 205] on input "This trade partner is better than most" at bounding box center [174, 203] width 13 height 13
click at [318, 277] on button "Submit" at bounding box center [324, 271] width 24 height 11
radio input "true"
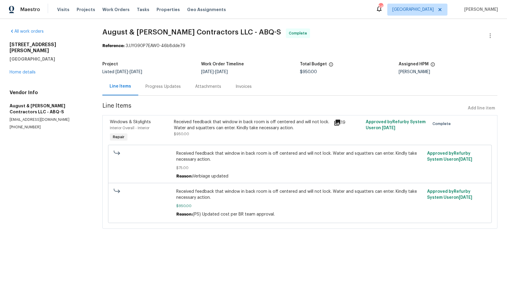
click at [300, 32] on span "August & [PERSON_NAME] Contractors LLC - ABQ-S Complete" at bounding box center [292, 35] width 381 height 14
click at [233, 68] on div "Work Order Timeline" at bounding box center [250, 66] width 99 height 8
click at [31, 70] on link "Home details" at bounding box center [23, 72] width 26 height 4
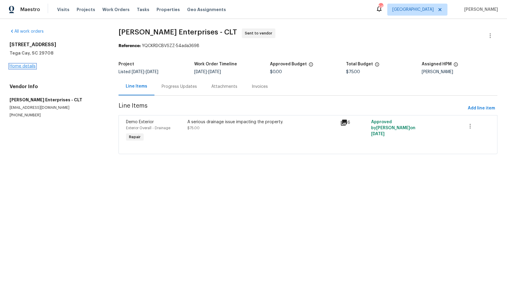
click at [26, 68] on link "Home details" at bounding box center [23, 66] width 26 height 4
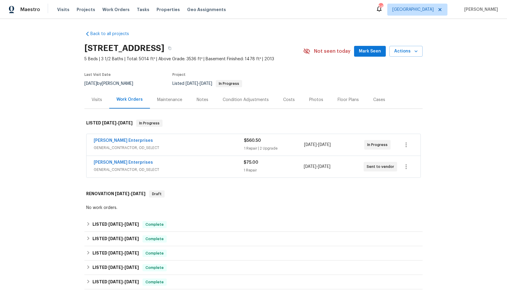
click at [174, 141] on div "[PERSON_NAME] Enterprises" at bounding box center [169, 140] width 150 height 7
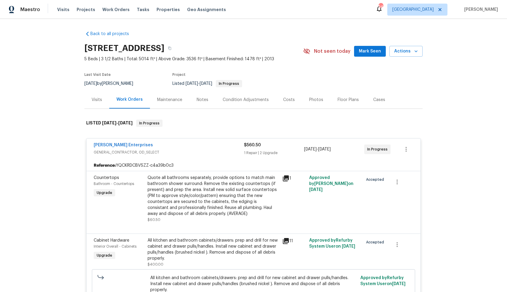
click at [186, 145] on div "[PERSON_NAME] Enterprises" at bounding box center [169, 145] width 150 height 7
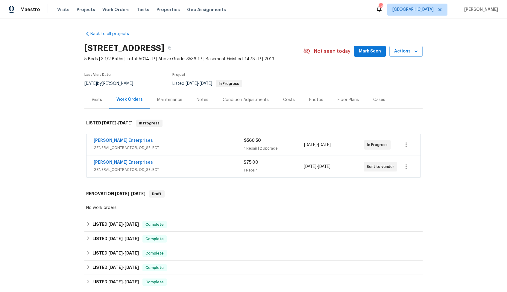
click at [169, 162] on div "[PERSON_NAME] Enterprises" at bounding box center [169, 162] width 150 height 7
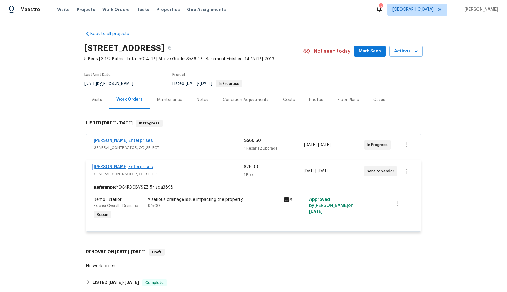
click at [123, 168] on link "[PERSON_NAME] Enterprises" at bounding box center [123, 167] width 59 height 4
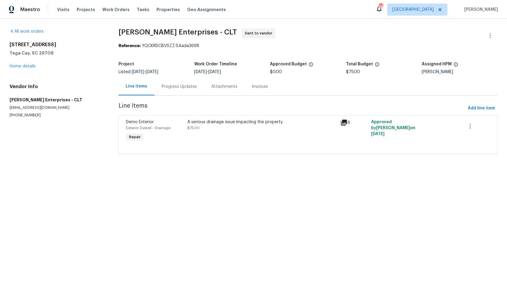
click at [175, 84] on div "Progress Updates" at bounding box center [179, 87] width 35 height 6
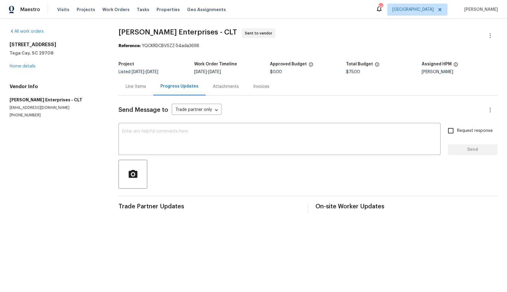
click at [157, 222] on html "Maestro Visits Projects Work Orders Tasks Properties Geo Assignments 54 [GEOGRA…" at bounding box center [253, 111] width 507 height 222
click at [184, 131] on textarea at bounding box center [279, 139] width 315 height 21
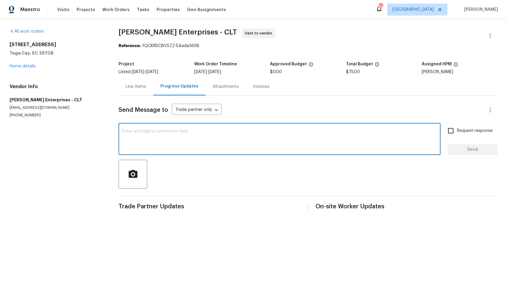
click at [289, 152] on div "x ​" at bounding box center [280, 139] width 322 height 31
paste textarea "Hi, this is [PERSON_NAME] with Opendoor. I’m confirming you received the WO for…"
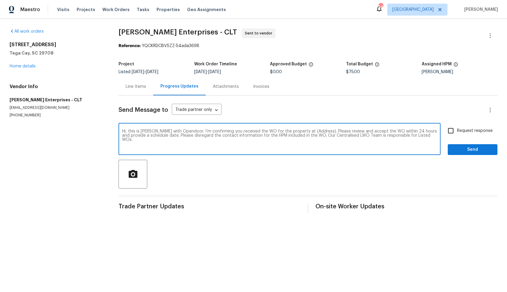
type textarea "Hi, this is [PERSON_NAME] with Opendoor. I’m confirming you received the WO for…"
click at [131, 88] on div "Line Items" at bounding box center [136, 87] width 20 height 6
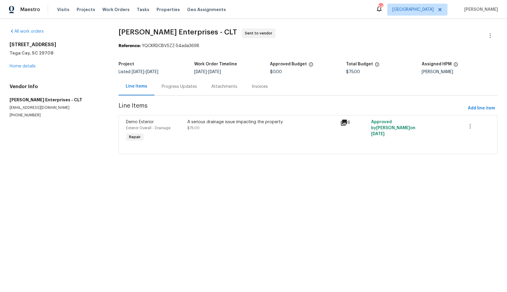
click at [232, 124] on div "A serious drainage issue impacting the property." at bounding box center [262, 122] width 150 height 6
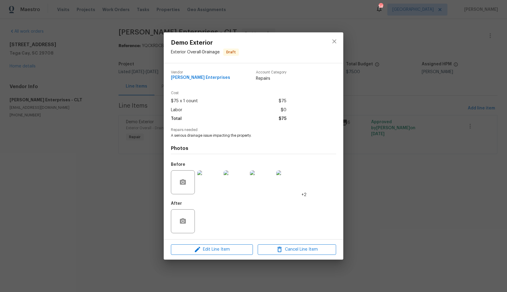
click at [213, 187] on img at bounding box center [209, 182] width 24 height 24
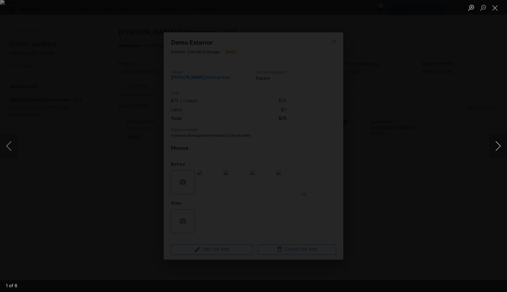
click at [497, 145] on button "Next image" at bounding box center [498, 146] width 18 height 24
click at [423, 148] on div "Lightbox" at bounding box center [253, 146] width 507 height 292
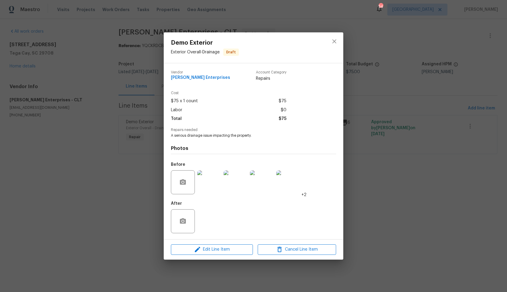
click at [375, 140] on div "Demo Exterior Exterior Overall - Drainage Draft Vendor [PERSON_NAME] Enterprise…" at bounding box center [253, 146] width 507 height 292
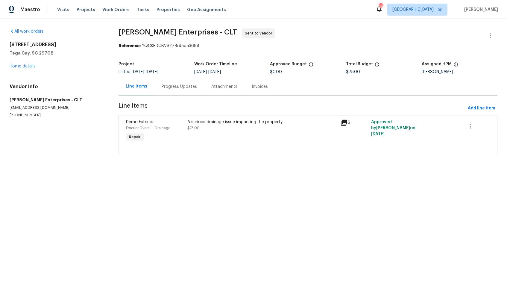
click at [175, 83] on div "Progress Updates" at bounding box center [179, 87] width 50 height 18
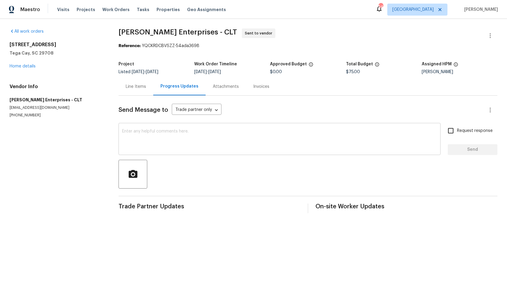
click at [181, 139] on textarea at bounding box center [279, 139] width 315 height 21
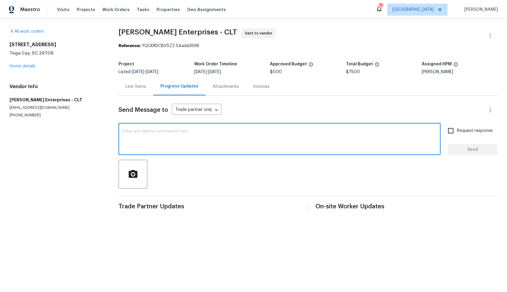
paste textarea "Hi, this is [PERSON_NAME] with Opendoor. I’m confirming you received the WO for…"
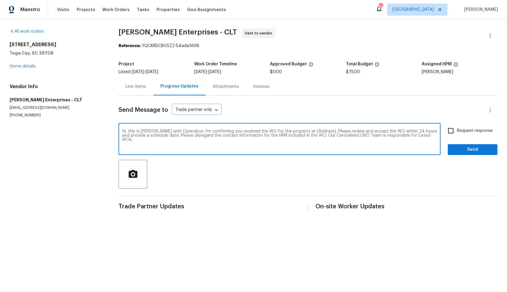
drag, startPoint x: 314, startPoint y: 131, endPoint x: 295, endPoint y: 130, distance: 18.9
click at [295, 130] on textarea "Hi, this is [PERSON_NAME] with Opendoor. I’m confirming you received the WO for…" at bounding box center [279, 139] width 315 height 21
paste textarea "[STREET_ADDRESS]"
type textarea "Hi, this is [PERSON_NAME] with Opendoor. I’m confirming you received the WO for…"
click at [456, 132] on input "Request response" at bounding box center [451, 130] width 13 height 13
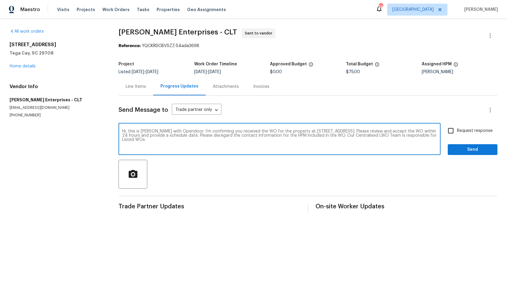
checkbox input "true"
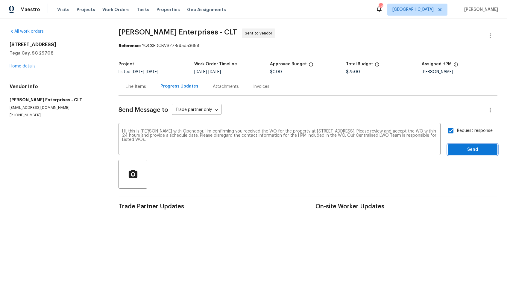
click at [461, 148] on span "Send" at bounding box center [473, 149] width 40 height 7
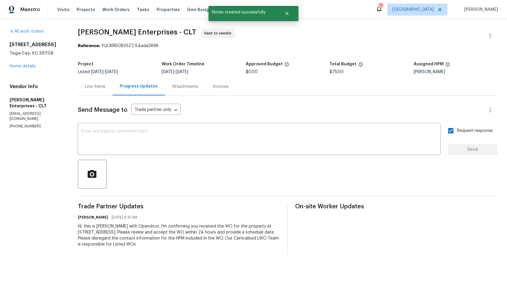
click at [68, 69] on div "All work orders [STREET_ADDRESS] Home details Vendor Info [PERSON_NAME] Enterpr…" at bounding box center [253, 141] width 507 height 245
click at [23, 65] on link "Home details" at bounding box center [23, 66] width 26 height 4
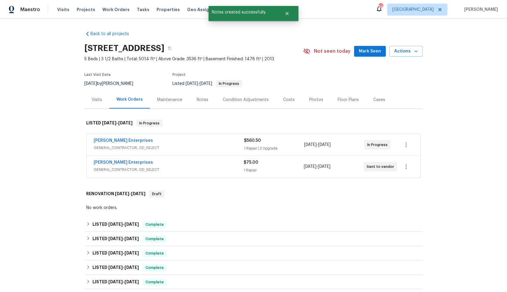
click at [175, 139] on div "[PERSON_NAME] Enterprises" at bounding box center [169, 140] width 150 height 7
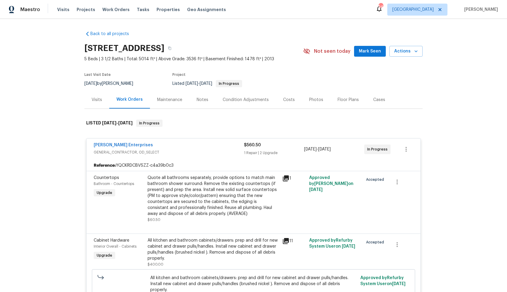
click at [190, 144] on div "[PERSON_NAME] Enterprises" at bounding box center [169, 145] width 150 height 7
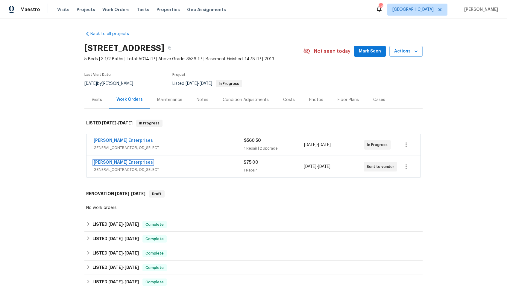
click at [122, 163] on link "[PERSON_NAME] Enterprises" at bounding box center [123, 162] width 59 height 4
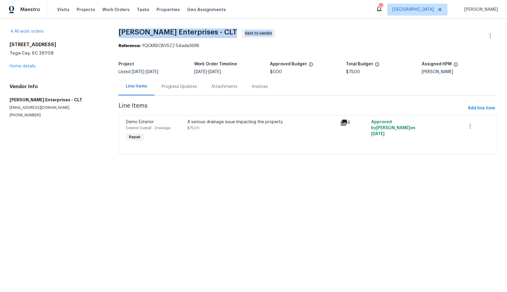
drag, startPoint x: 119, startPoint y: 32, endPoint x: 214, endPoint y: 36, distance: 95.0
click at [214, 36] on span "[PERSON_NAME] Enterprises - CLT Sent to vendor" at bounding box center [301, 35] width 365 height 14
copy span "[PERSON_NAME] Enterprises - CLT"
click at [225, 75] on div "Project Listed [DATE] - [DATE] Work Order Timeline [DATE] - [DATE] Approved Bud…" at bounding box center [308, 67] width 379 height 19
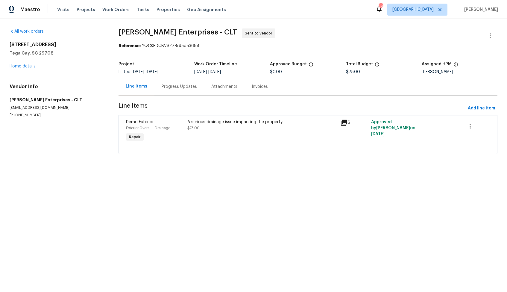
click at [123, 47] on b "Reference:" at bounding box center [130, 46] width 22 height 4
click at [297, 37] on span "[PERSON_NAME] Enterprises - CLT Sent to vendor" at bounding box center [301, 35] width 365 height 14
drag, startPoint x: 142, startPoint y: 46, endPoint x: 225, endPoint y: 46, distance: 83.2
click at [225, 46] on div "Reference: YQCKRDCBVSZZ-54ada3698" at bounding box center [308, 46] width 379 height 6
copy div "YQCKRDCBVSZZ-54ada3698"
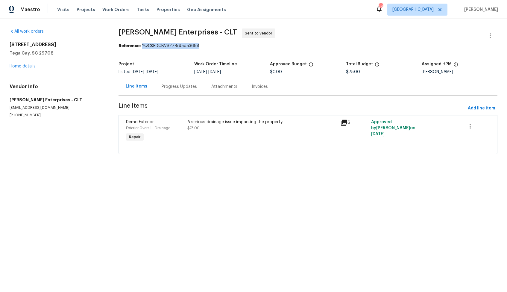
click at [49, 73] on div "All work orders [STREET_ADDRESS] Home details Vendor Info [PERSON_NAME] Enterpr…" at bounding box center [57, 72] width 95 height 89
click at [31, 67] on link "Home details" at bounding box center [23, 66] width 26 height 4
